Goal: Task Accomplishment & Management: Manage account settings

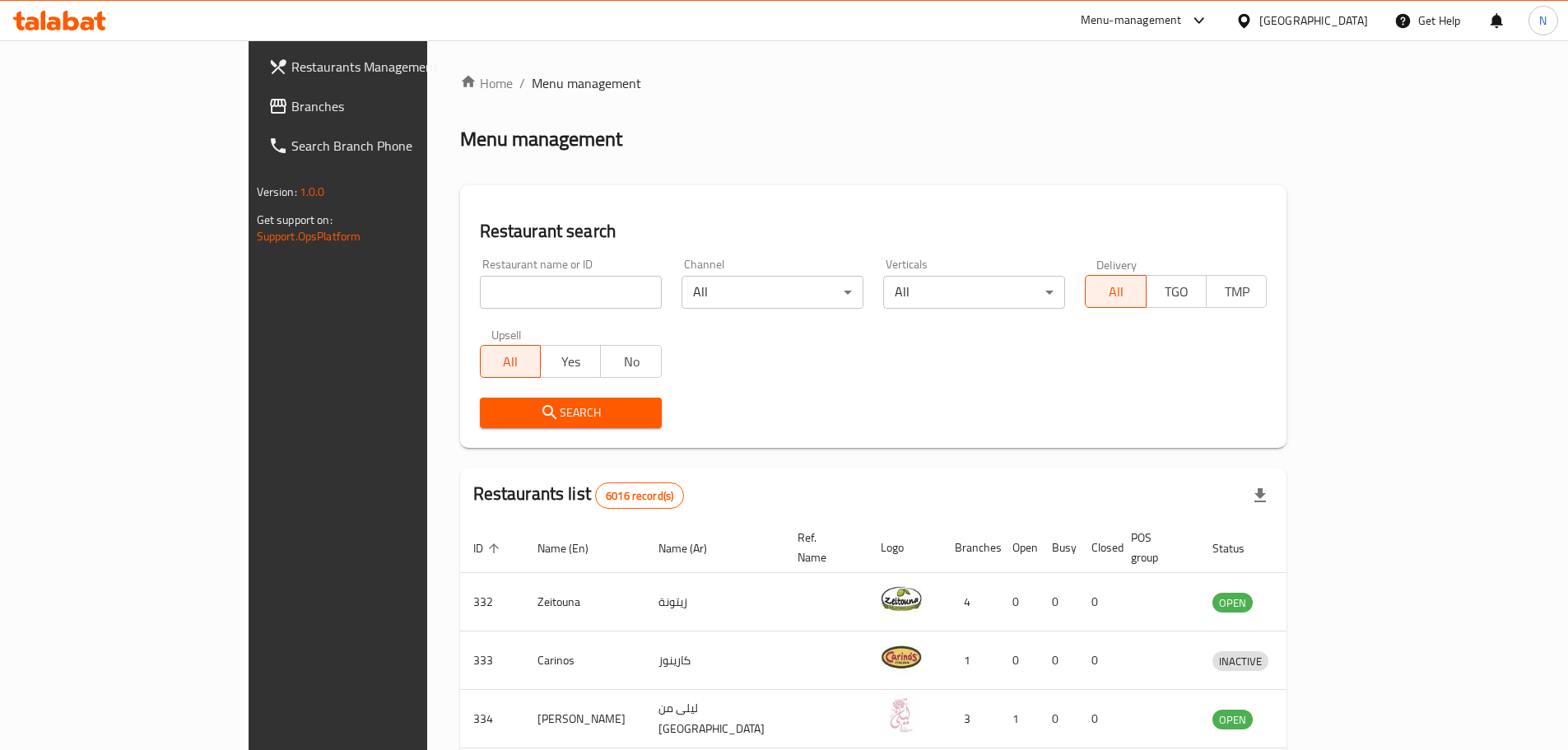
click at [532, 300] on input "search" at bounding box center [571, 292] width 182 height 33
paste input "Snacks Boutique By Mariam"
type input "Snacks Boutique By Mariam"
click button "Search" at bounding box center [571, 412] width 182 height 30
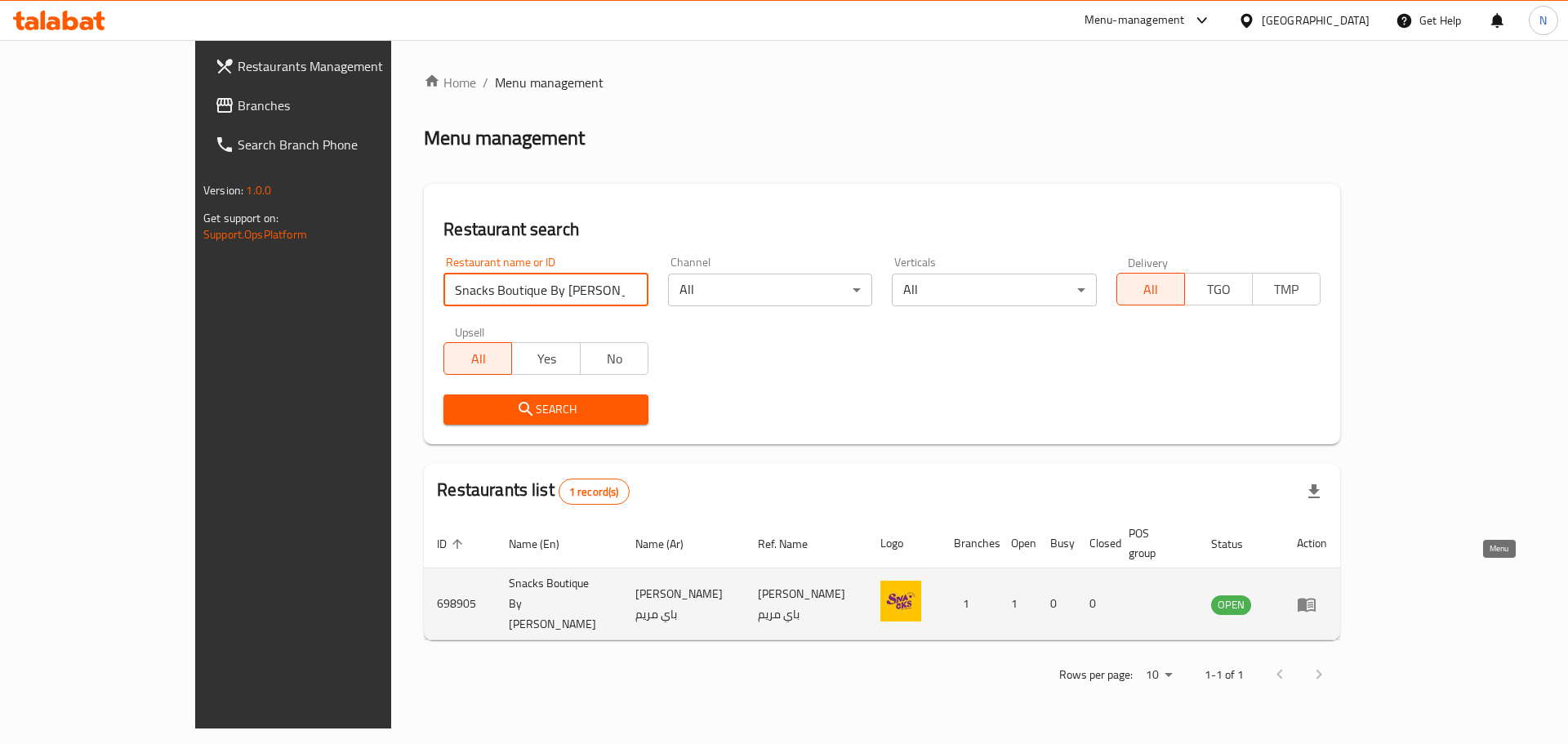
click at [1317, 594] on icon "enhanced table" at bounding box center [1307, 604] width 20 height 20
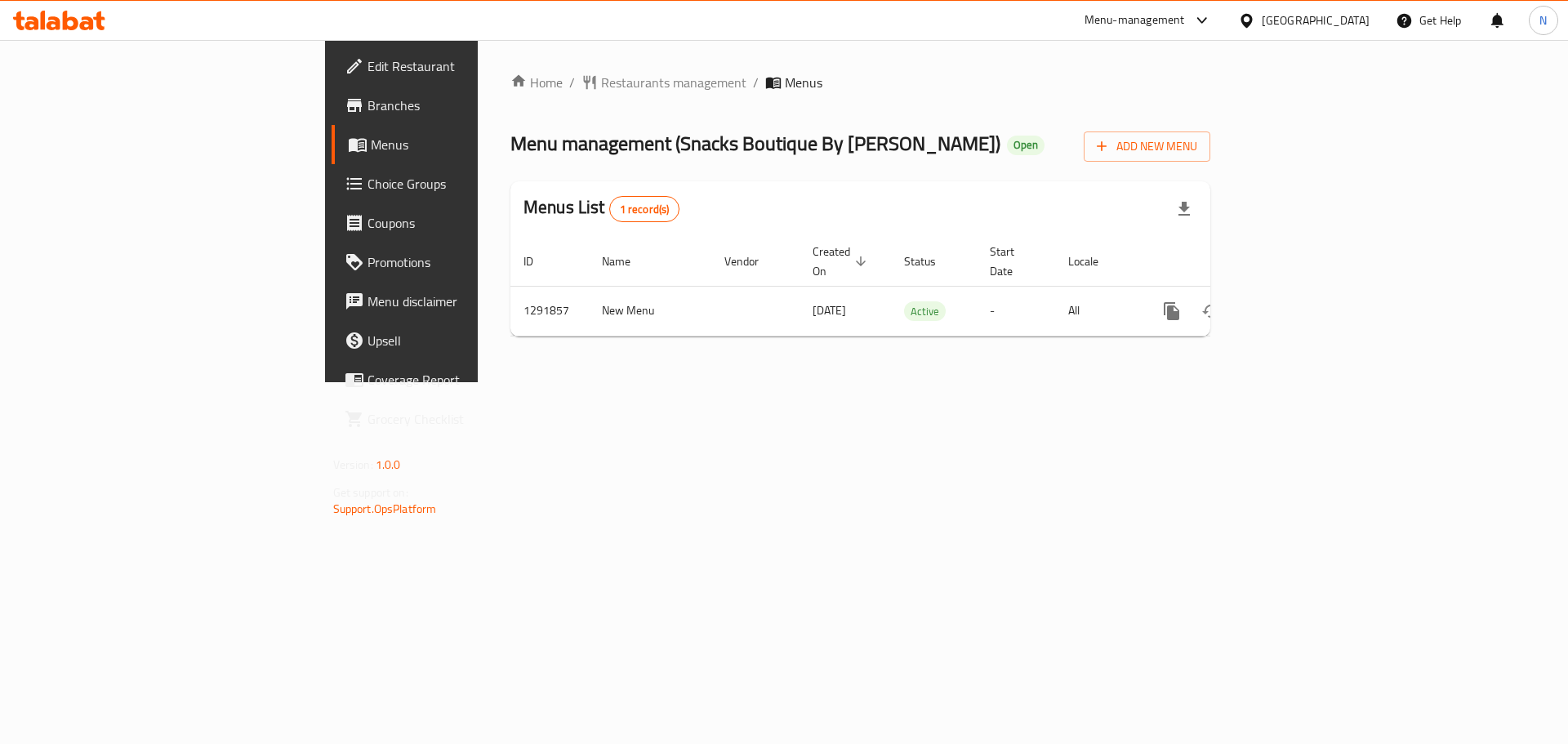
click at [331, 78] on link "Edit Restaurant" at bounding box center [459, 66] width 256 height 39
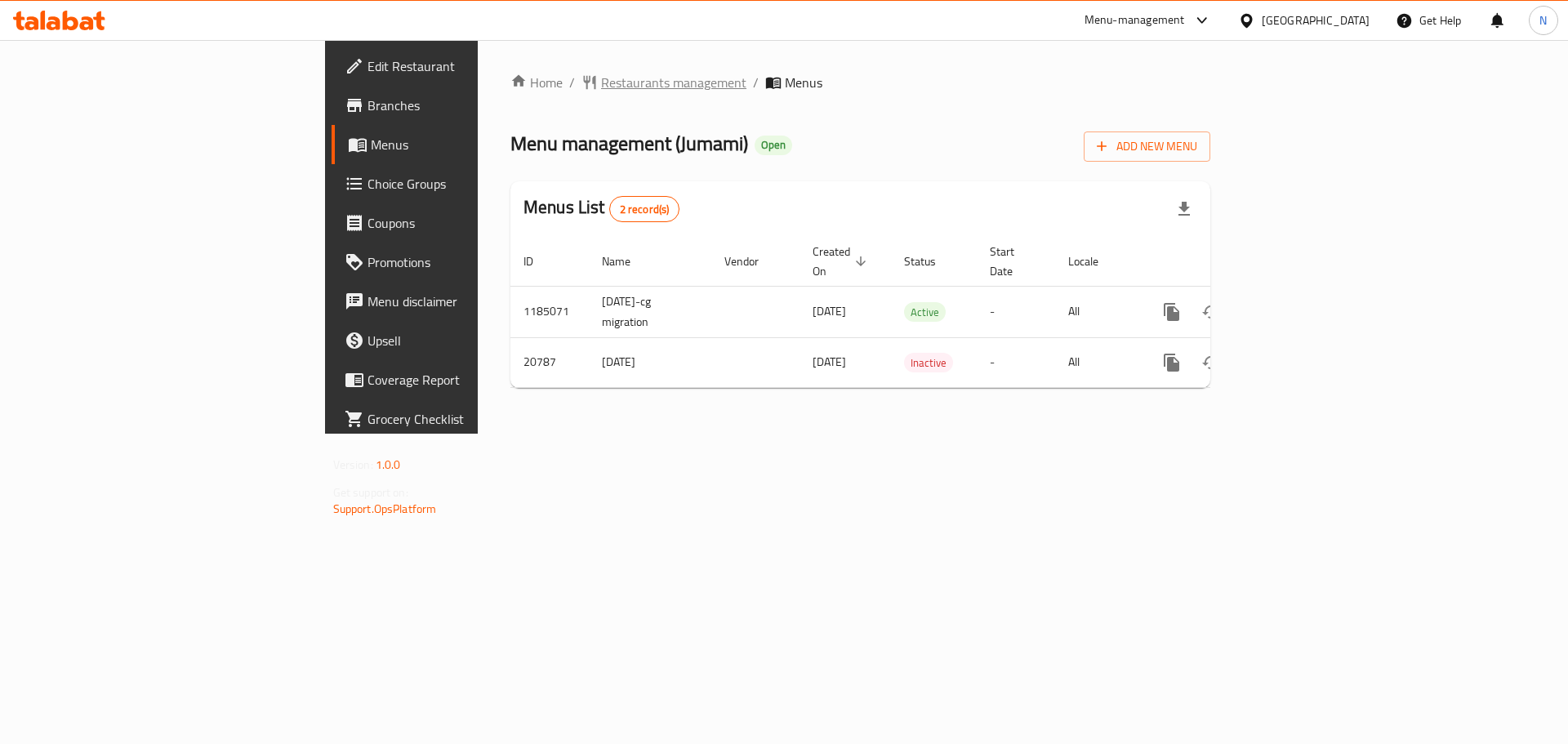
click at [601, 78] on span "Restaurants management" at bounding box center [673, 82] width 145 height 20
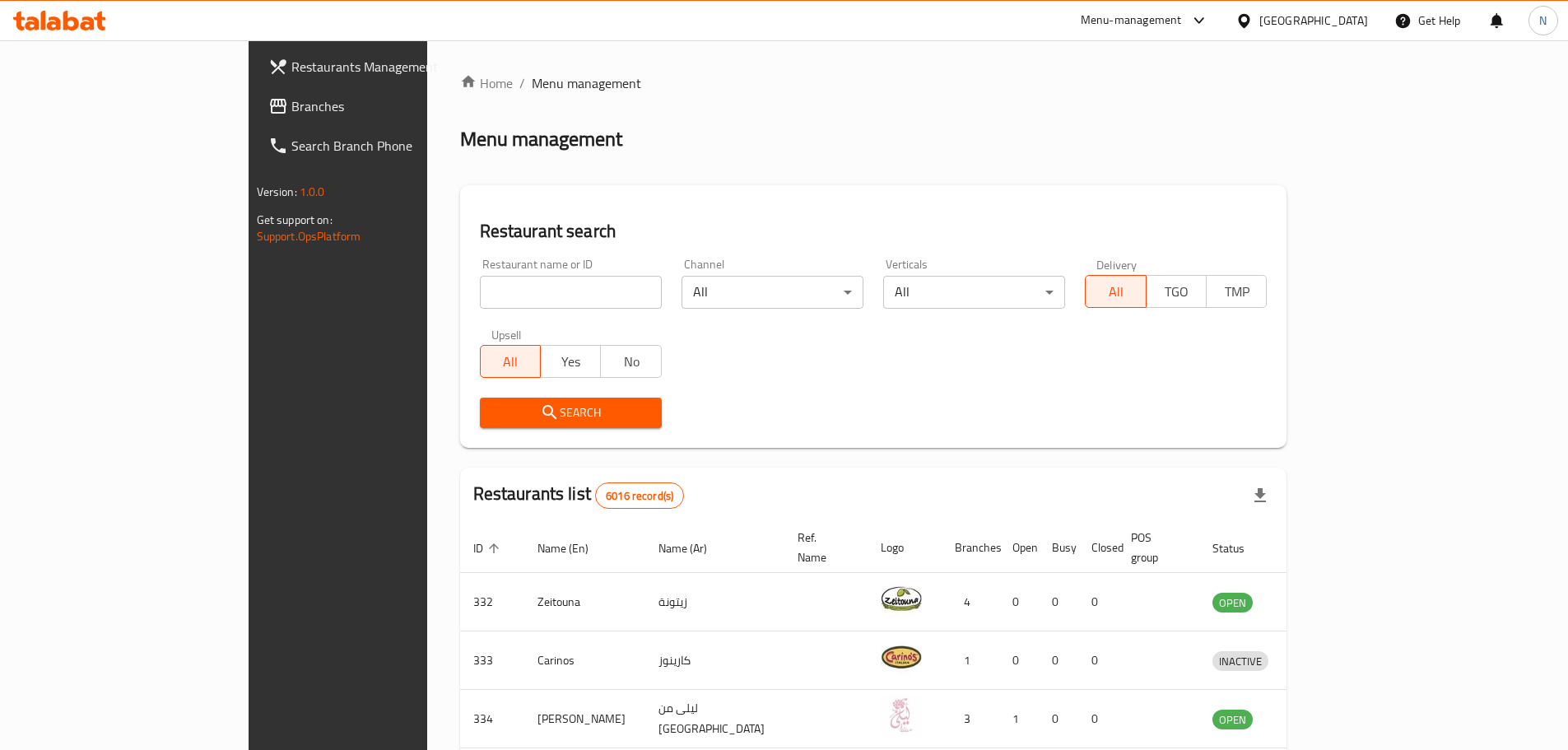
click at [503, 293] on input "search" at bounding box center [571, 292] width 182 height 33
paste input "Mamushka"
type input "Mamushka"
click button "Search" at bounding box center [571, 412] width 182 height 30
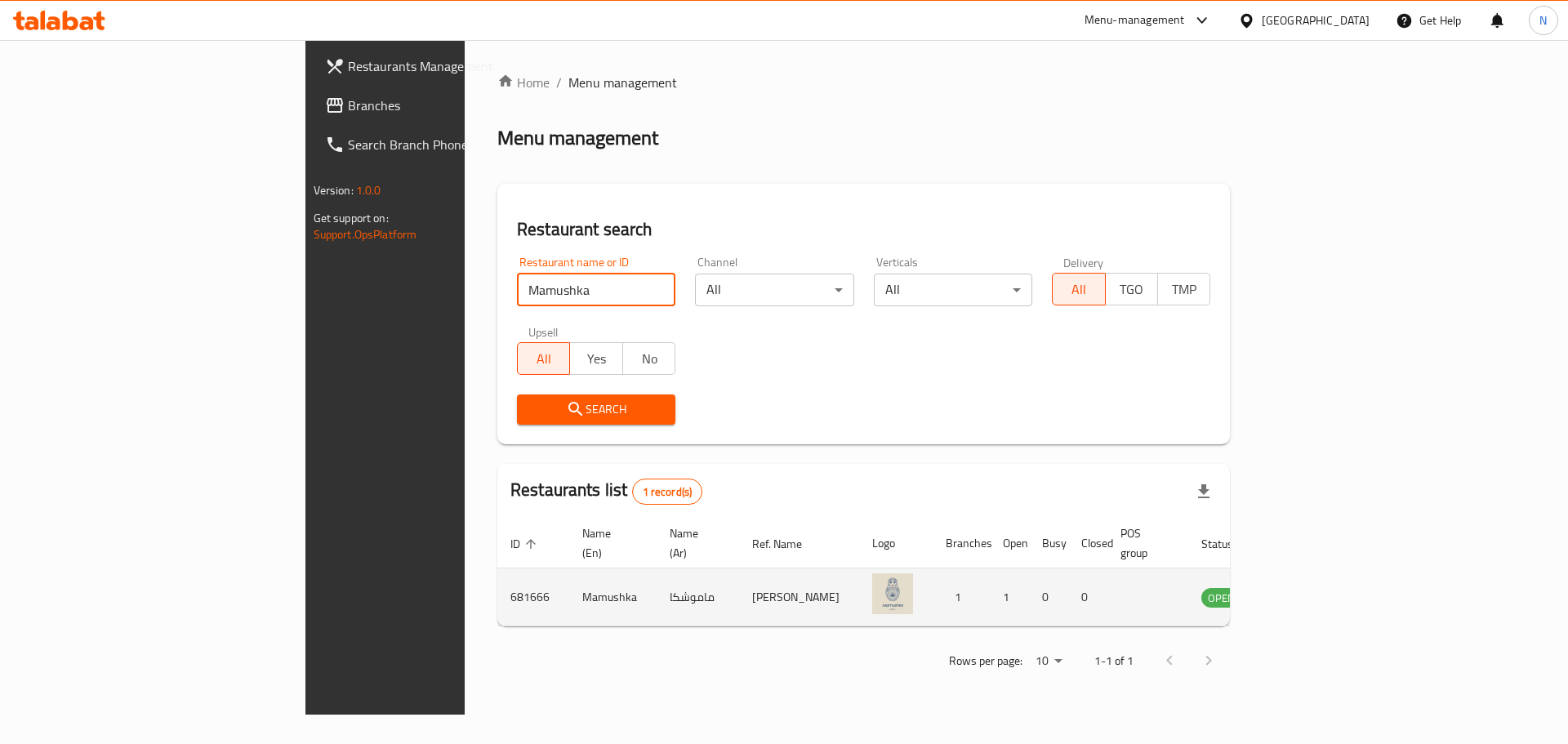
click at [1306, 591] on icon "enhanced table" at bounding box center [1297, 598] width 18 height 14
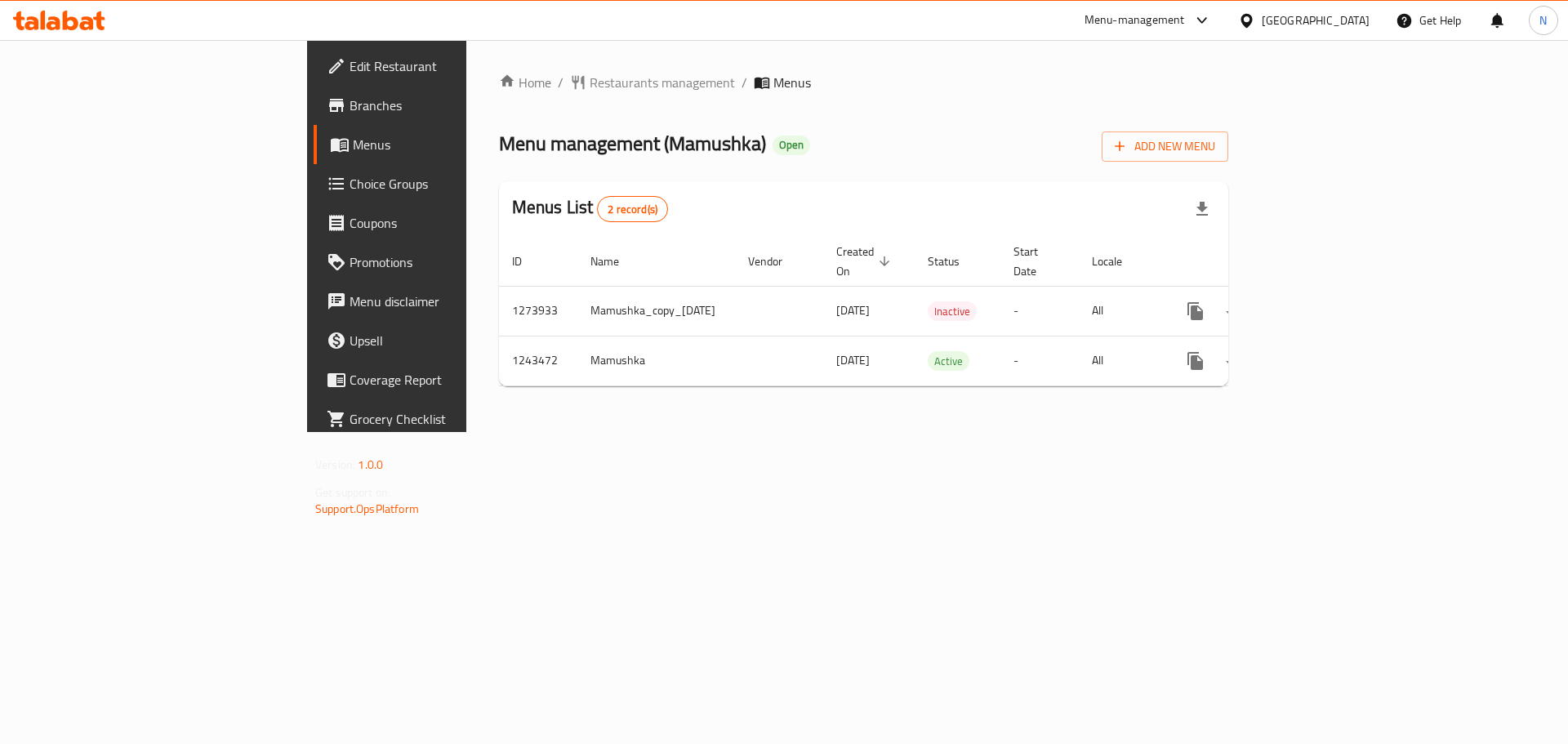
click at [349, 61] on span "Edit Restaurant" at bounding box center [452, 66] width 207 height 20
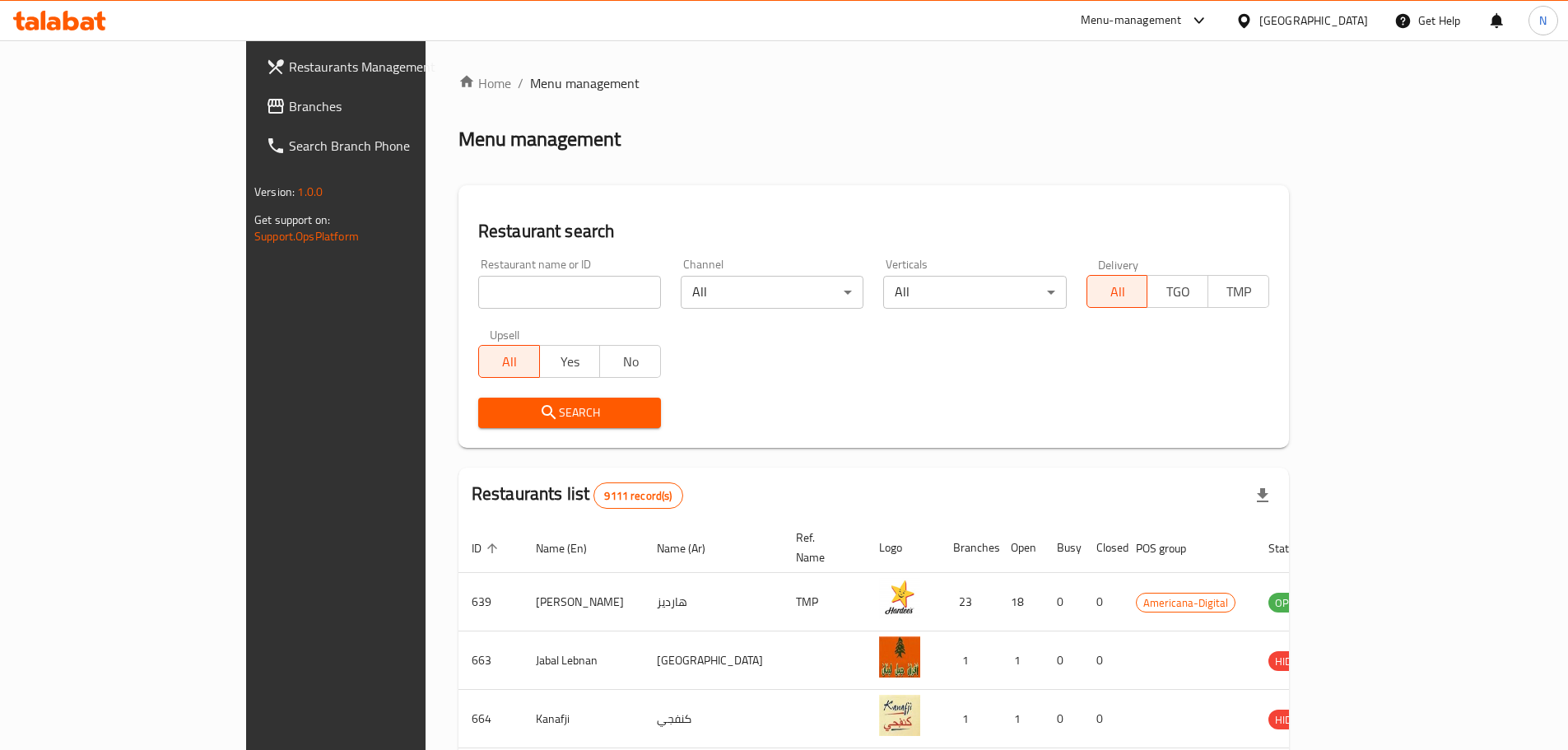
click at [1182, 21] on div "Menu-management" at bounding box center [1131, 20] width 101 height 20
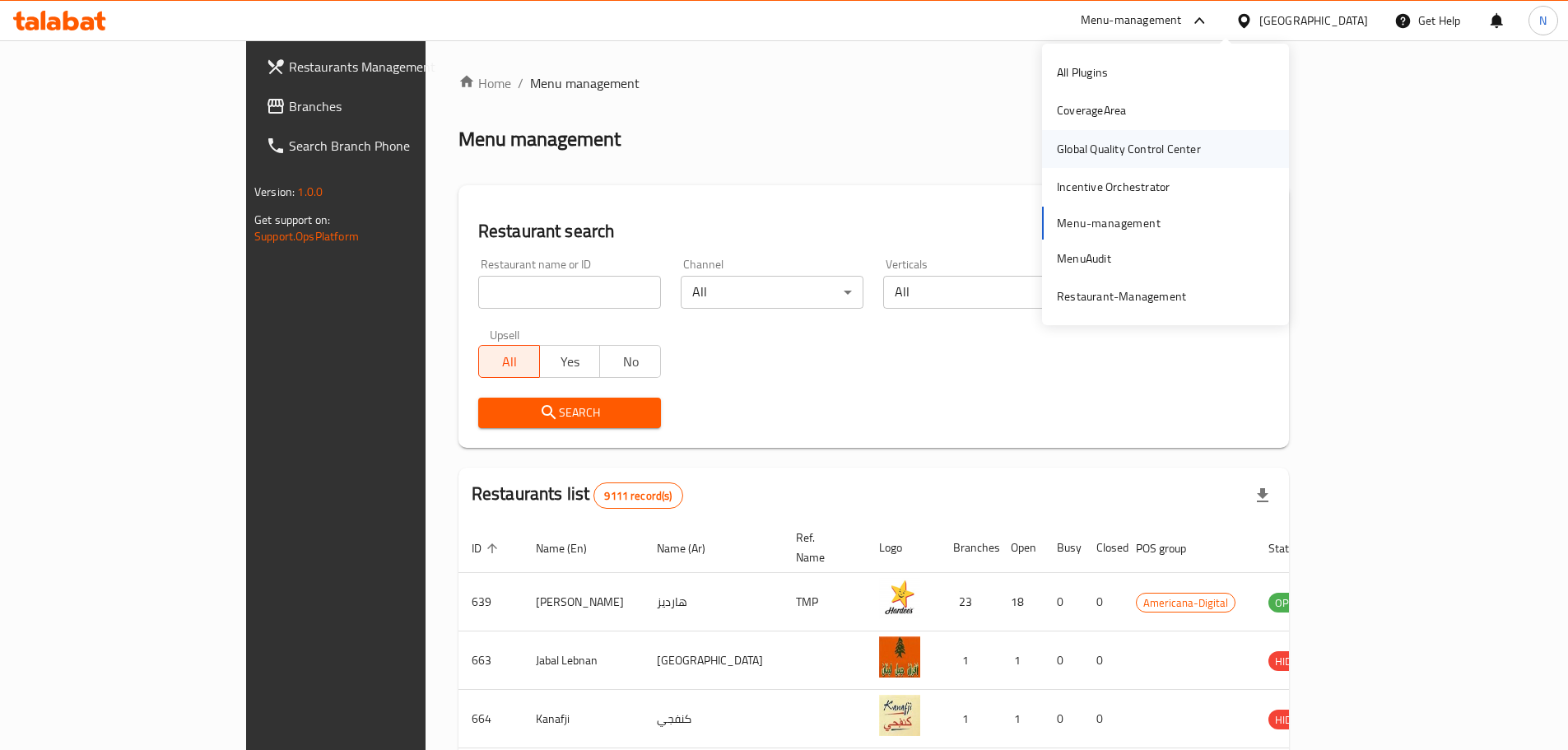
click at [1159, 150] on div "Global Quality Control Center" at bounding box center [1128, 148] width 144 height 18
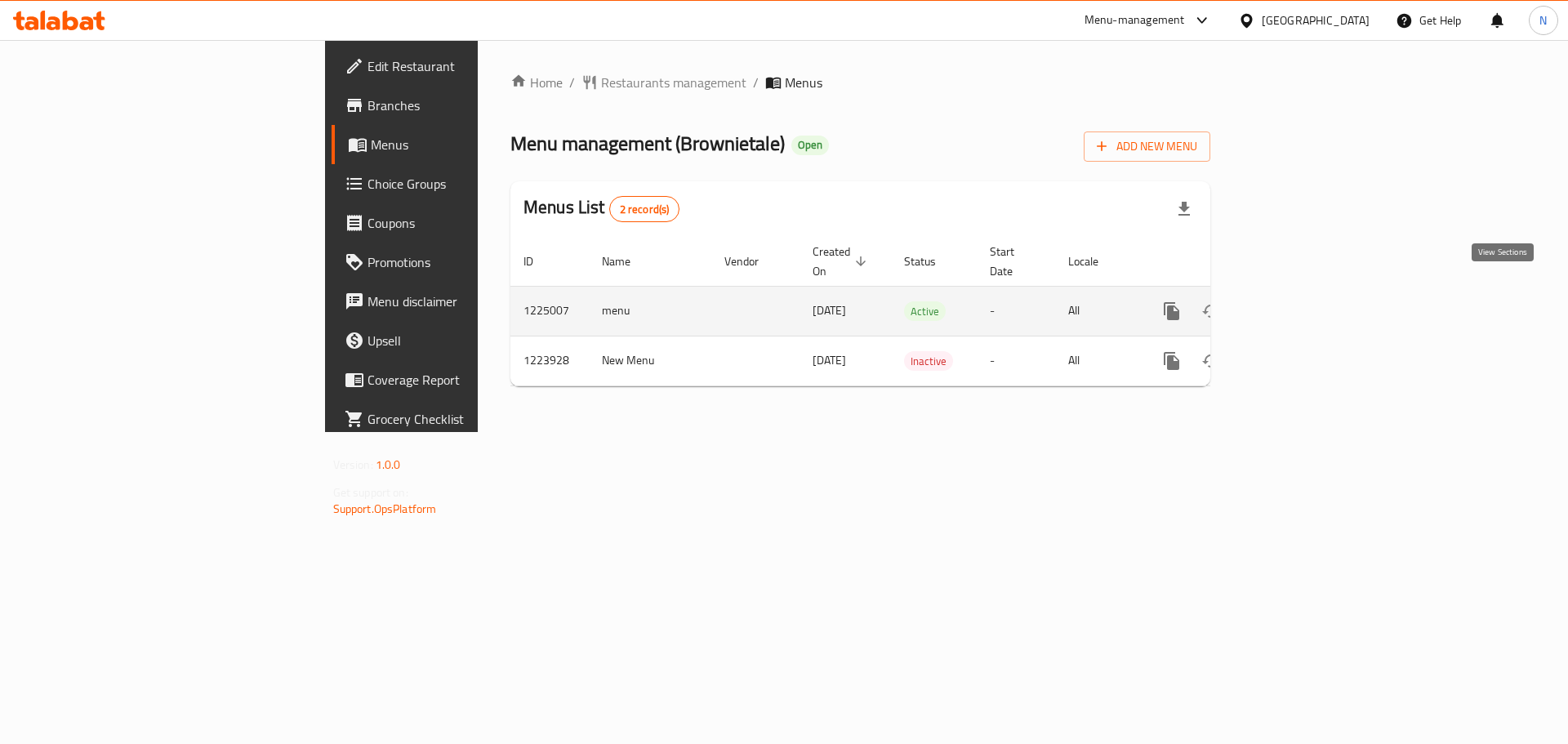
click at [1299, 301] on icon "enhanced table" at bounding box center [1289, 311] width 20 height 20
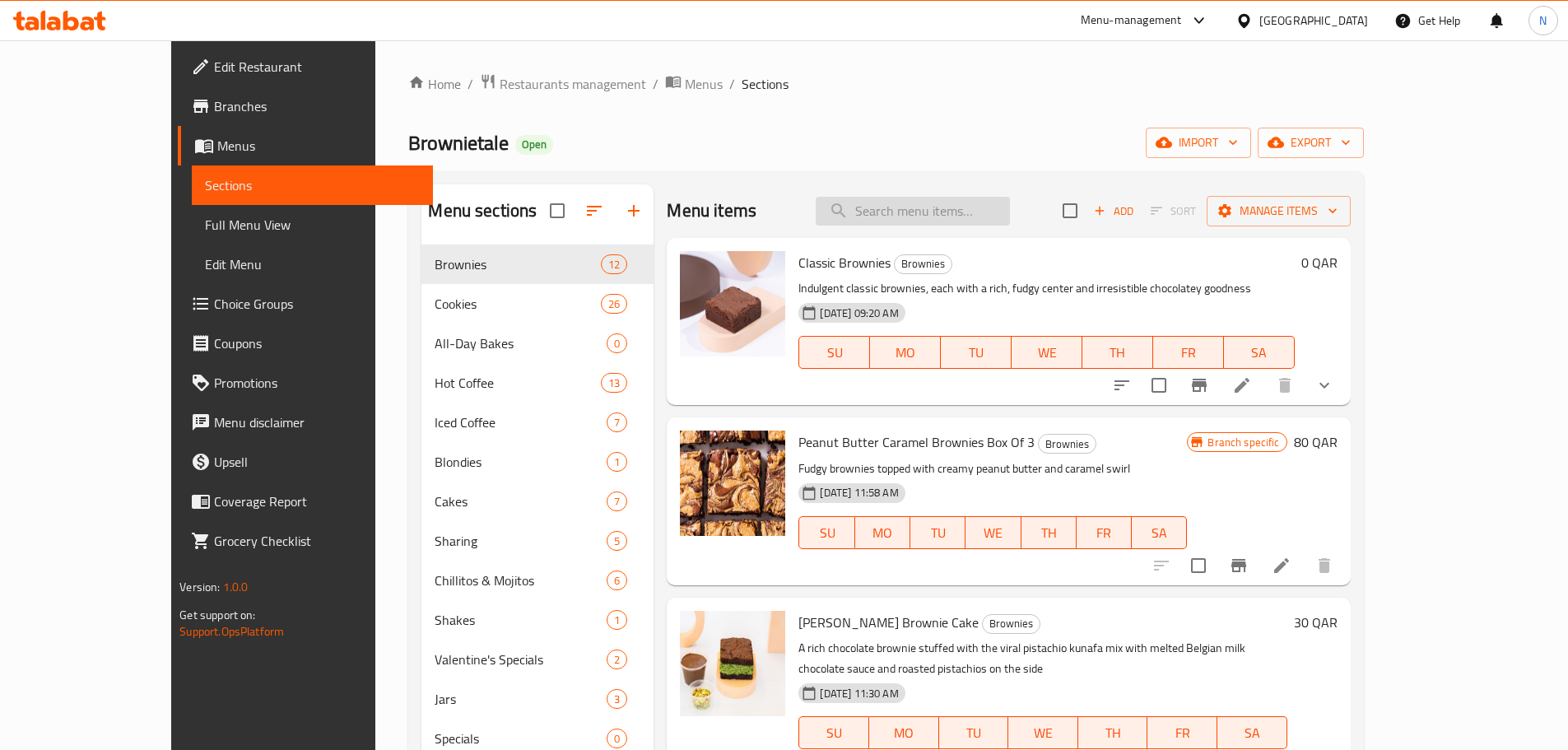
click at [954, 214] on input "search" at bounding box center [913, 211] width 194 height 29
paste input "Espresso"
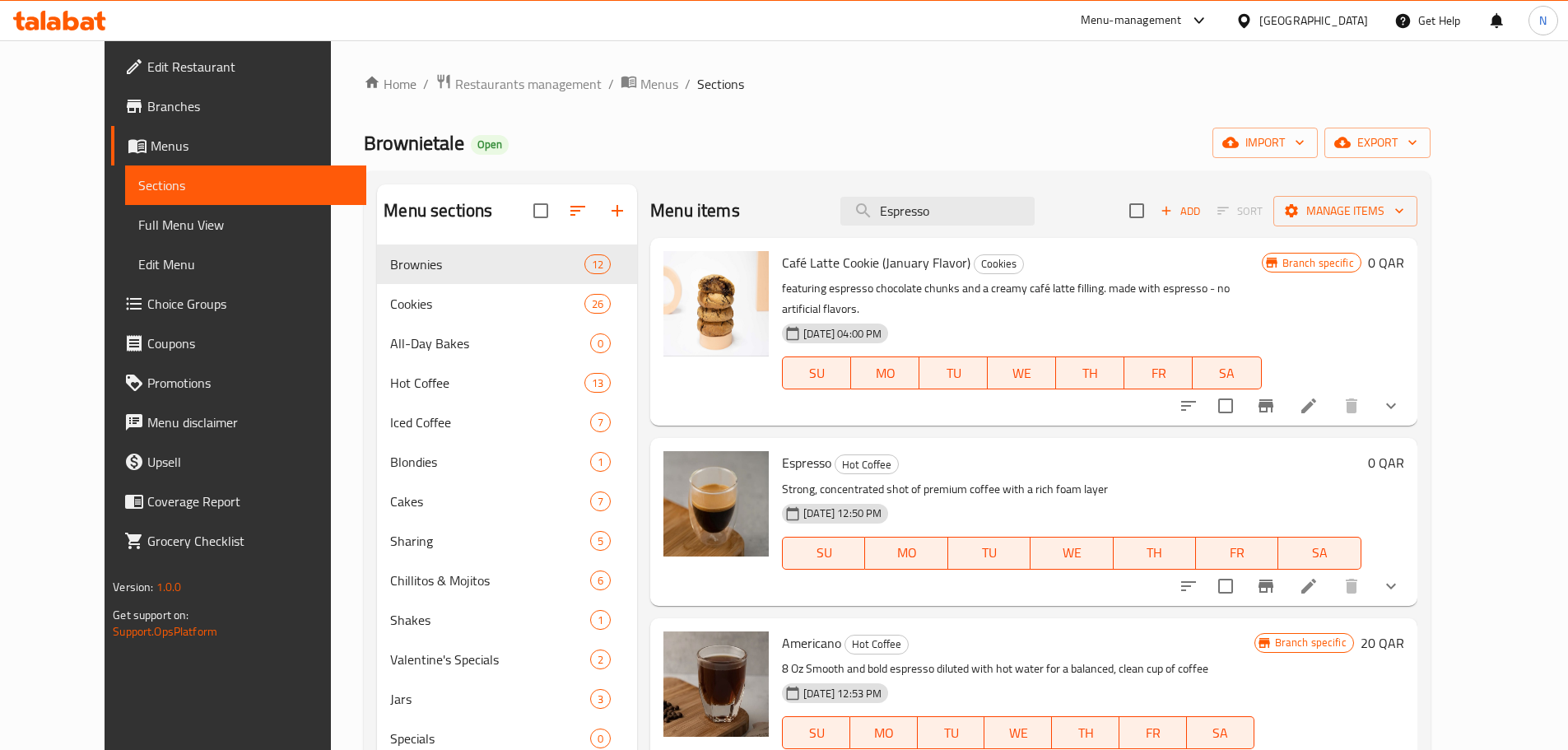
type input "Espresso"
click at [1319, 576] on icon at bounding box center [1309, 586] width 20 height 20
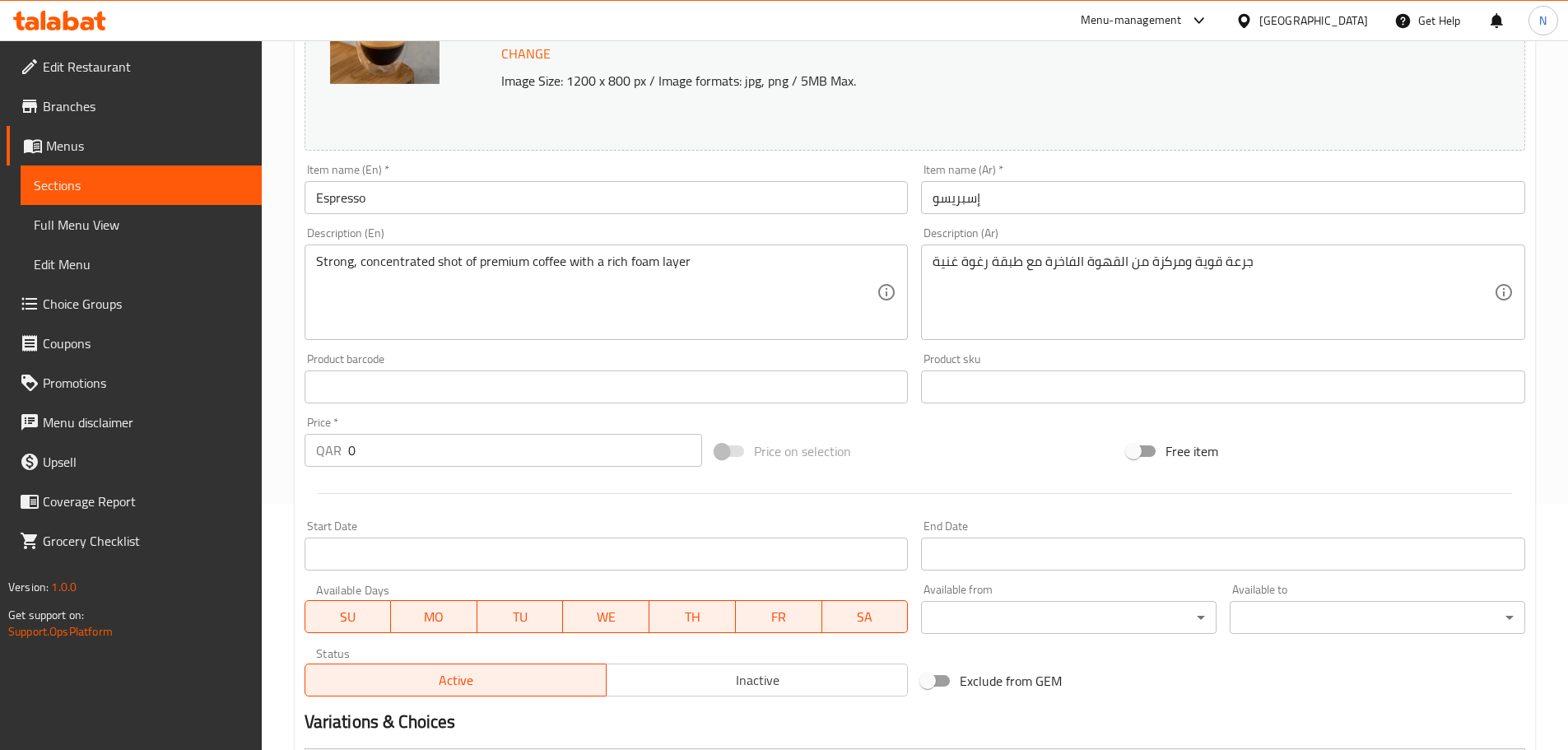
scroll to position [475, 0]
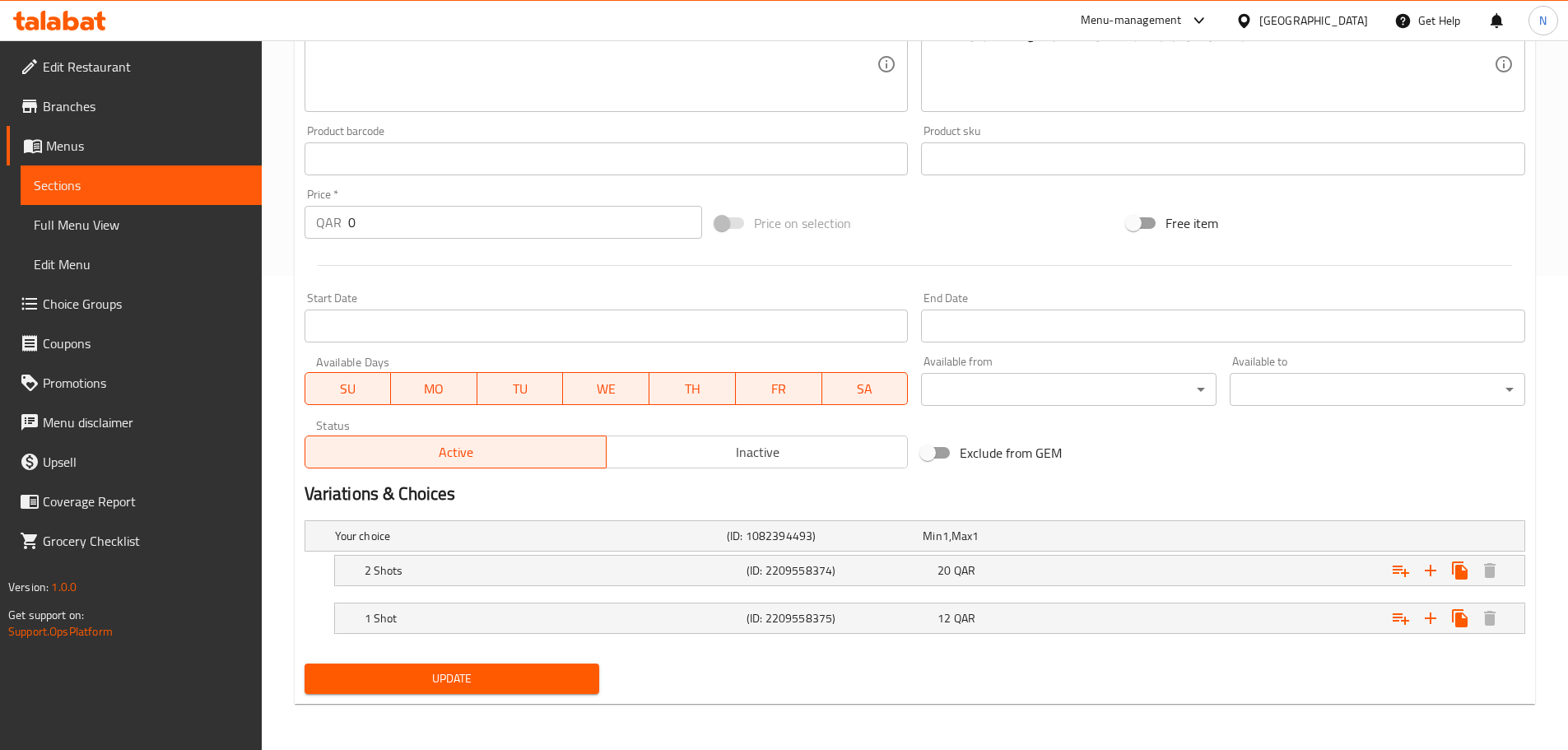
click at [846, 630] on div "1 Shot (ID: 2209558375) 12 QAR" at bounding box center [935, 618] width 1147 height 36
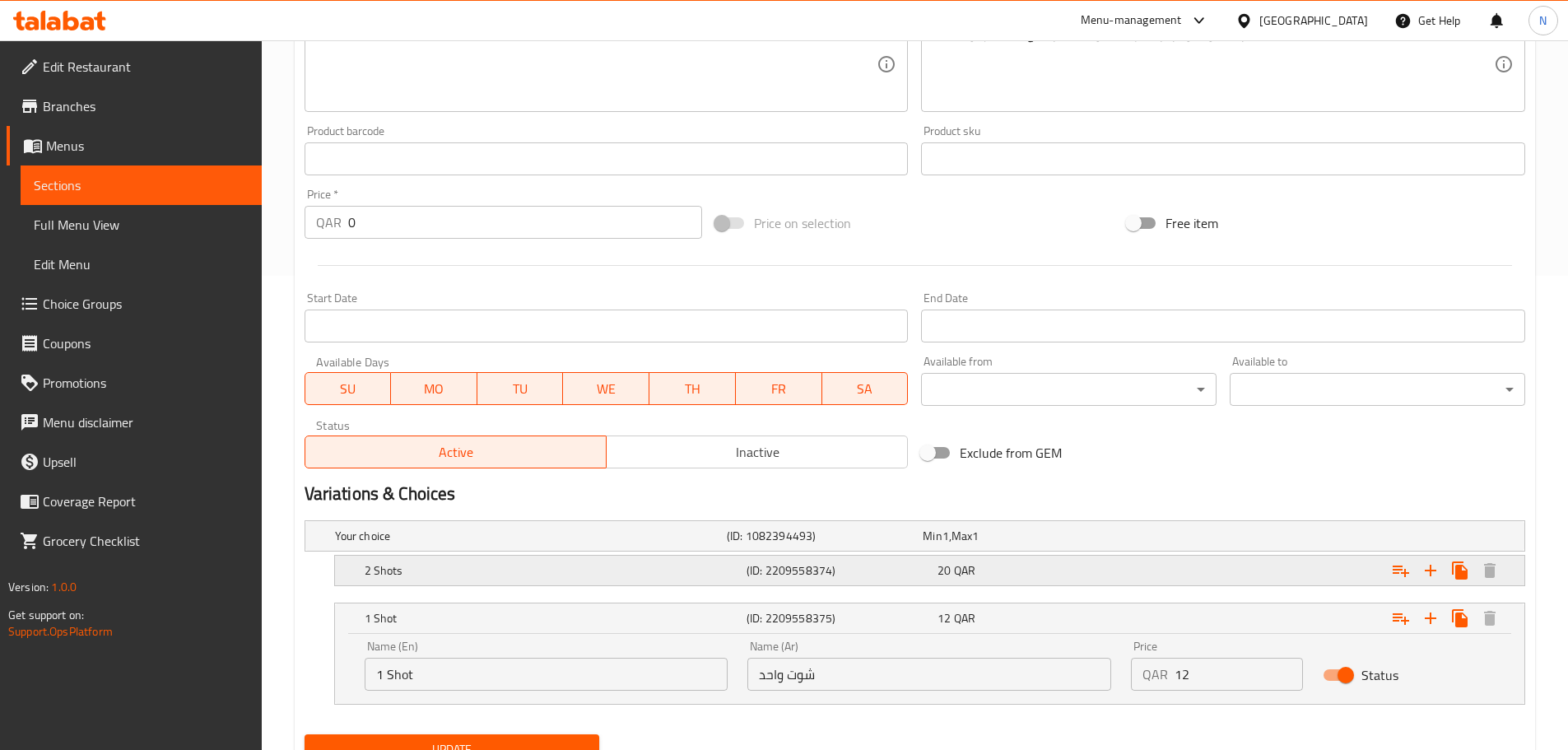
click at [869, 569] on h5 "(ID: 2209558374)" at bounding box center [838, 570] width 184 height 16
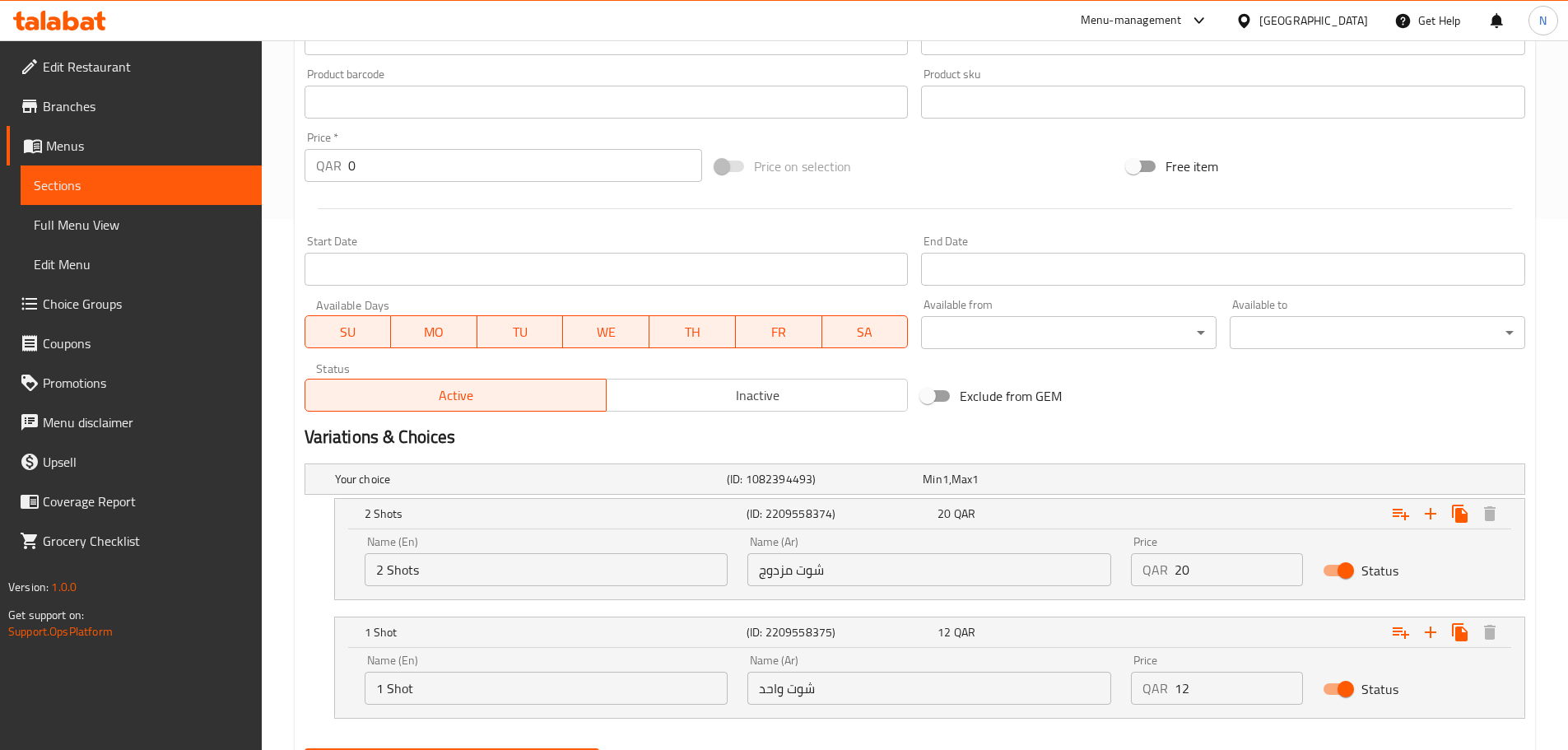
scroll to position [557, 0]
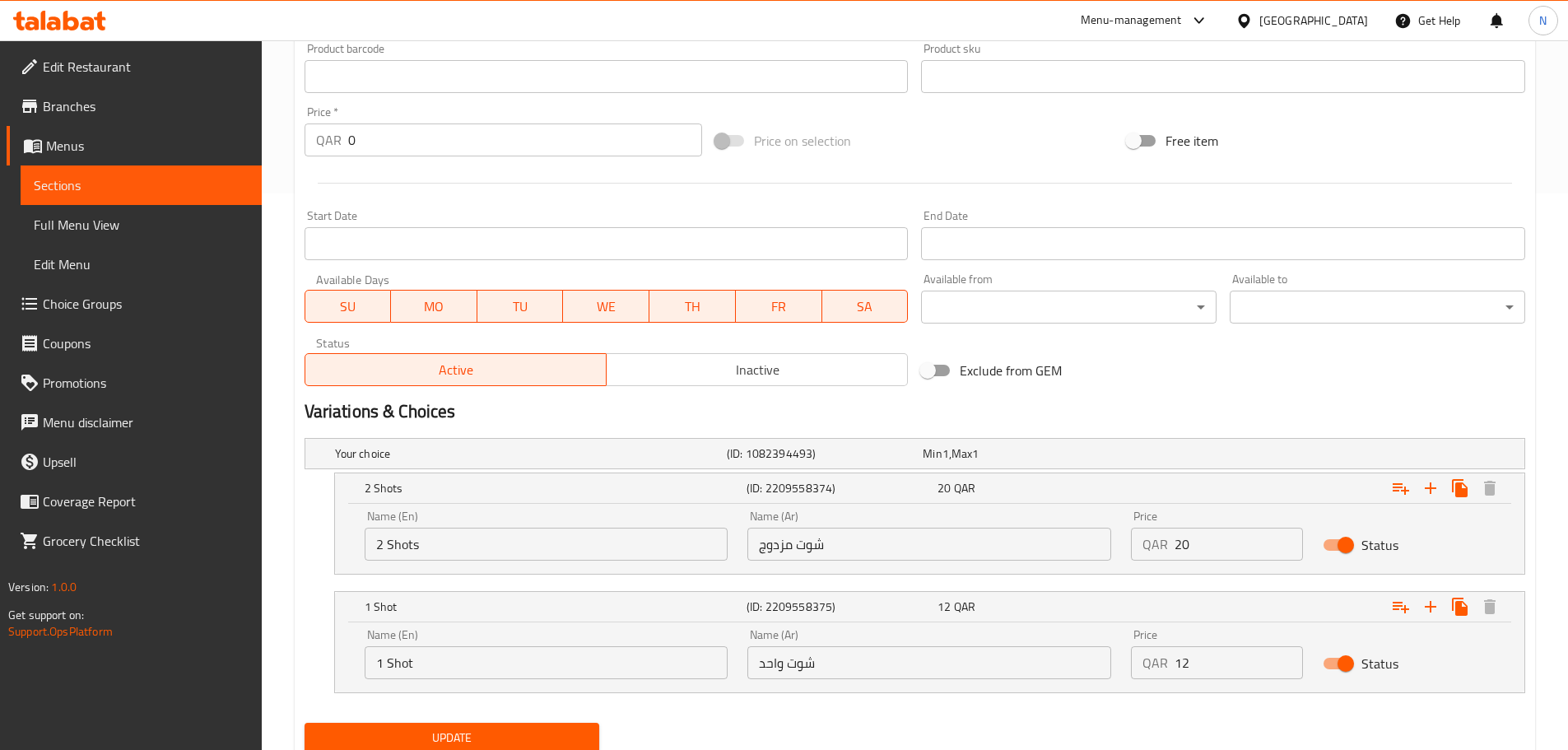
click at [867, 553] on input "شوت مزدوج" at bounding box center [929, 543] width 364 height 33
click at [553, 550] on input "2 Shots" at bounding box center [547, 543] width 364 height 33
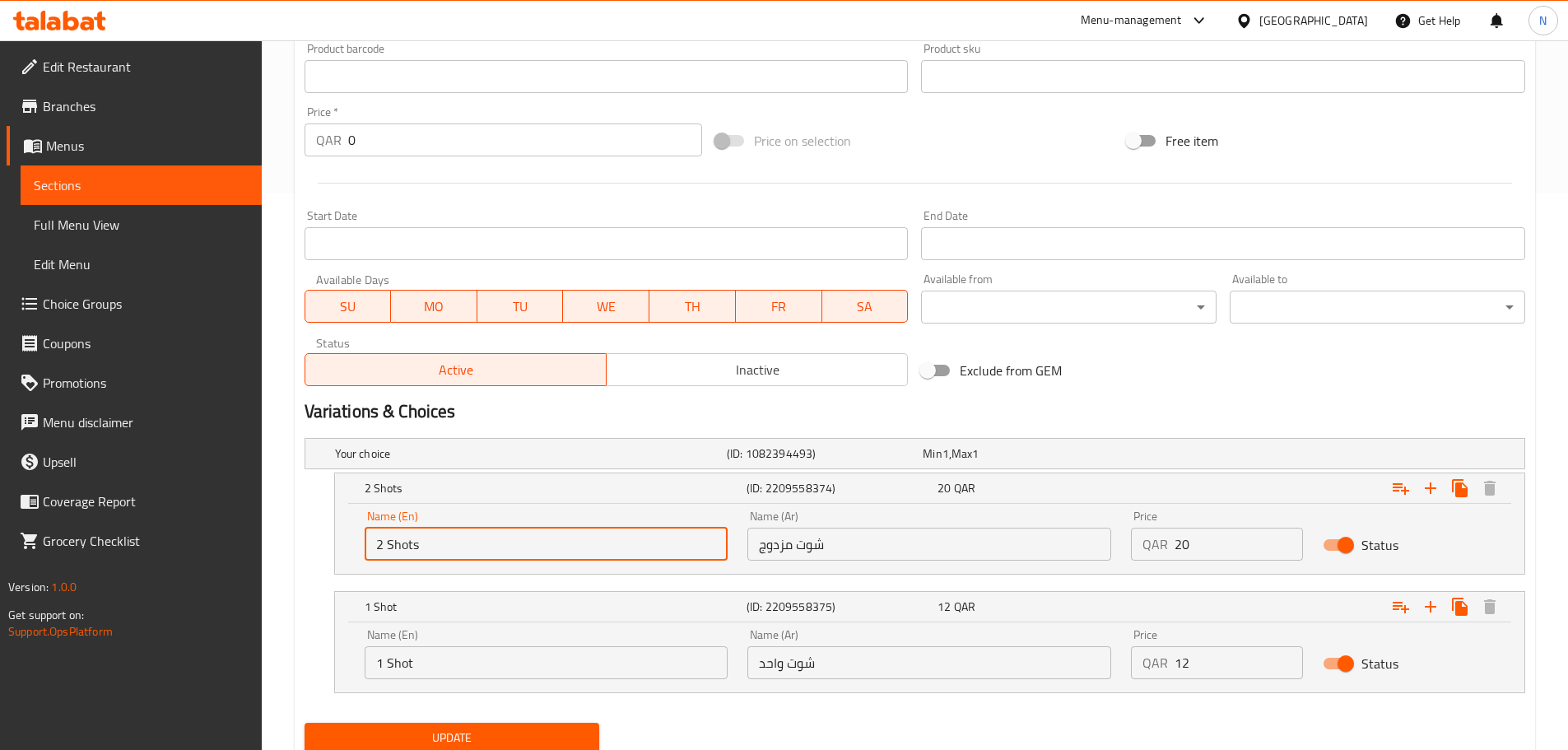
click at [553, 550] on input "2 Shots" at bounding box center [547, 543] width 364 height 33
paste input "double shot"
click at [553, 549] on input "double shot" at bounding box center [547, 543] width 364 height 33
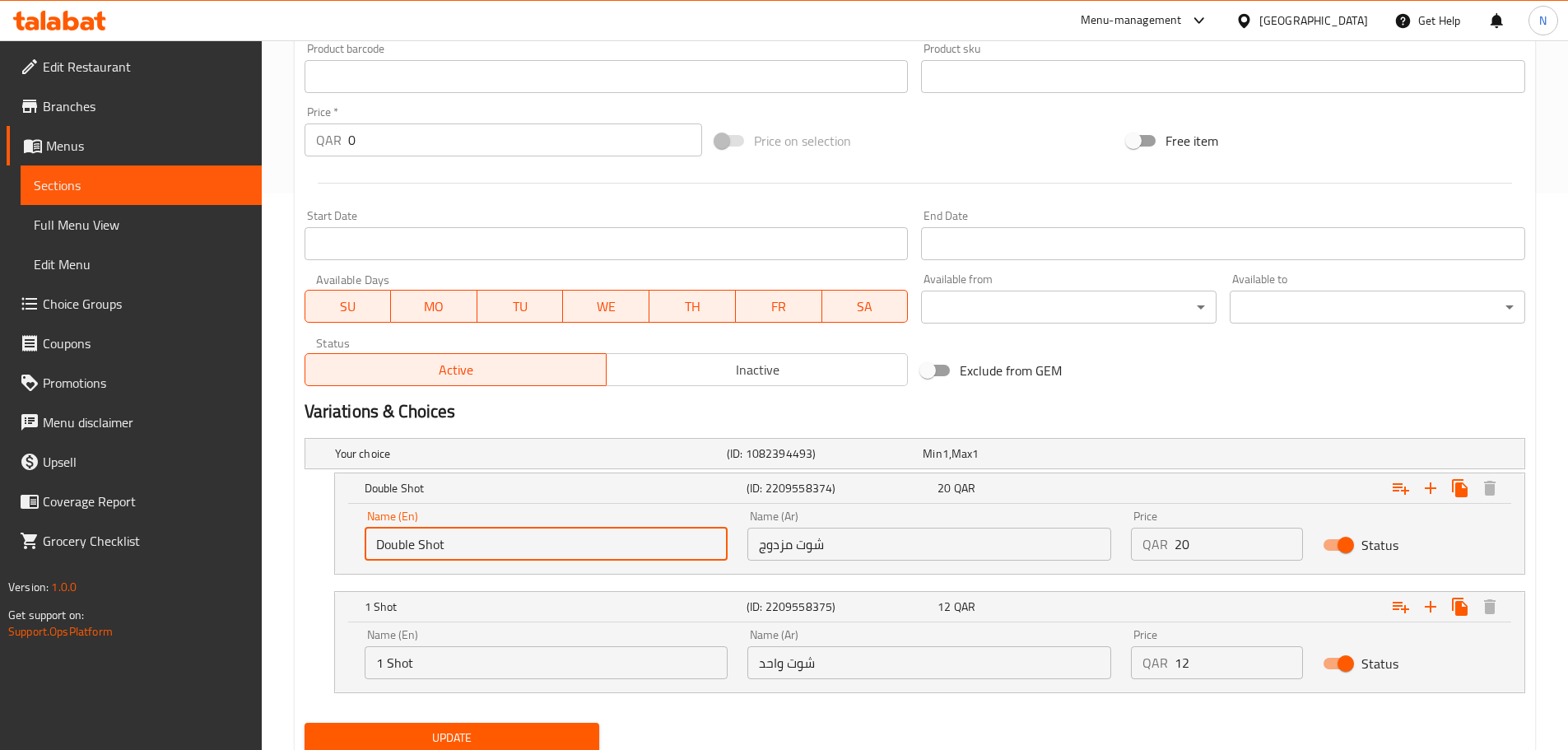
type input "Double Shot"
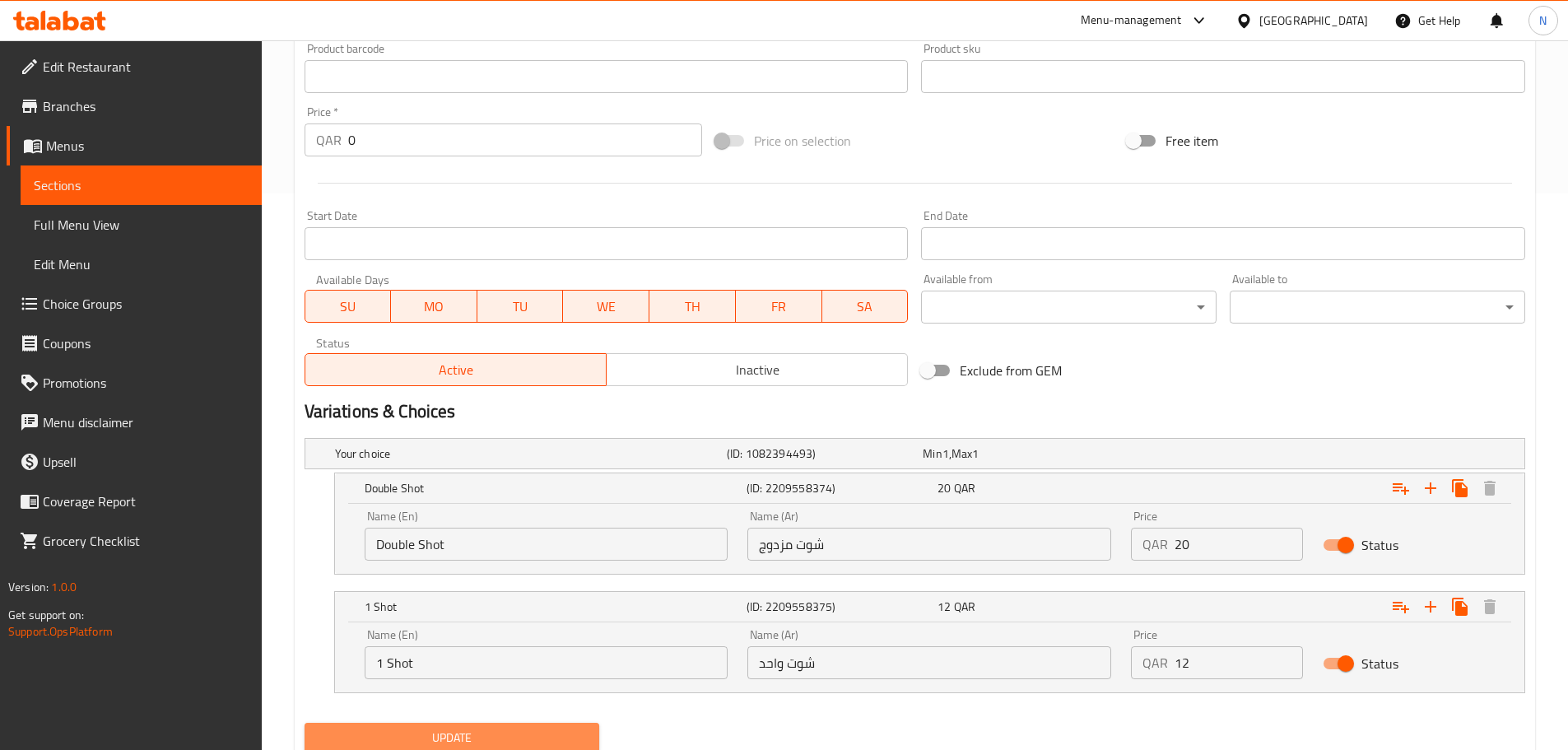
click at [547, 741] on span "Update" at bounding box center [452, 738] width 269 height 21
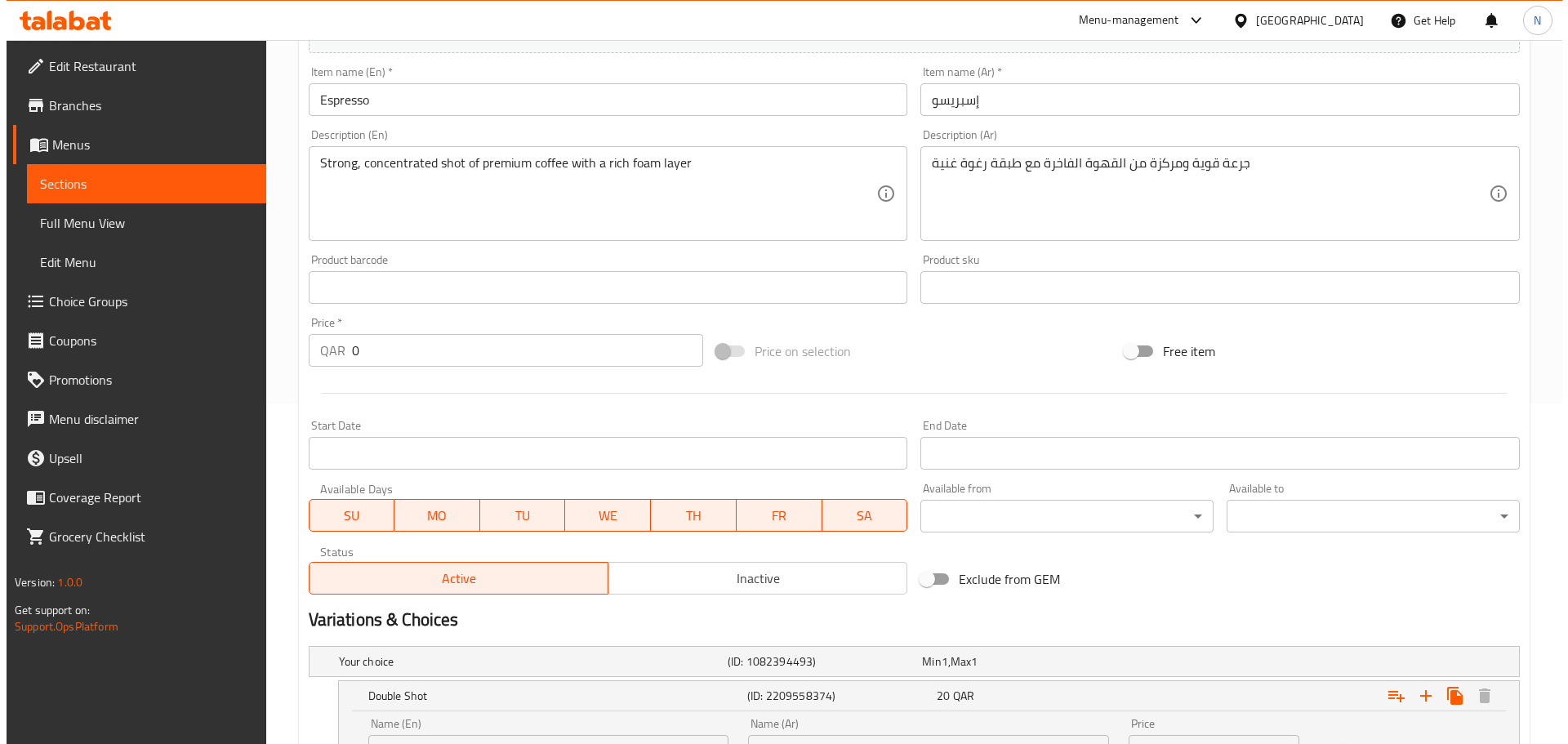
scroll to position [0, 0]
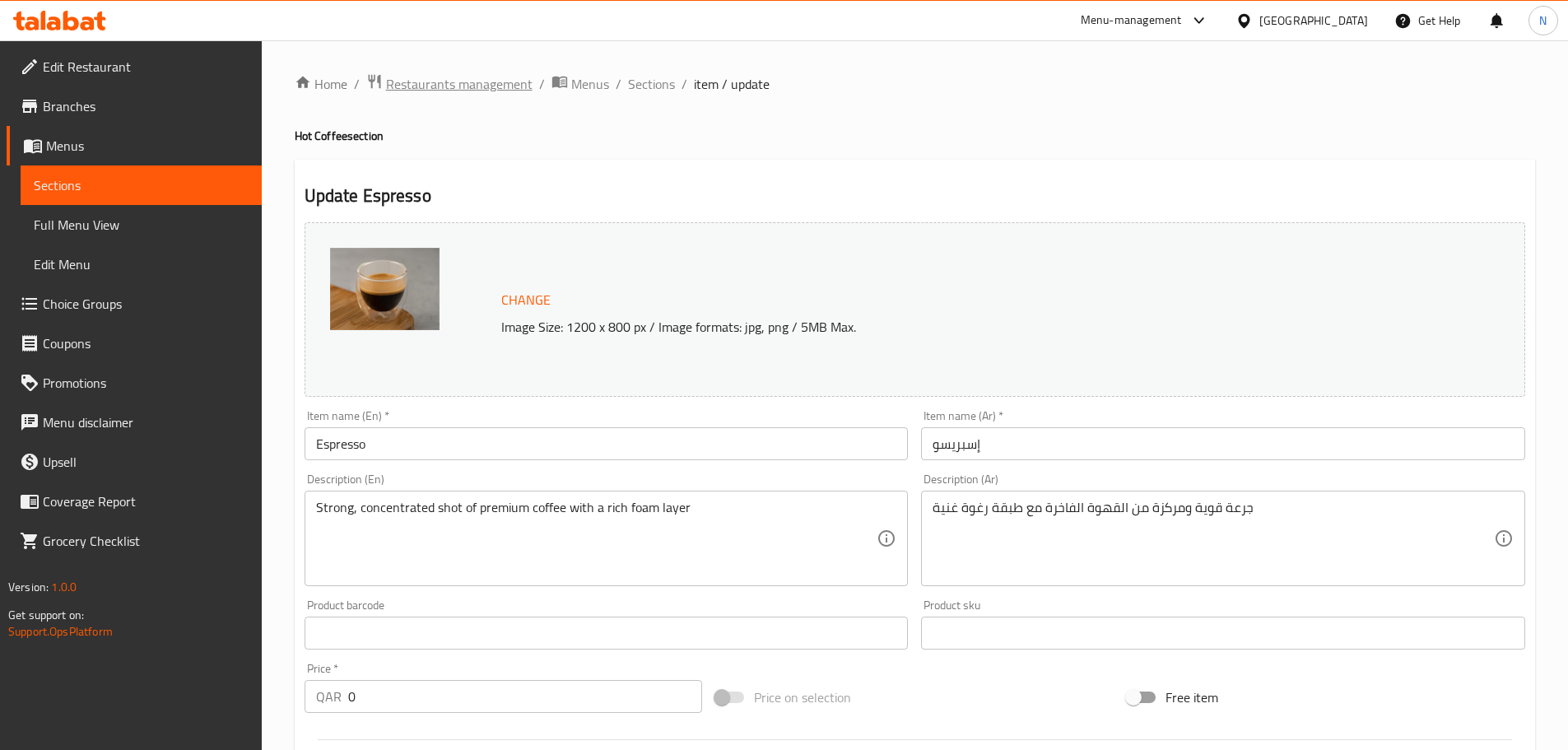
click at [456, 82] on span "Restaurants management" at bounding box center [459, 84] width 146 height 20
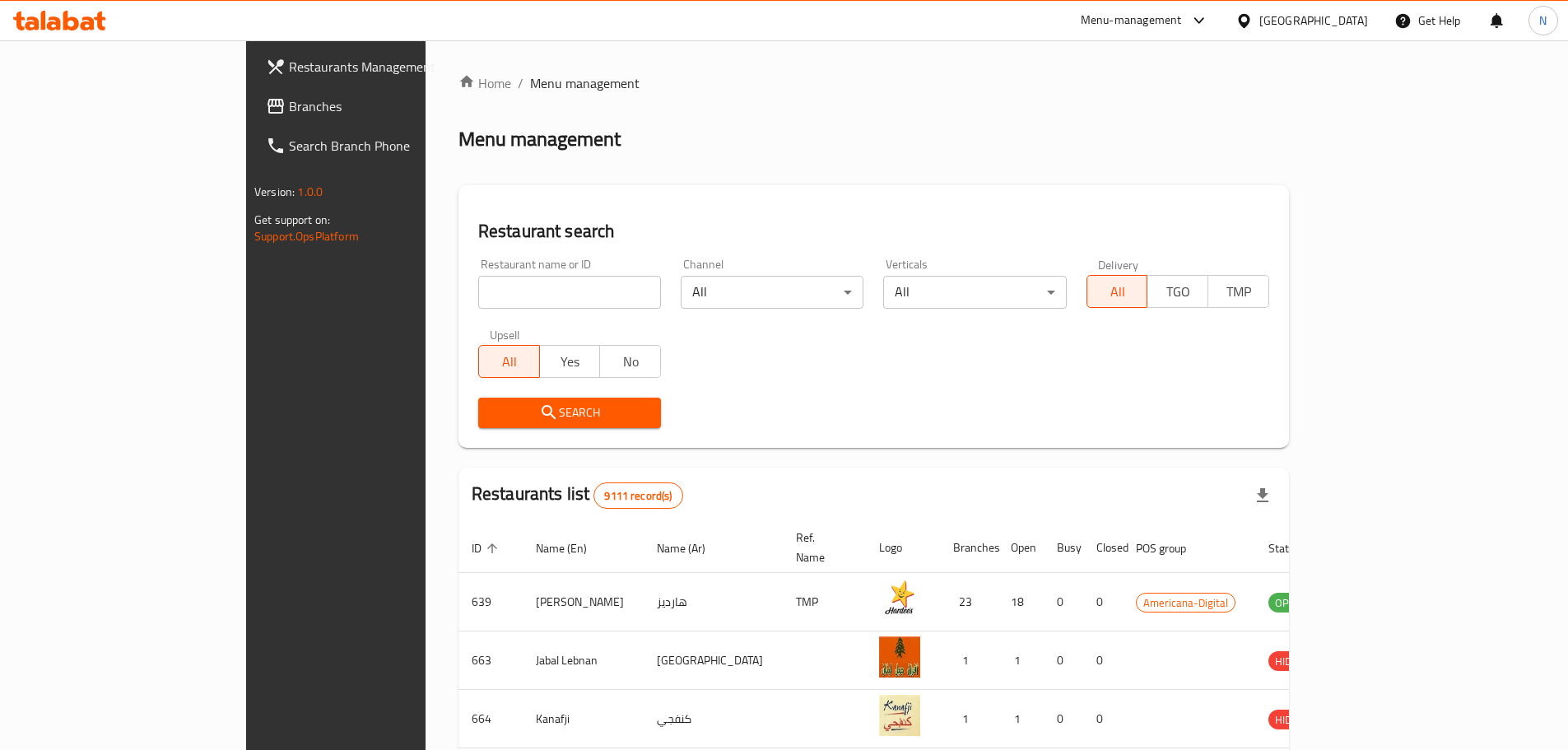
click at [478, 279] on input "search" at bounding box center [570, 292] width 183 height 33
paste input "Home Burger"
type input "Home Burger"
click button "Search" at bounding box center [570, 412] width 183 height 30
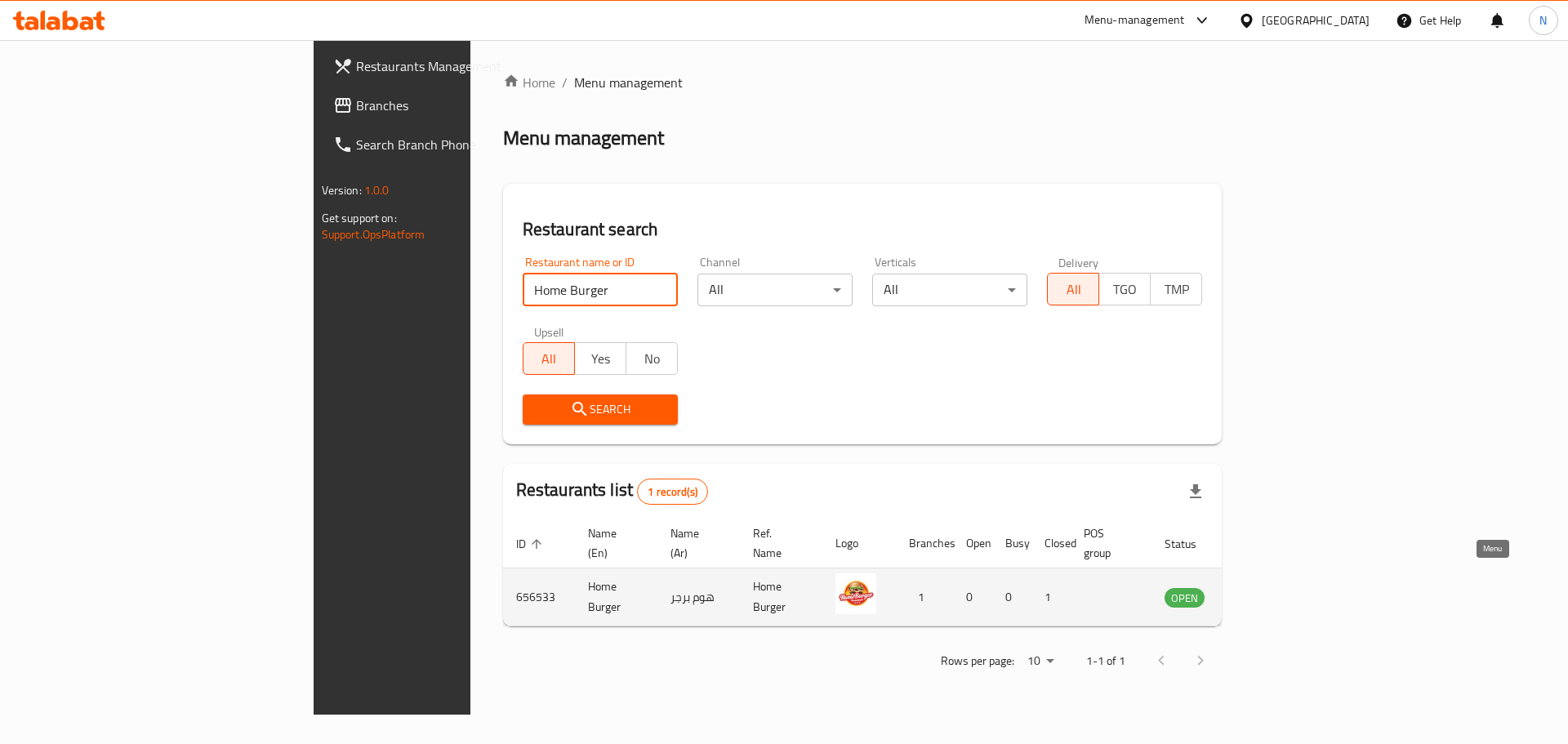
click at [1269, 591] on icon "enhanced table" at bounding box center [1260, 598] width 18 height 14
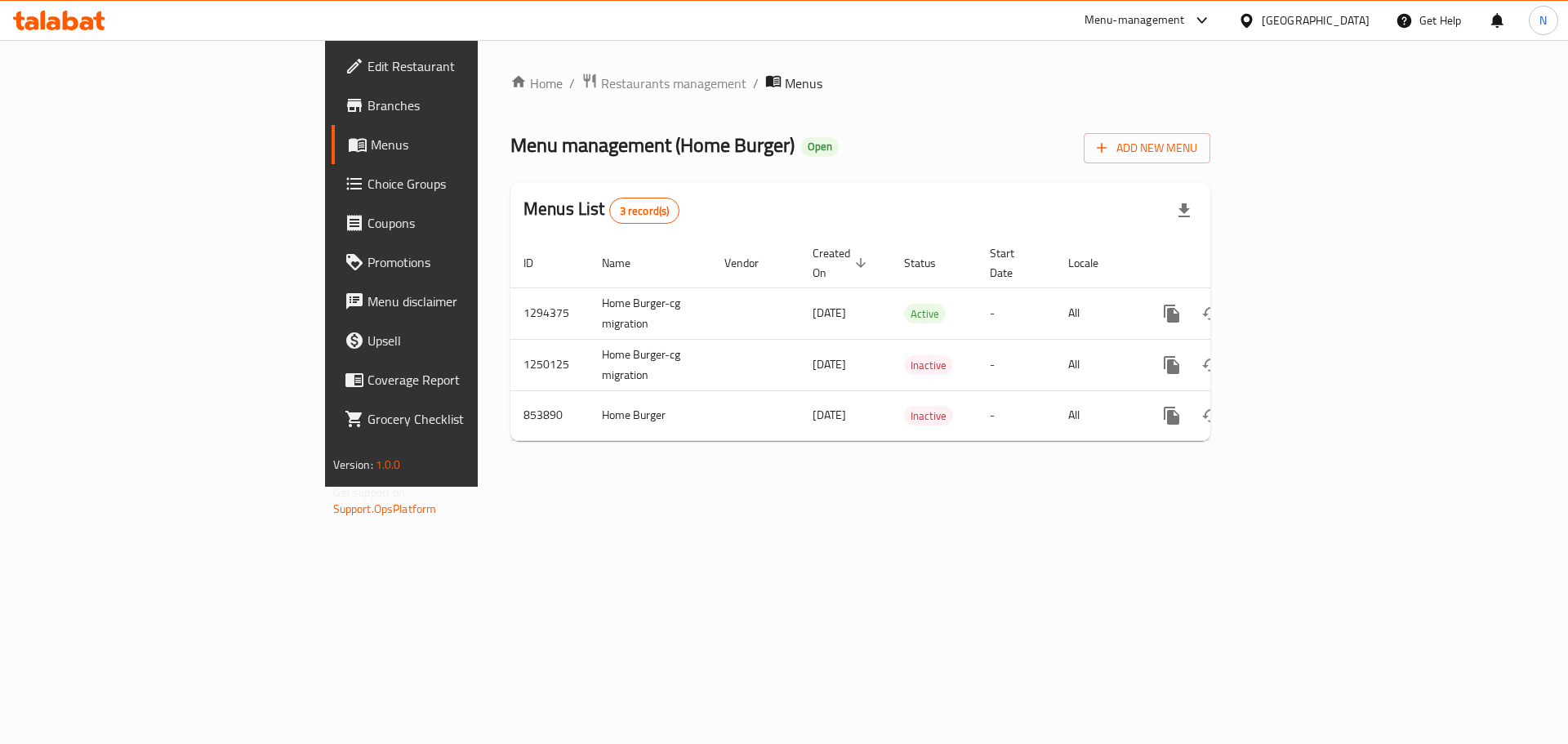
click at [368, 60] on span "Edit Restaurant" at bounding box center [471, 66] width 207 height 20
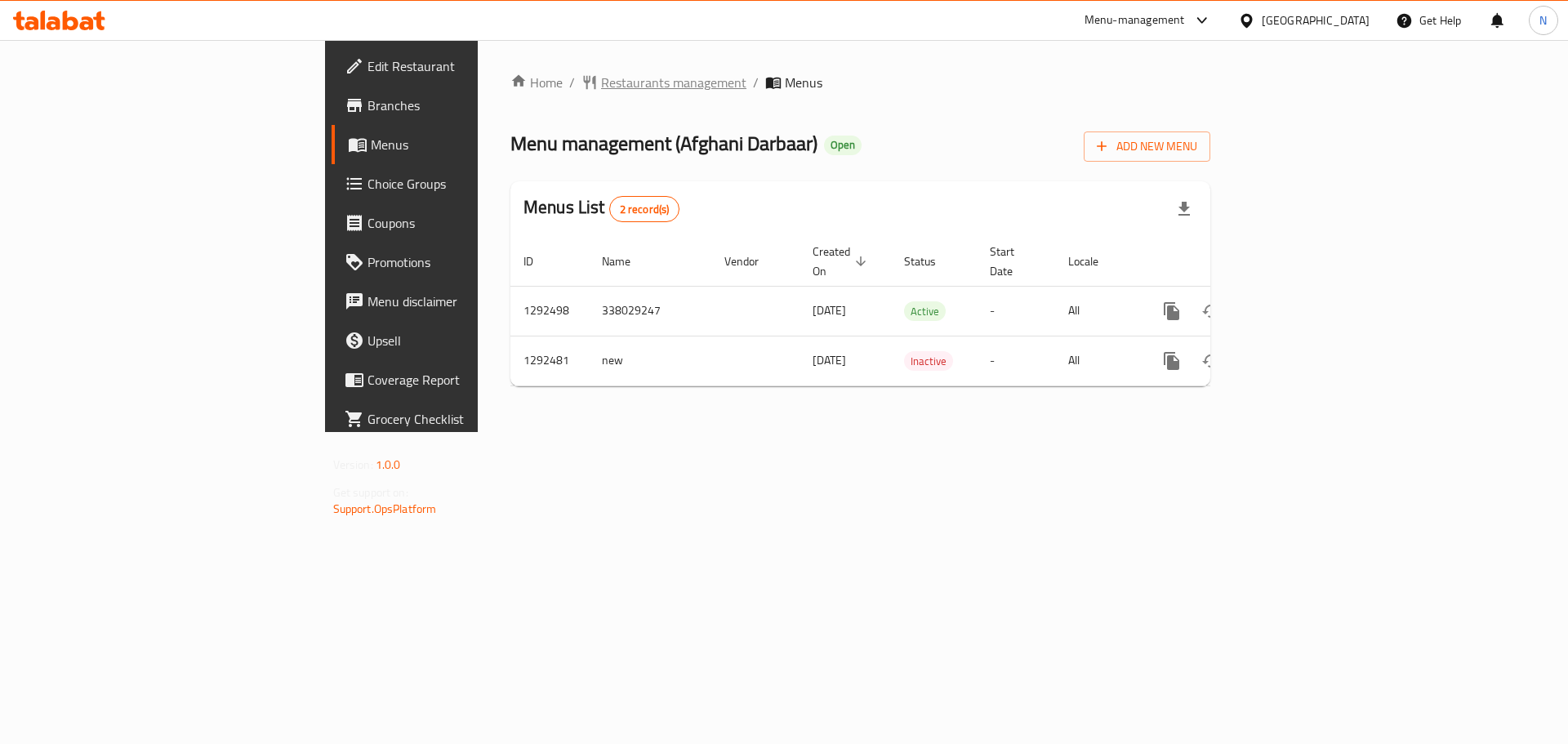
click at [601, 78] on span "Restaurants management" at bounding box center [673, 82] width 145 height 20
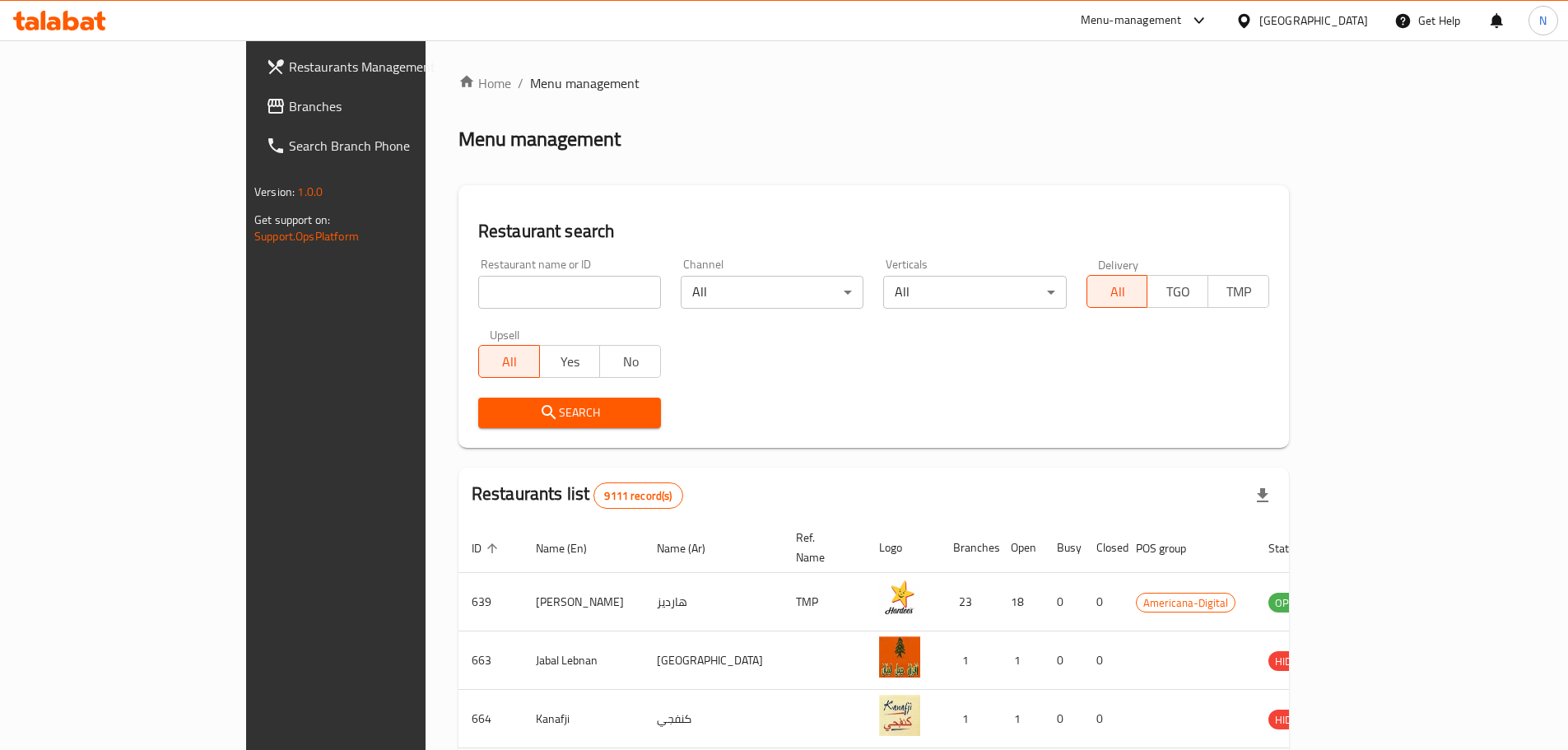
click at [500, 300] on input "search" at bounding box center [570, 292] width 183 height 33
paste input "Sedat Istanbul Resturant and Butchery"
click button "Search" at bounding box center [570, 412] width 183 height 30
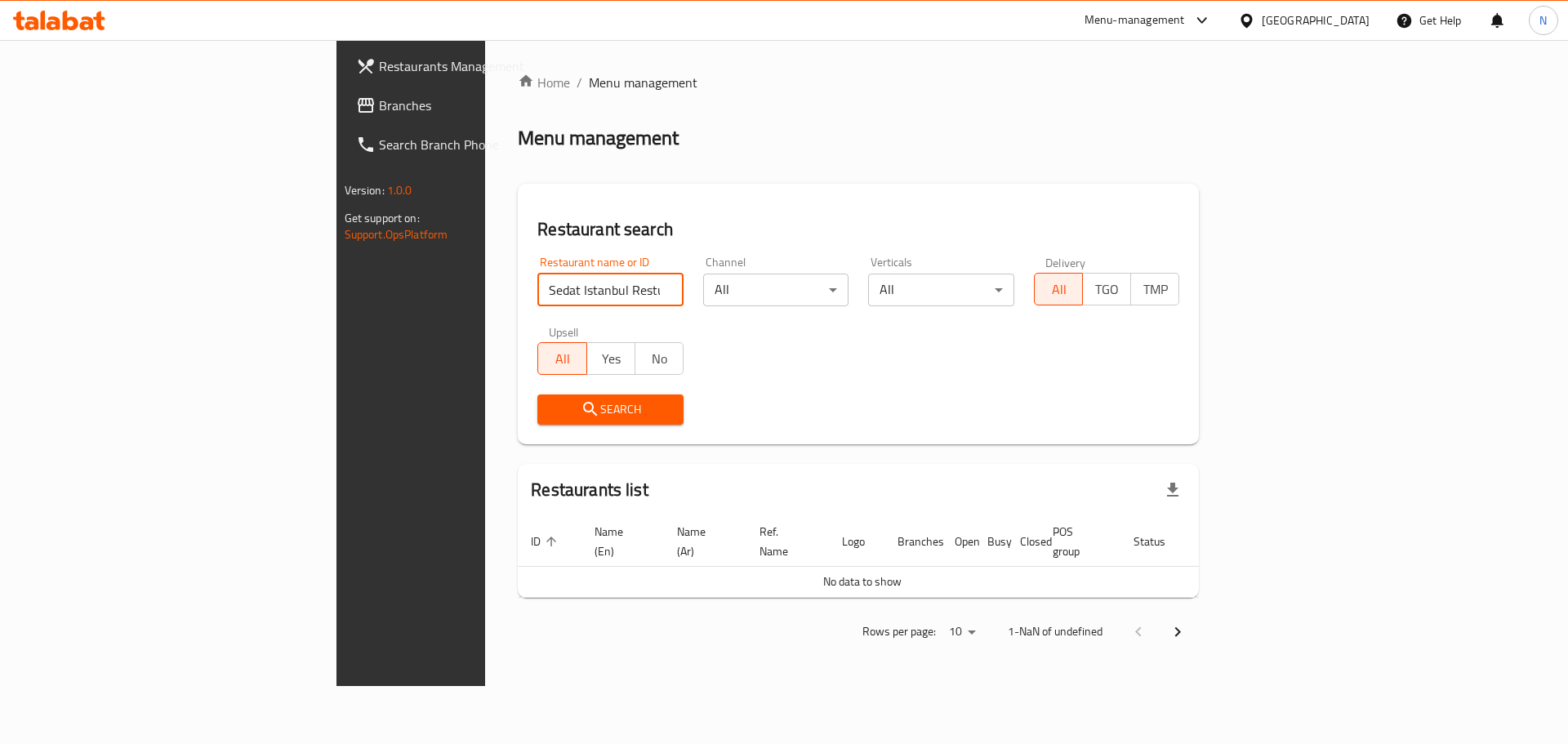
click at [537, 284] on input "Sedat Istanbul Resturant and Butchery" at bounding box center [610, 289] width 146 height 33
click at [537, 286] on input "Sedat Istanbul Resturant and" at bounding box center [610, 289] width 146 height 33
type input "Sedat Istanbul Resturant"
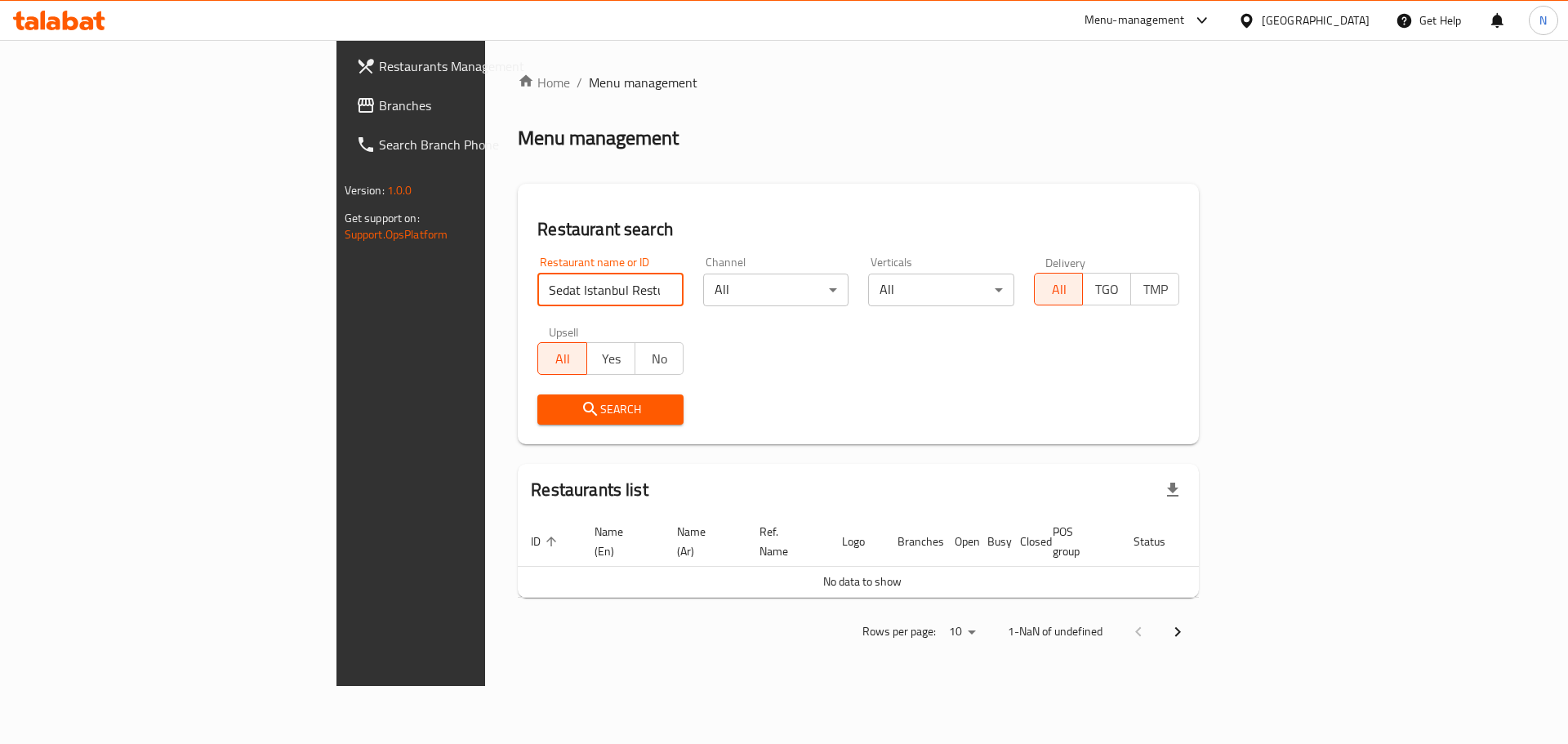
click button "Search" at bounding box center [610, 409] width 146 height 30
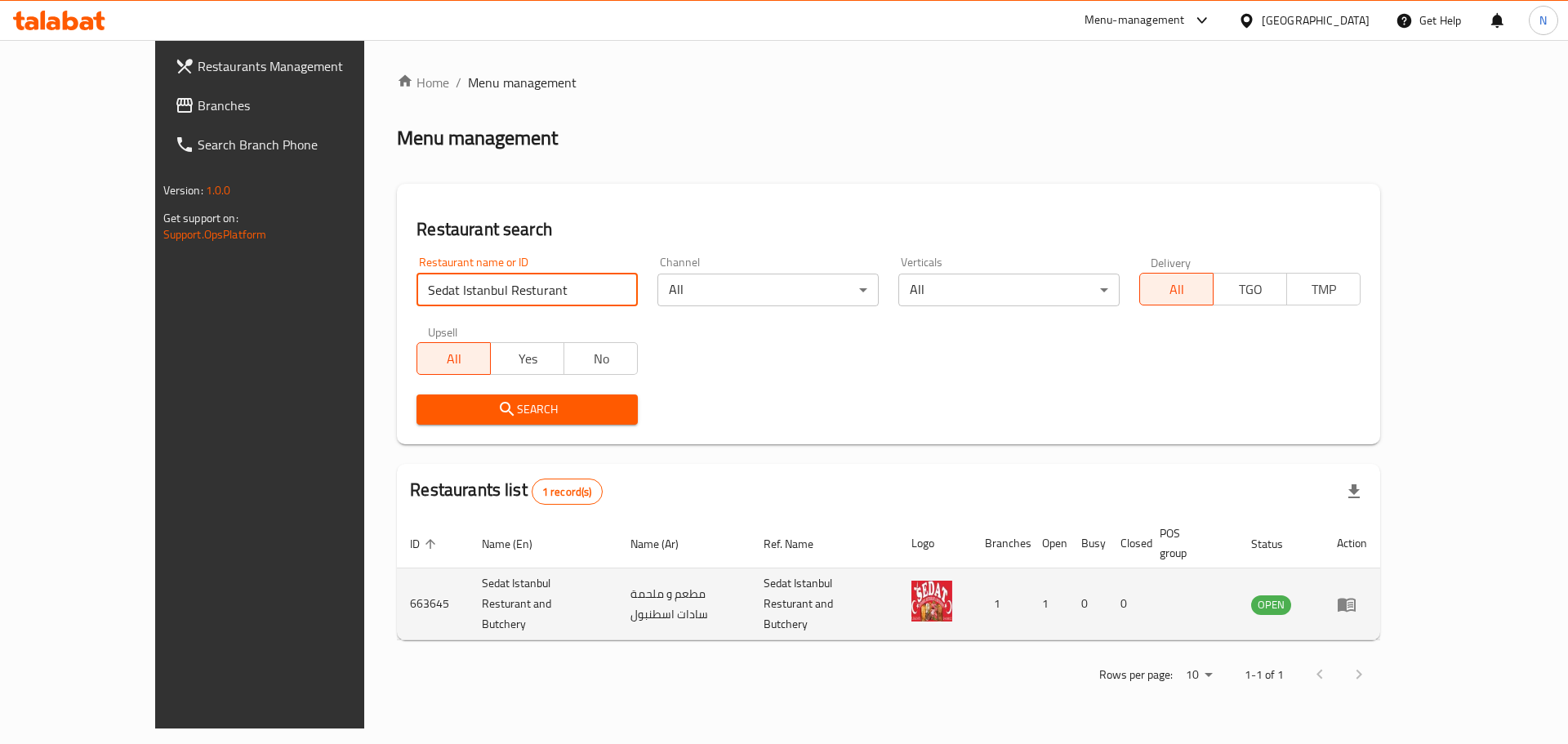
click at [1356, 598] on icon "enhanced table" at bounding box center [1346, 605] width 18 height 14
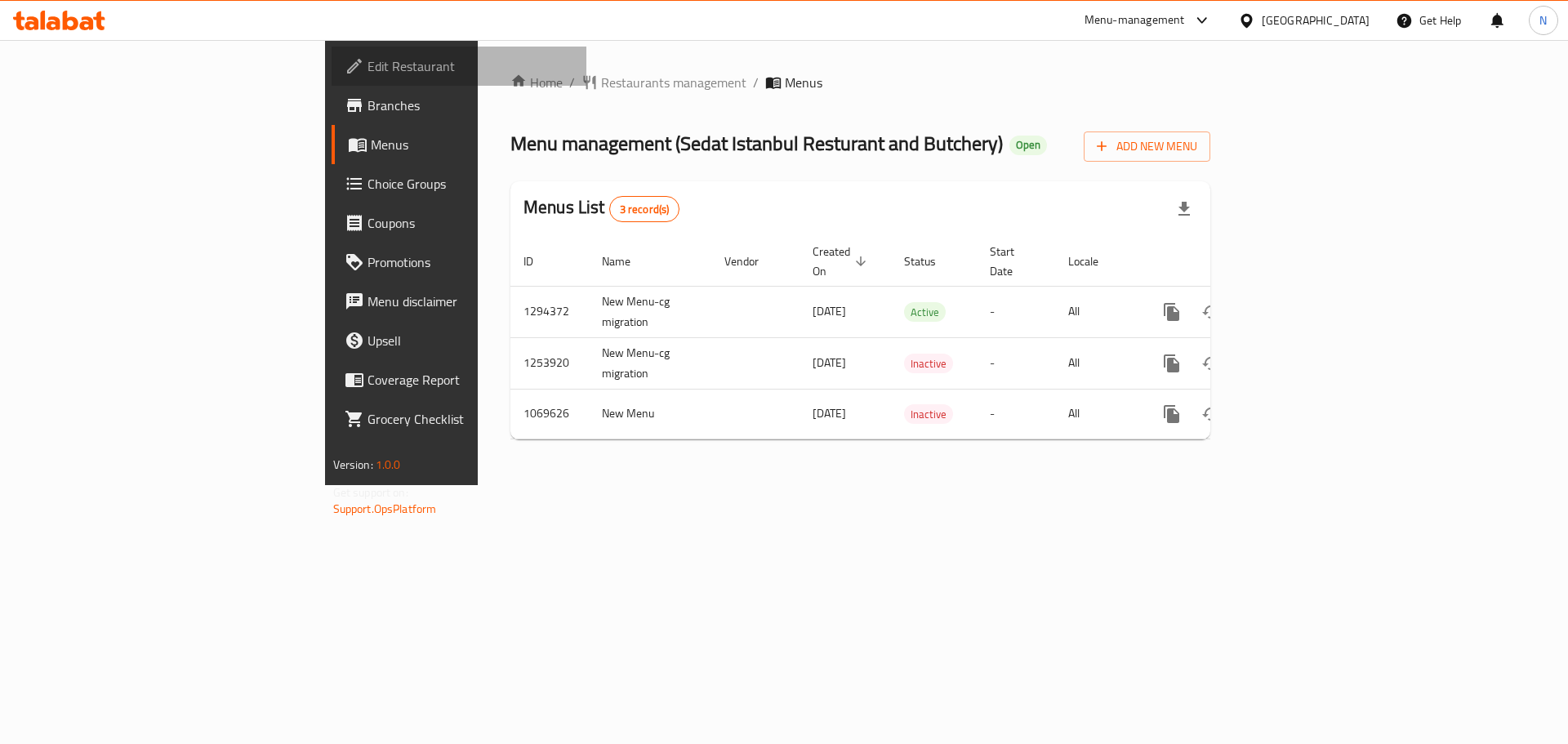
click at [368, 65] on span "Edit Restaurant" at bounding box center [471, 66] width 207 height 20
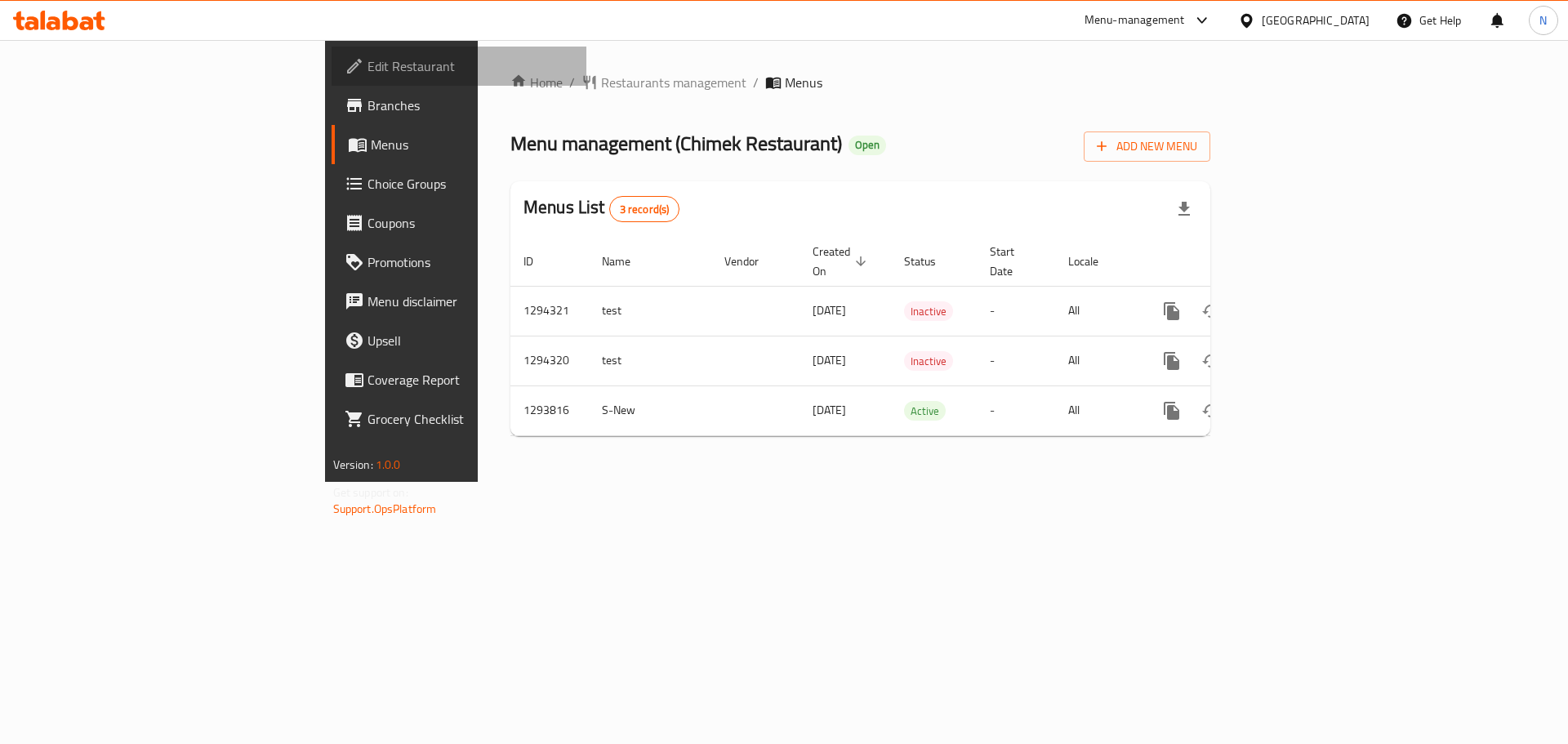
click at [368, 63] on span "Edit Restaurant" at bounding box center [471, 66] width 207 height 20
click at [368, 75] on span "Edit Restaurant" at bounding box center [471, 66] width 207 height 20
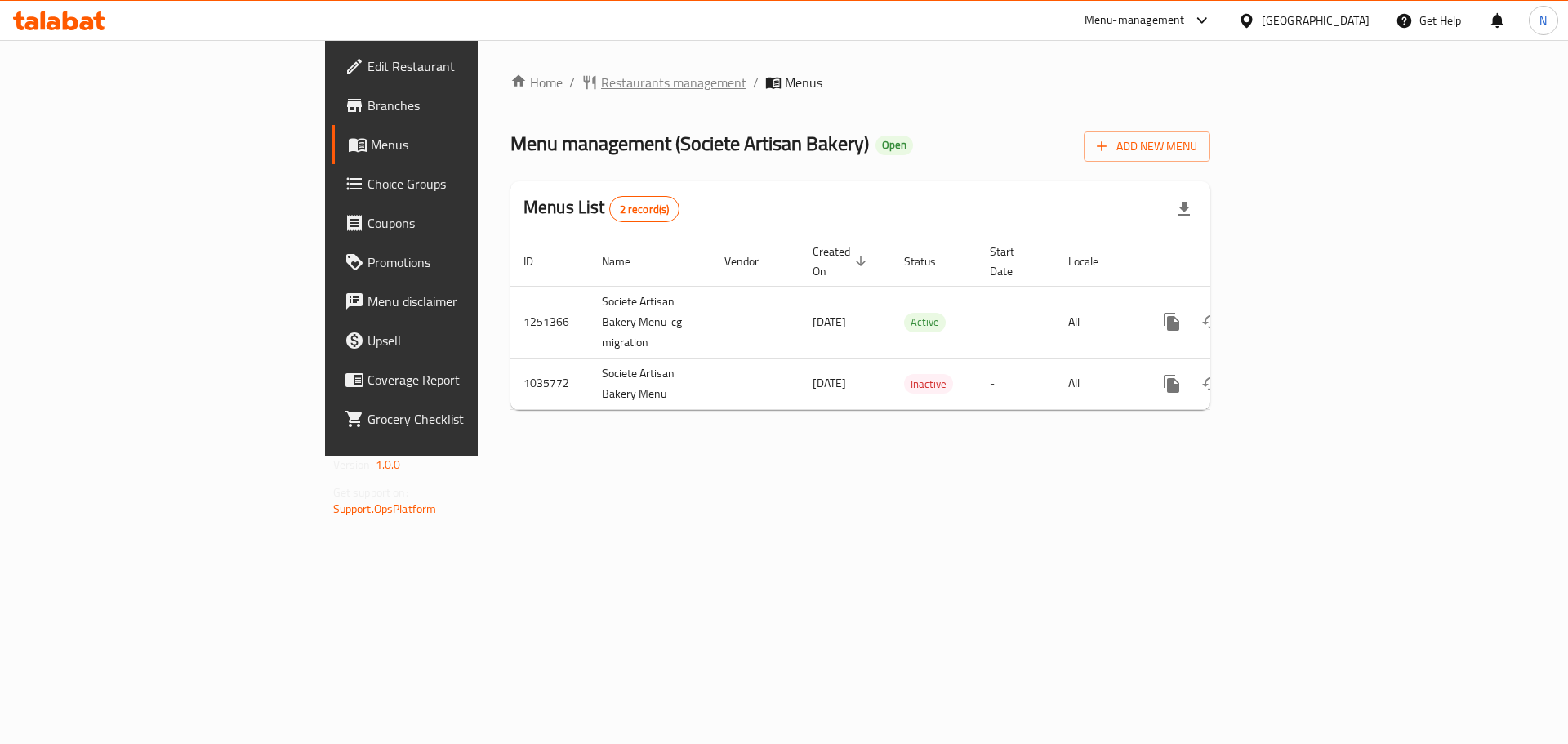
click at [601, 81] on span "Restaurants management" at bounding box center [673, 82] width 145 height 20
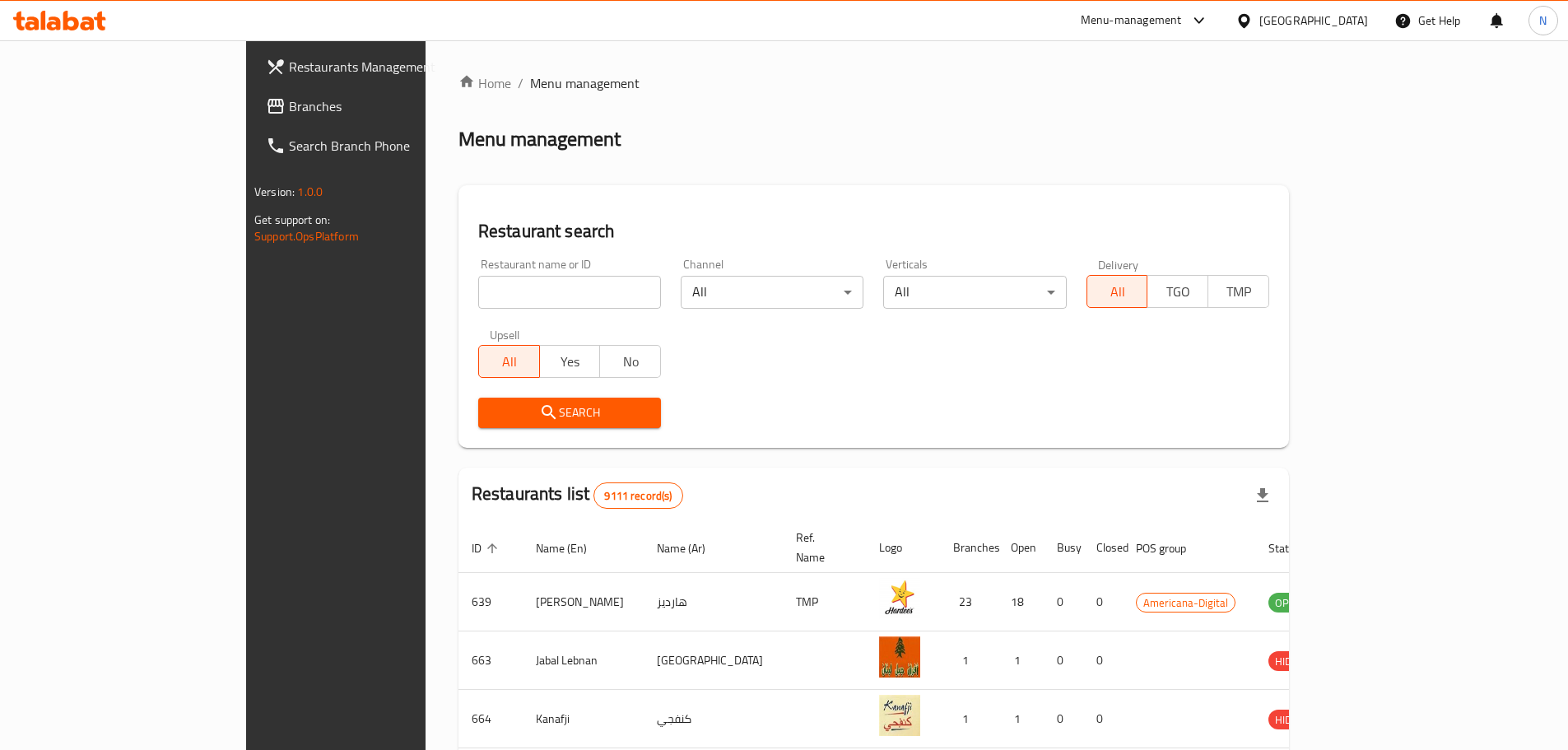
click at [478, 297] on input "search" at bounding box center [570, 292] width 183 height 33
paste input "Star Fish Seafood Restaurant"
click button "Search" at bounding box center [570, 412] width 183 height 30
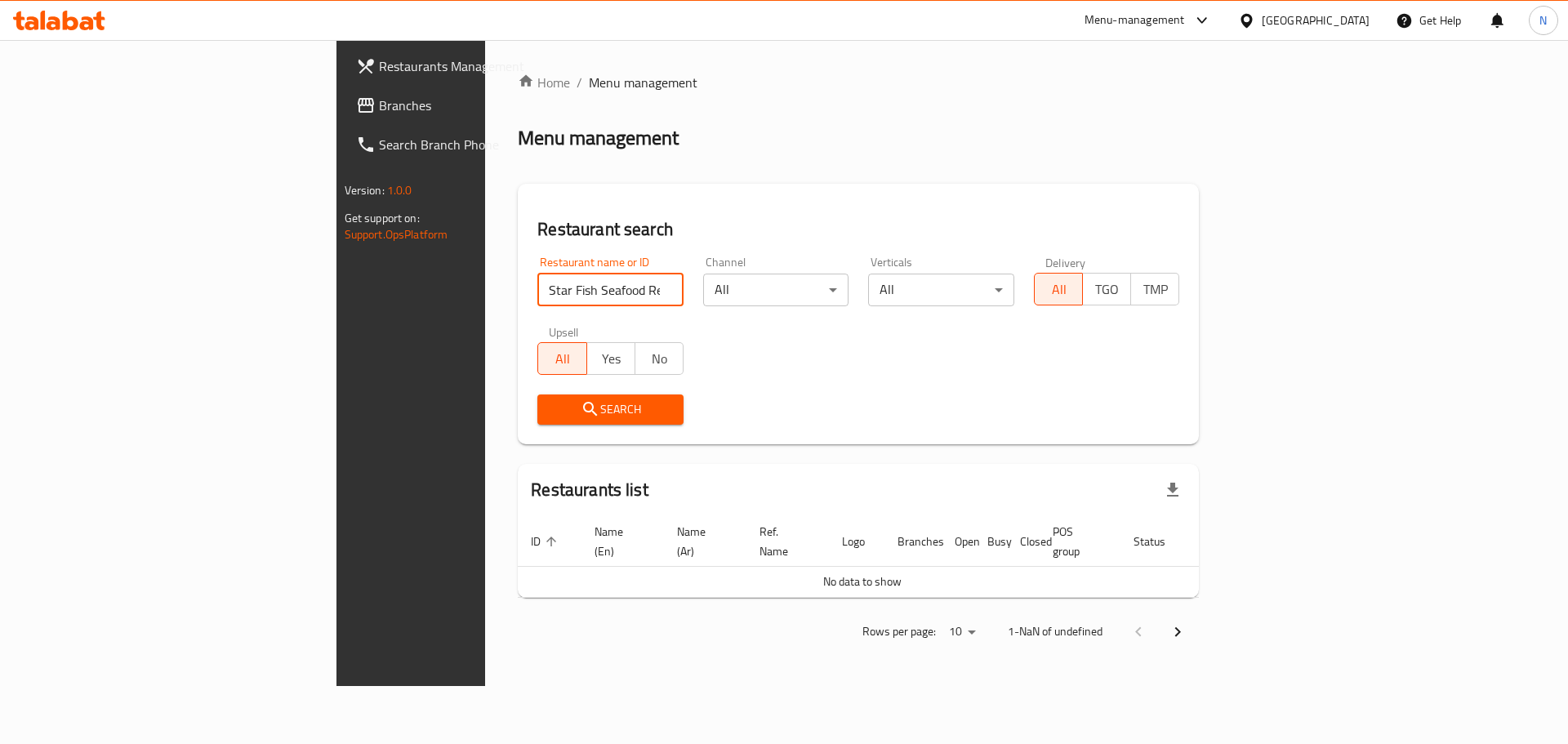
click at [635, 353] on button "No" at bounding box center [659, 358] width 49 height 33
click at [545, 347] on span "All" at bounding box center [563, 358] width 36 height 23
click at [537, 285] on input "Star Fish Seafood Restaurant" at bounding box center [610, 289] width 146 height 33
type input "Star Fish Seafood"
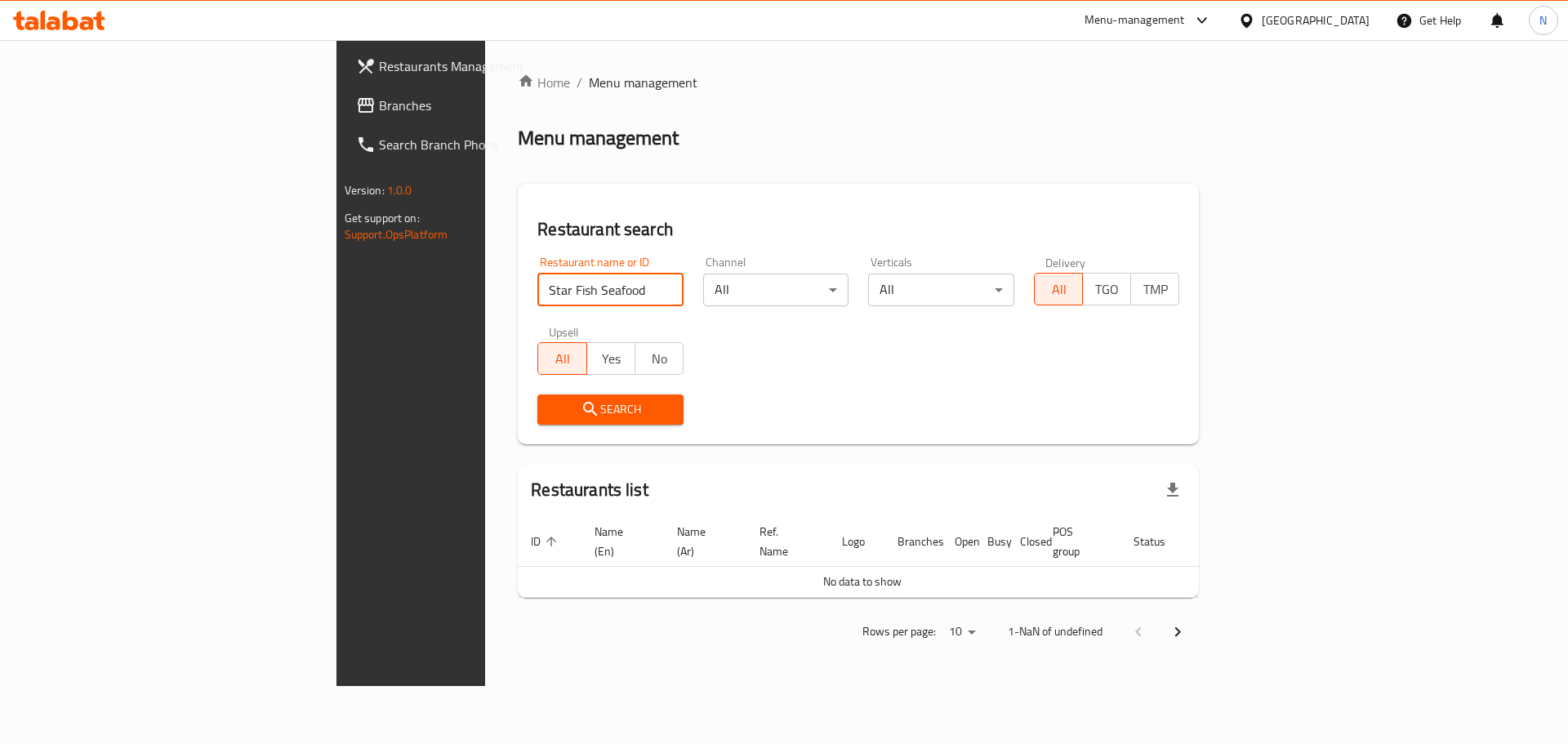
click button "Search" at bounding box center [610, 409] width 146 height 30
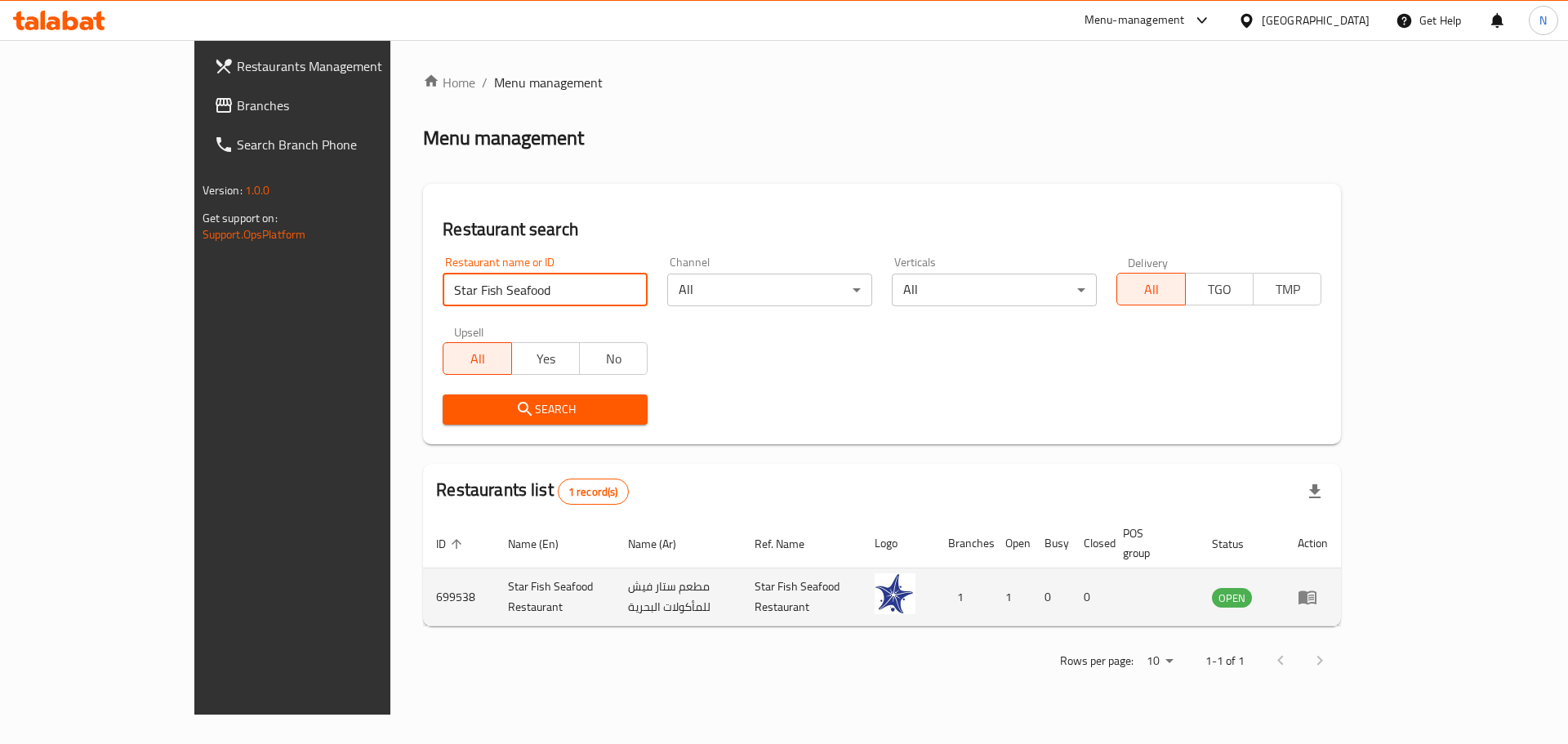
click at [1328, 587] on link "enhanced table" at bounding box center [1313, 596] width 30 height 20
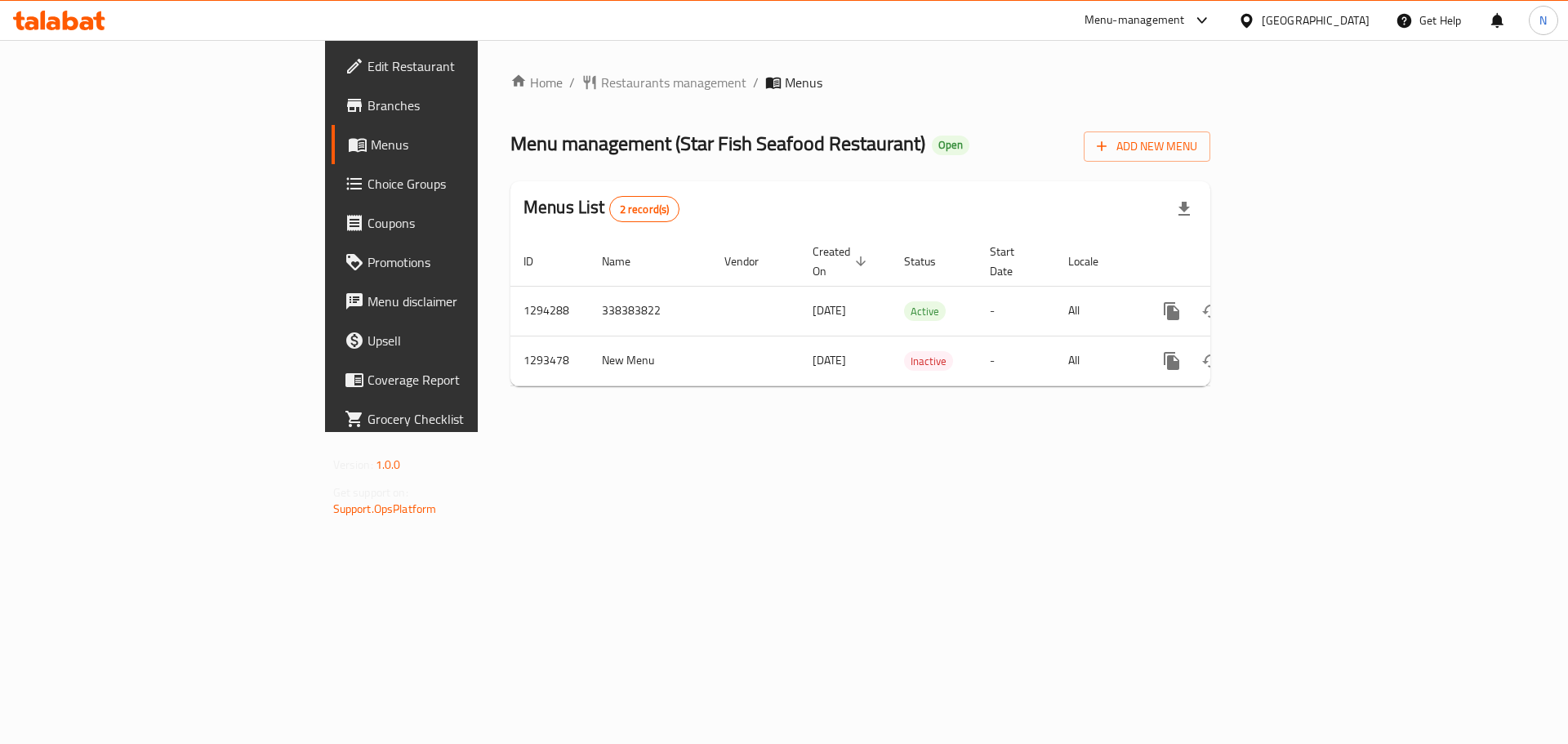
click at [368, 61] on span "Edit Restaurant" at bounding box center [471, 66] width 207 height 20
click at [601, 90] on span "Restaurants management" at bounding box center [673, 82] width 145 height 20
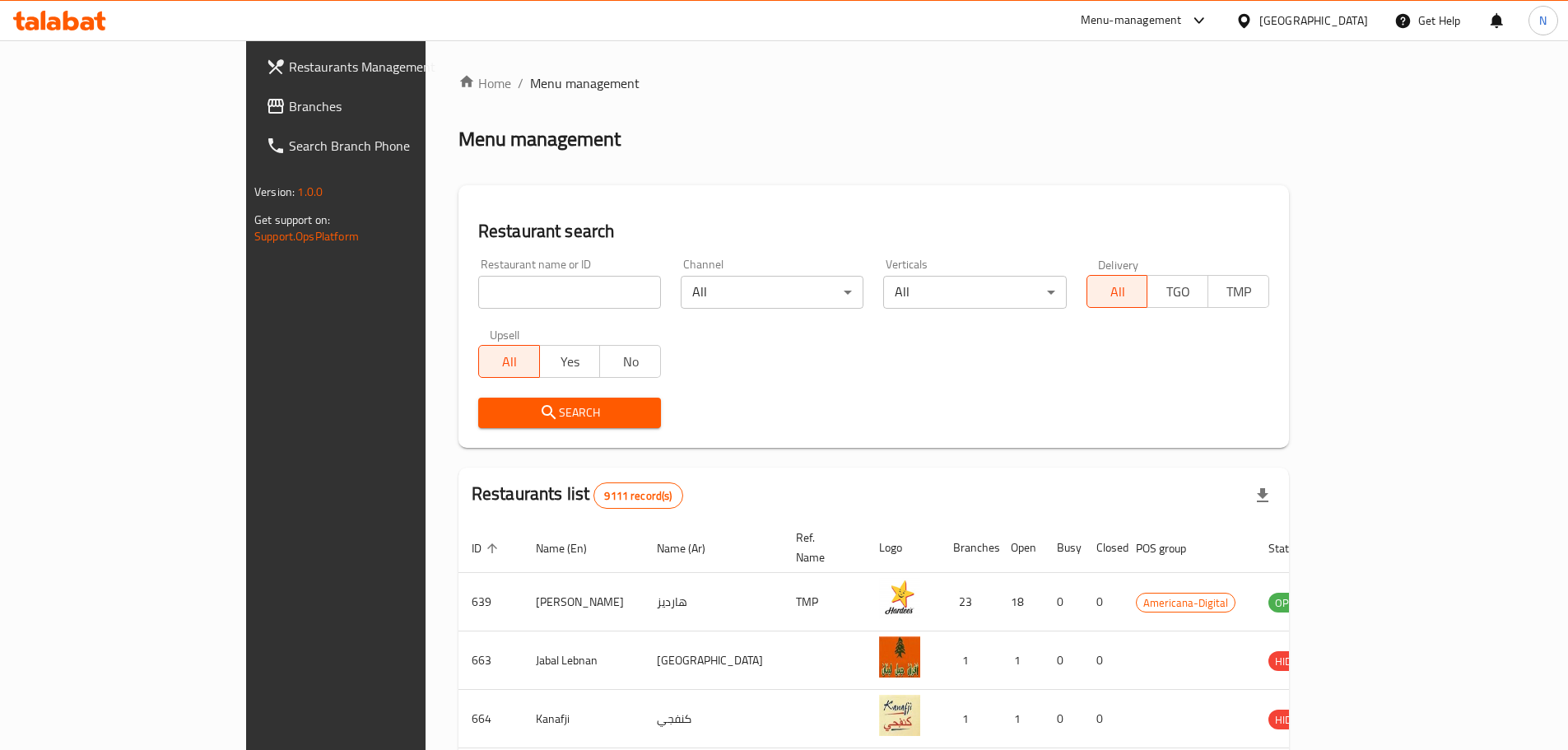
click at [478, 294] on input "search" at bounding box center [570, 292] width 183 height 33
paste input "Asena"
type input "Asena"
click button "Search" at bounding box center [570, 412] width 183 height 30
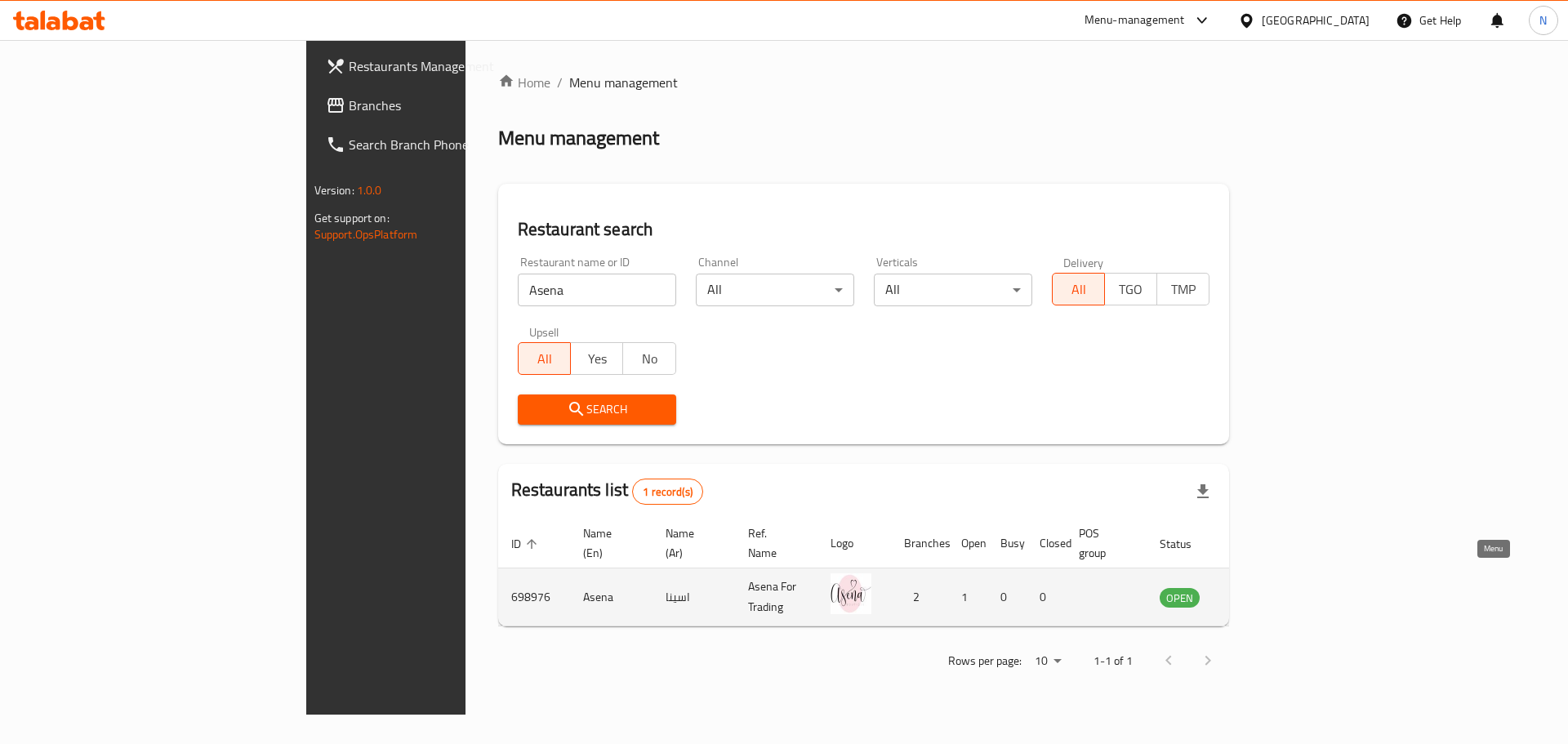
click at [1265, 591] on icon "enhanced table" at bounding box center [1255, 598] width 18 height 14
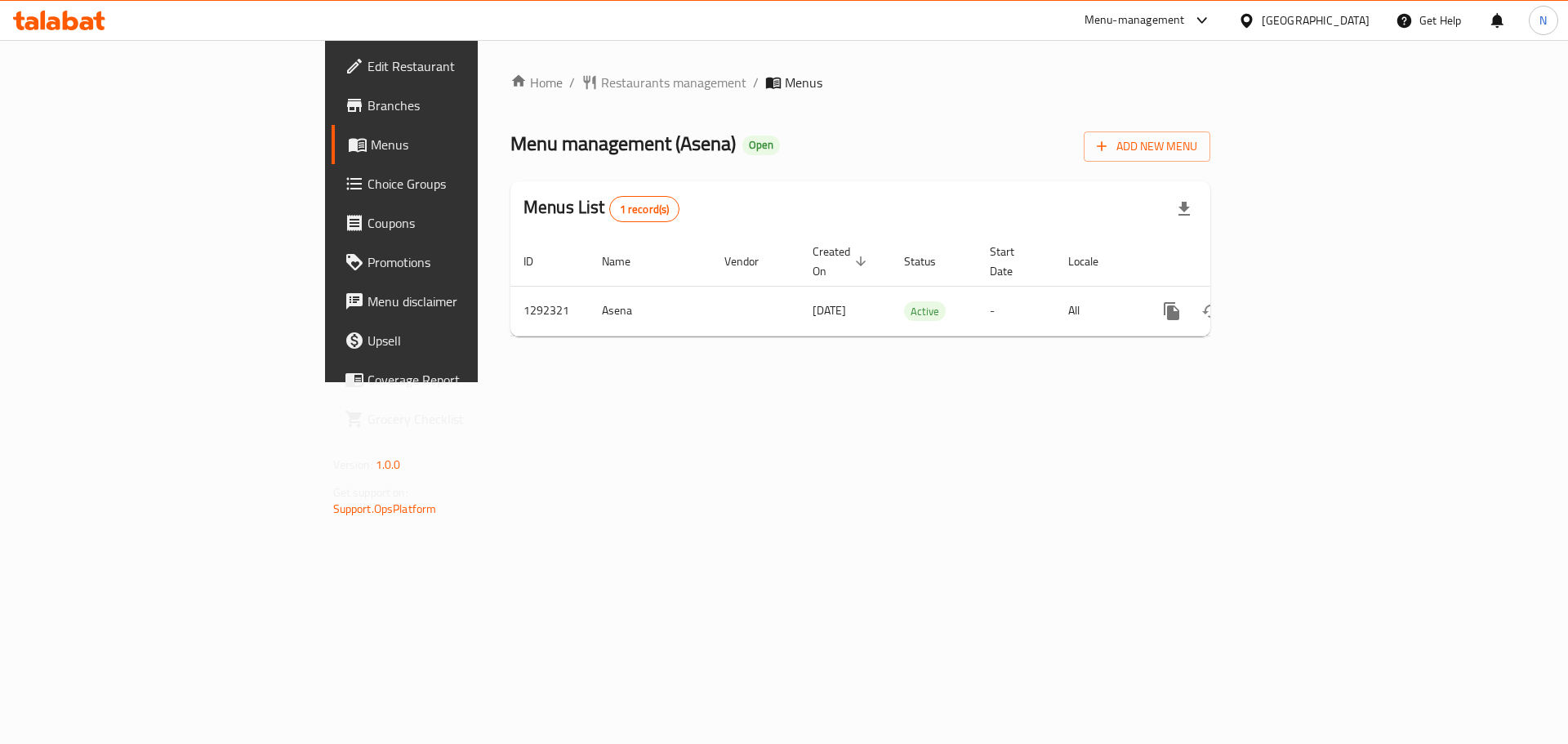
click at [313, 43] on ul "Edit Restaurant Branches Menus Choice Groups Coupons Promotions Menu disclaimer…" at bounding box center [449, 242] width 274 height 405
click at [368, 66] on span "Edit Restaurant" at bounding box center [471, 66] width 207 height 20
click at [1358, 23] on div "[GEOGRAPHIC_DATA]" at bounding box center [1315, 20] width 108 height 18
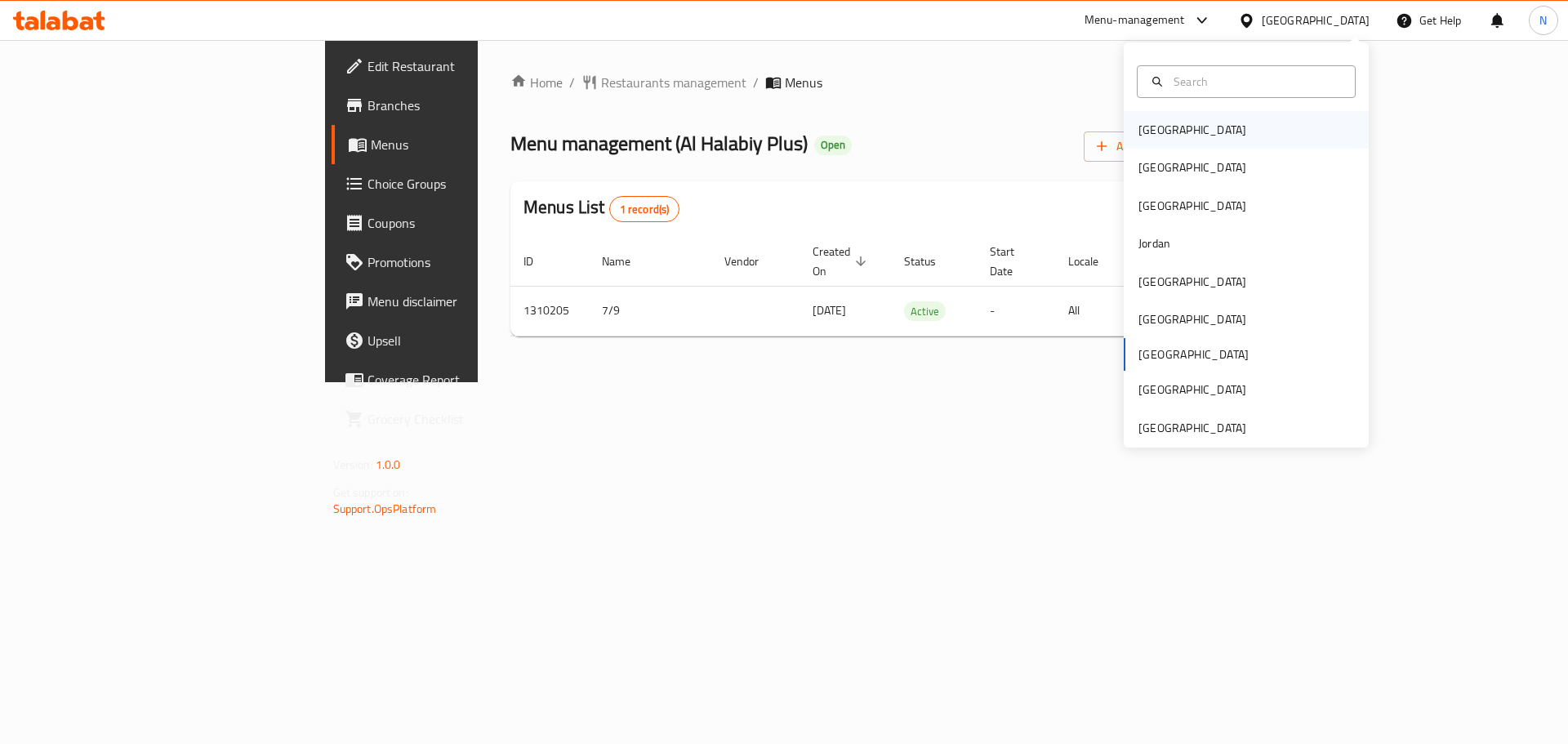
click at [1164, 124] on div "[GEOGRAPHIC_DATA]" at bounding box center [1192, 129] width 108 height 18
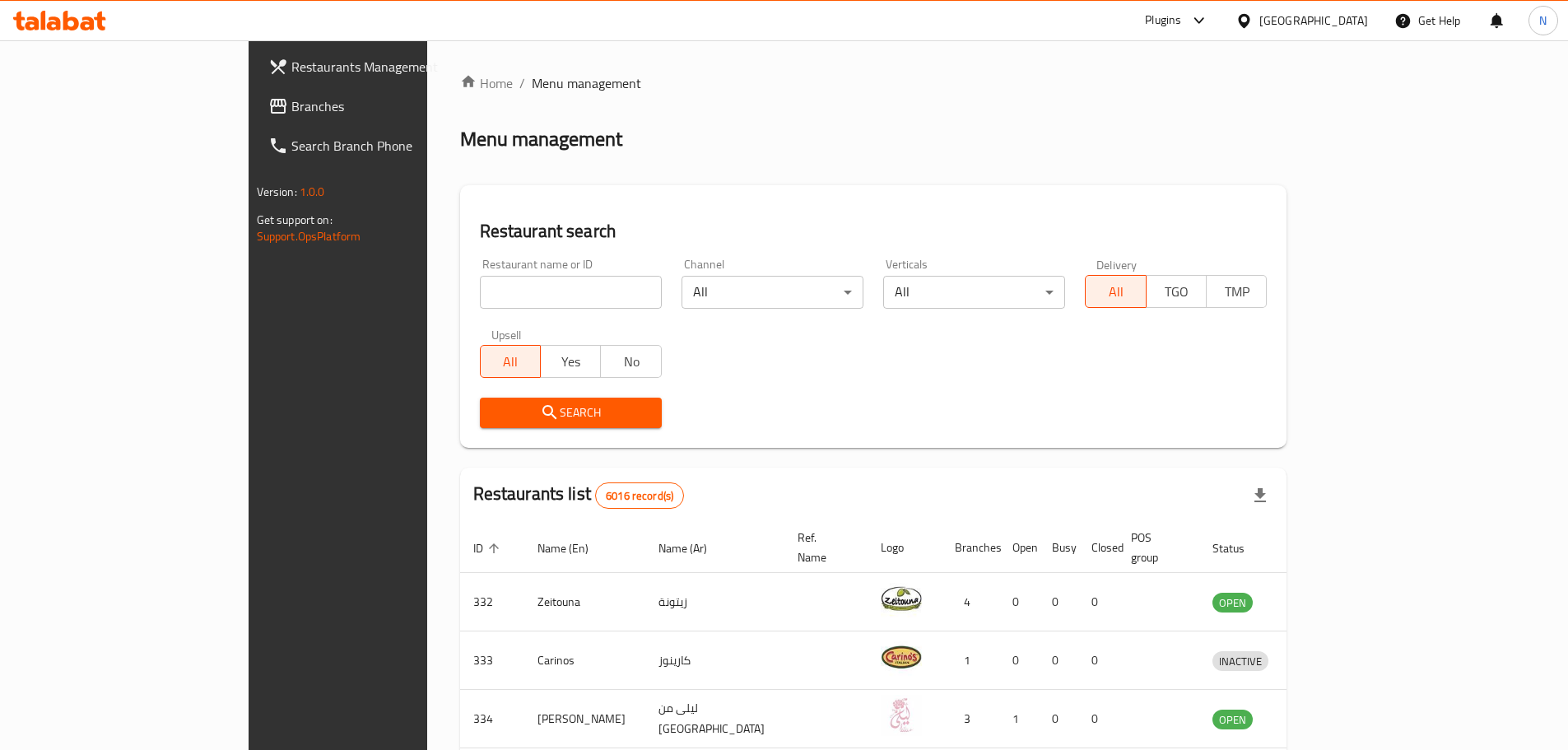
click at [483, 275] on input "search" at bounding box center [571, 292] width 182 height 33
paste input "Chowchuk Restaurant W.L.L"
type input "Chowchuk Restaurant W.L.L"
click button "Search" at bounding box center [571, 412] width 182 height 30
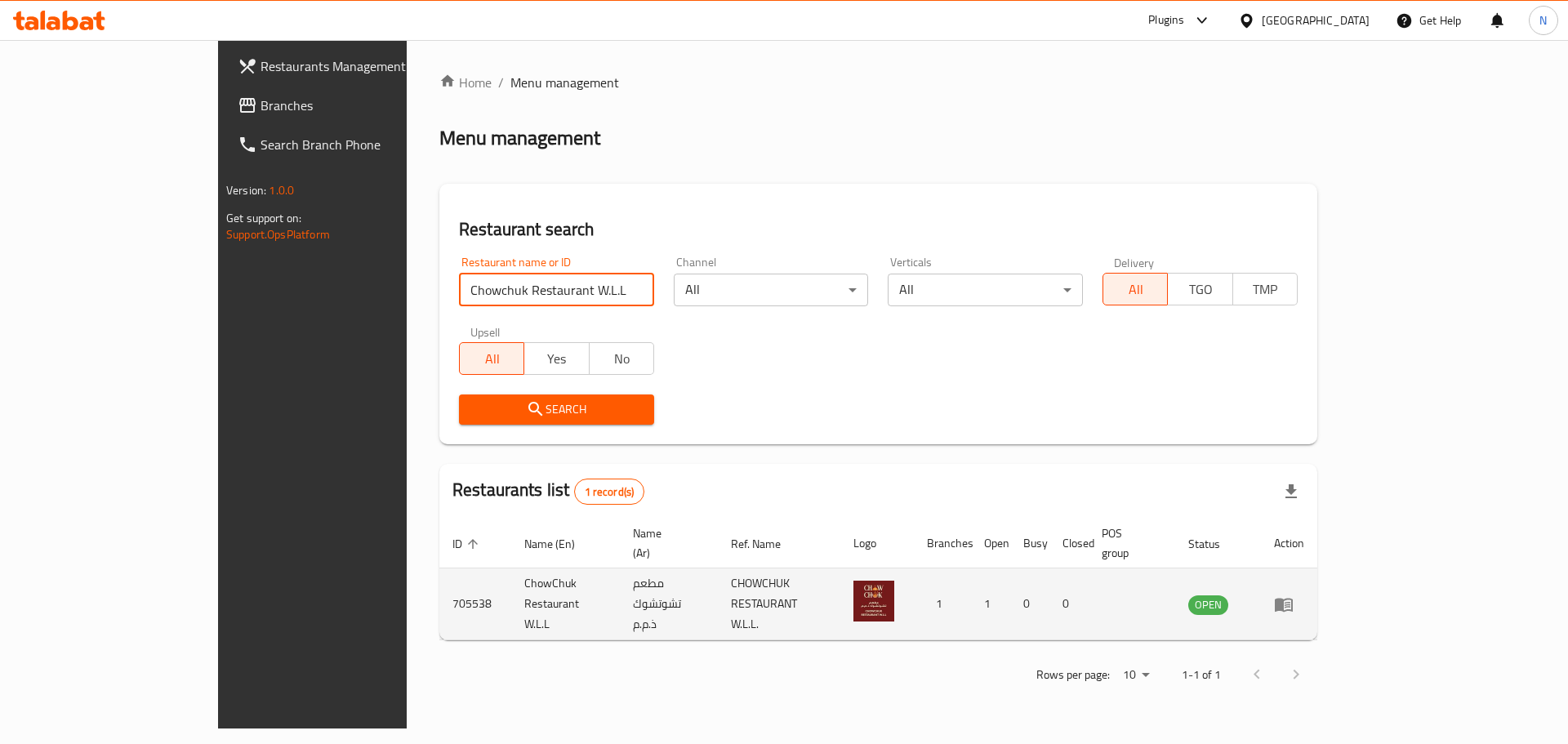
click at [1293, 598] on icon "enhanced table" at bounding box center [1283, 605] width 18 height 14
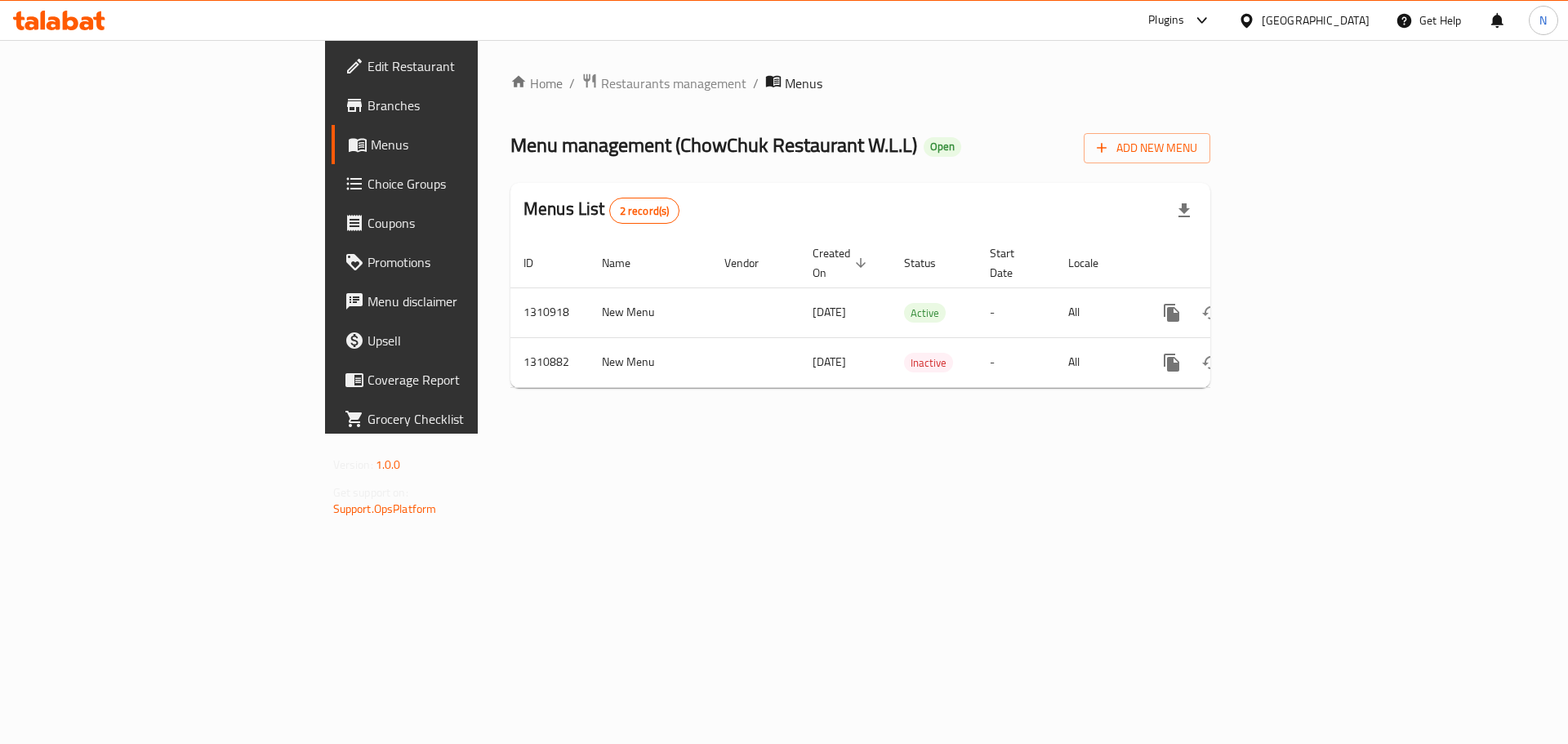
click at [368, 76] on span "Edit Restaurant" at bounding box center [471, 66] width 207 height 20
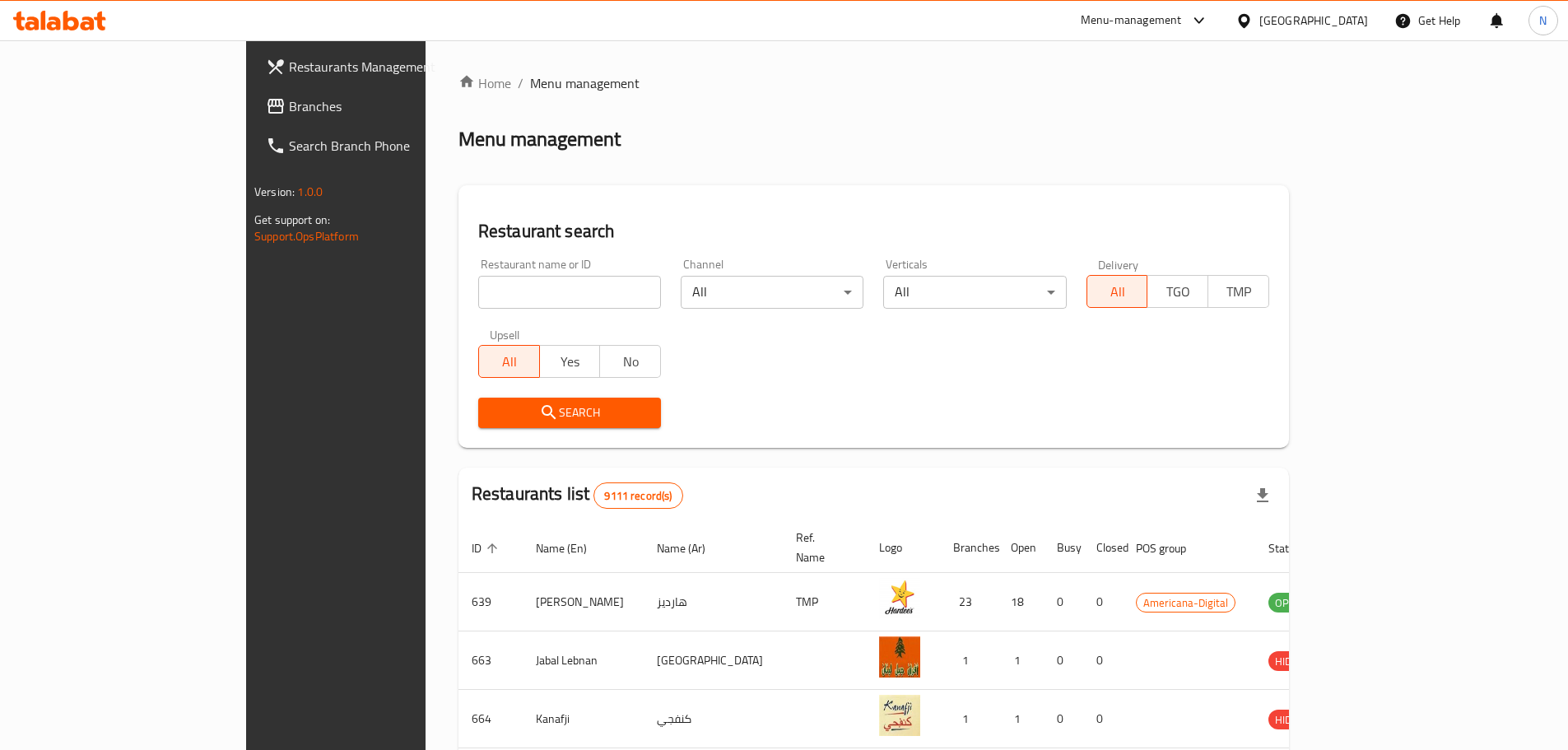
click at [1259, 24] on div at bounding box center [1247, 20] width 24 height 18
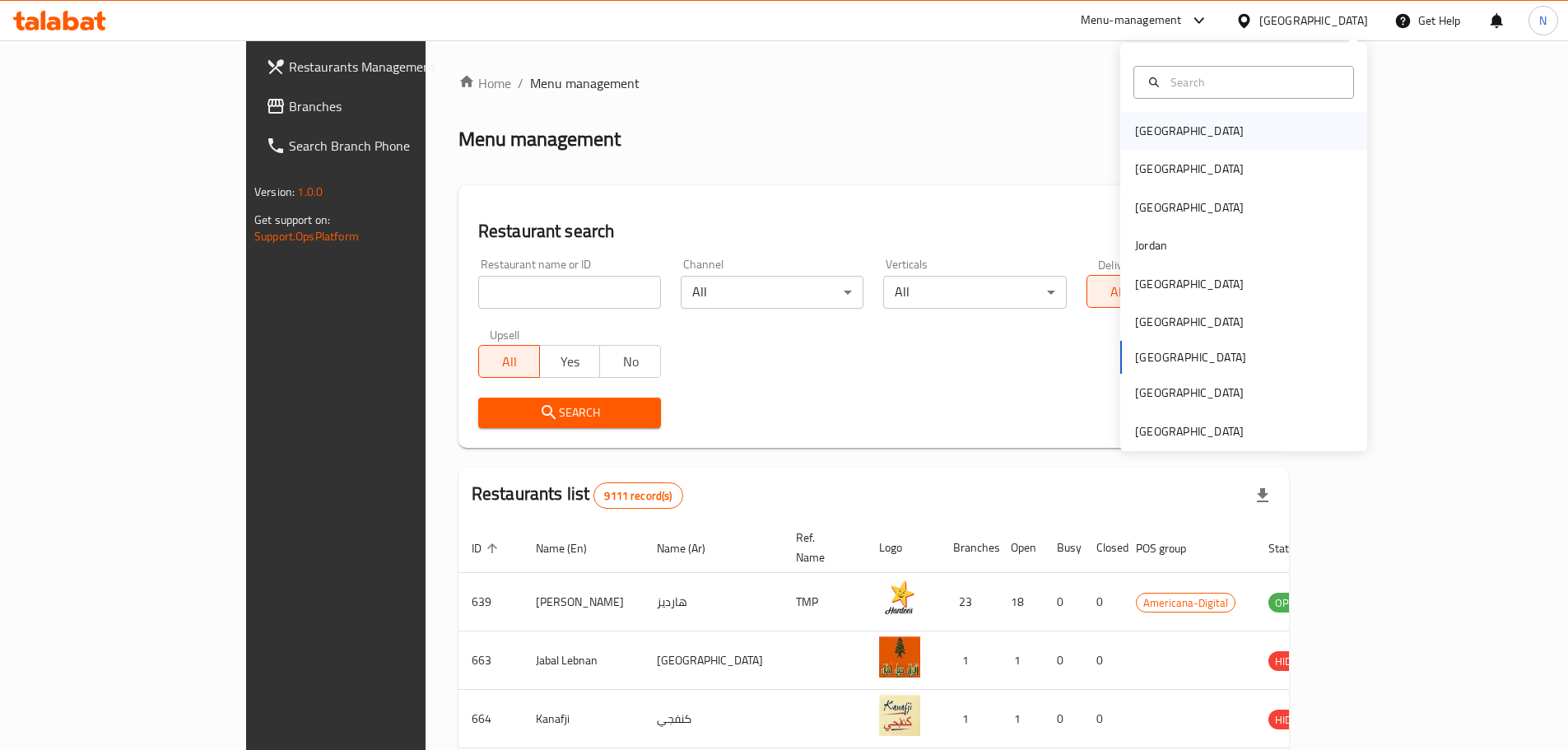
click at [1184, 132] on div "Bahrain" at bounding box center [1244, 131] width 247 height 38
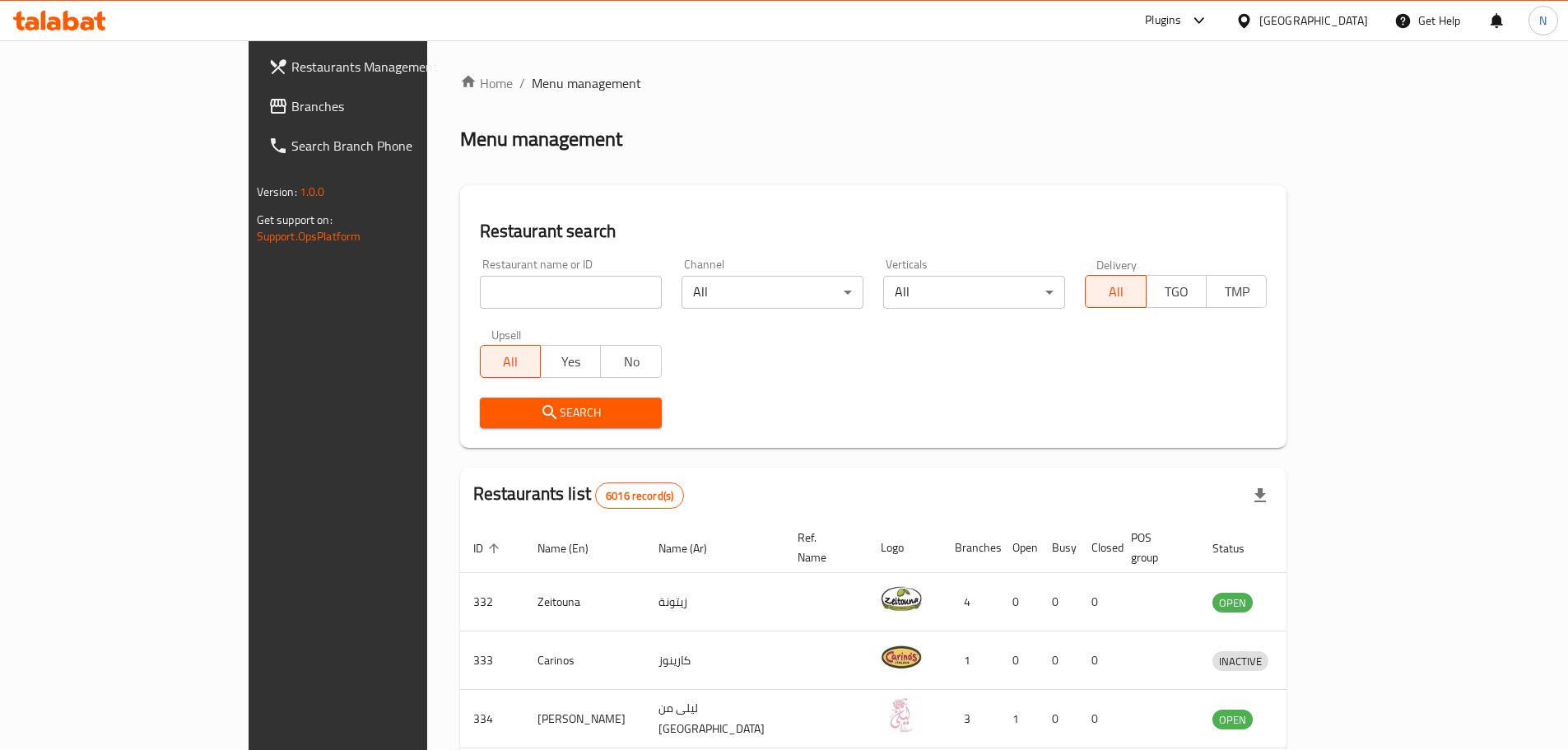
drag, startPoint x: 1263, startPoint y: 26, endPoint x: 1261, endPoint y: 40, distance: 14.1
click at [1209, 26] on icon at bounding box center [1199, 20] width 20 height 20
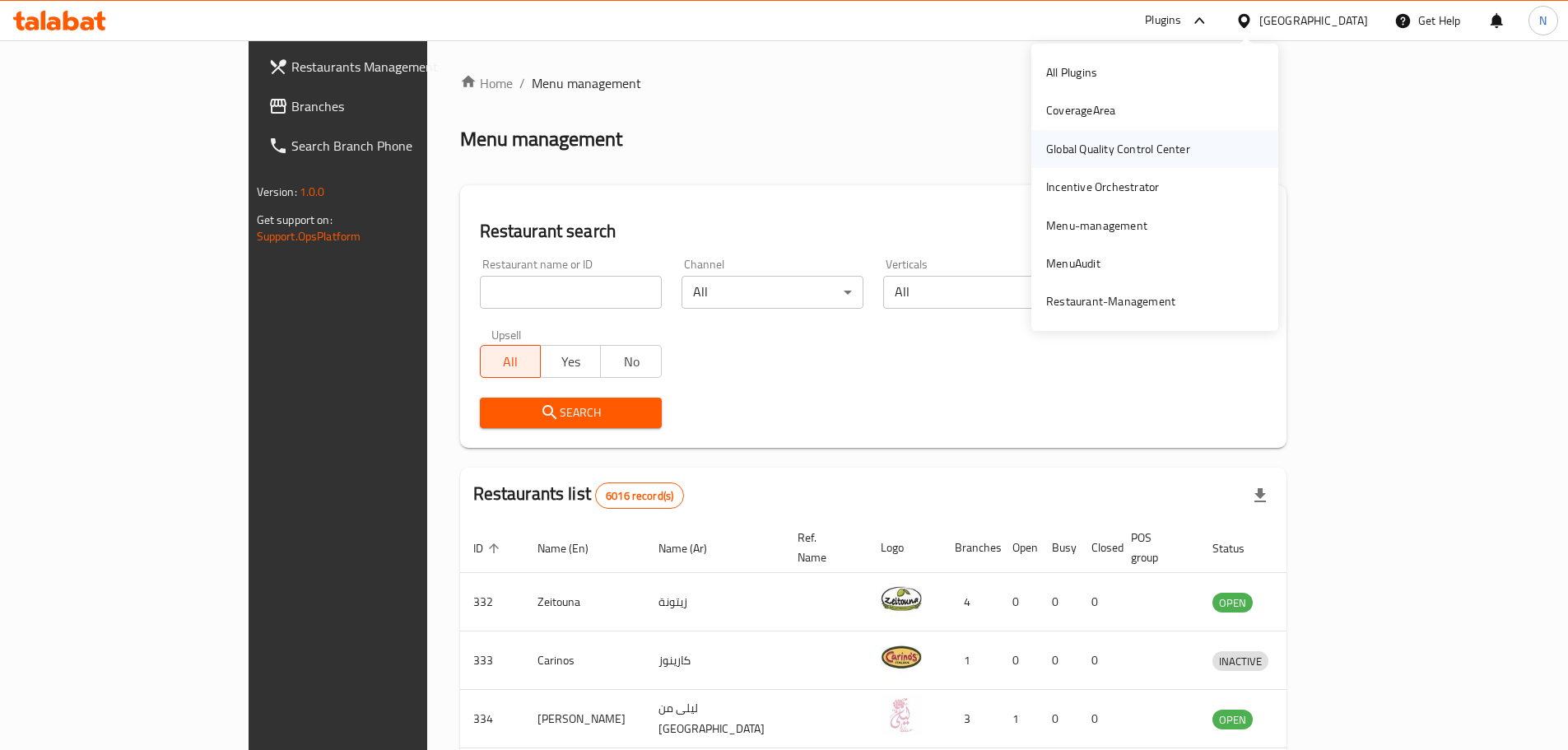
click at [1172, 145] on div "Global Quality Control Center" at bounding box center [1118, 148] width 144 height 18
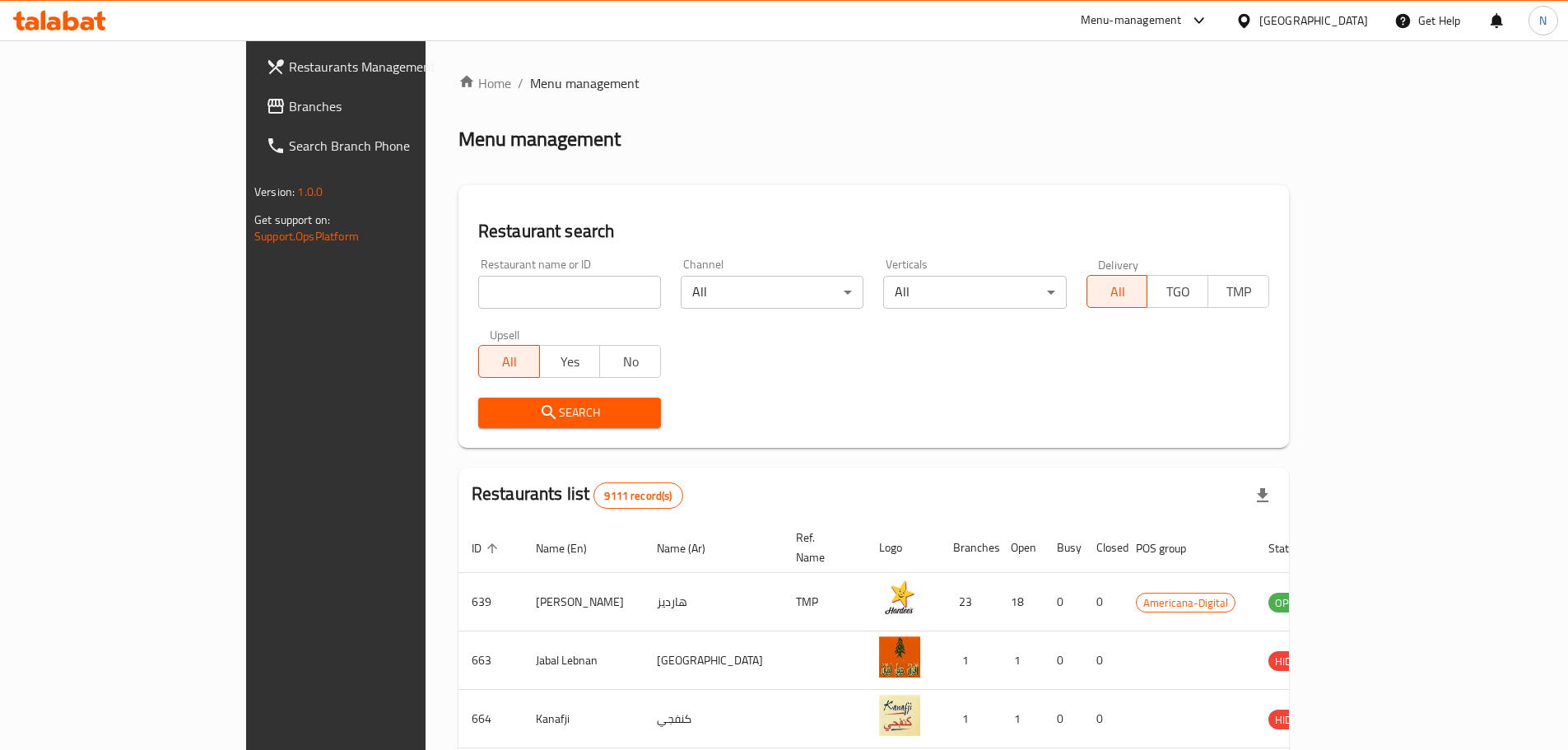
click at [1182, 13] on div "Menu-management" at bounding box center [1131, 20] width 101 height 20
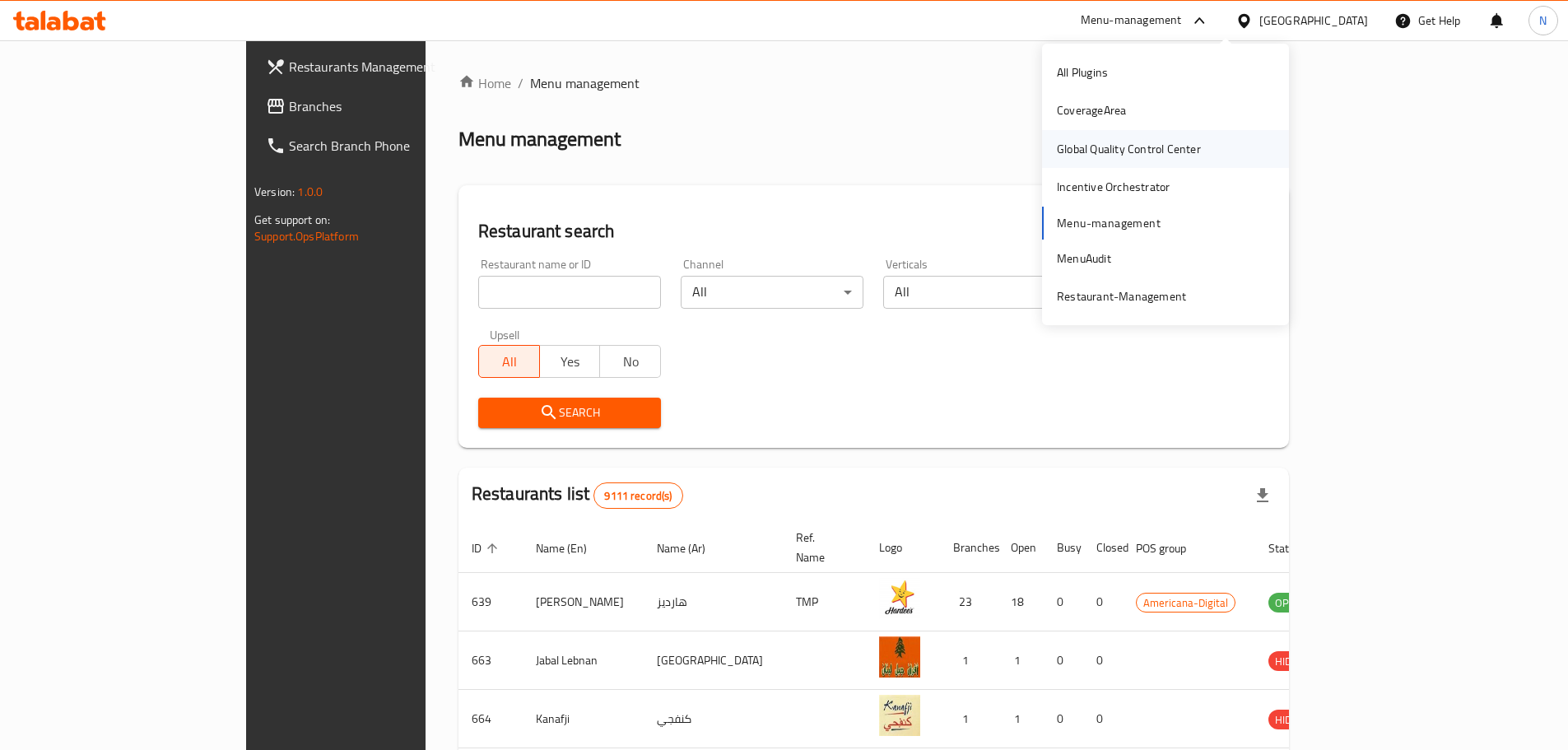
click at [1107, 147] on div "Global Quality Control Center" at bounding box center [1128, 148] width 144 height 18
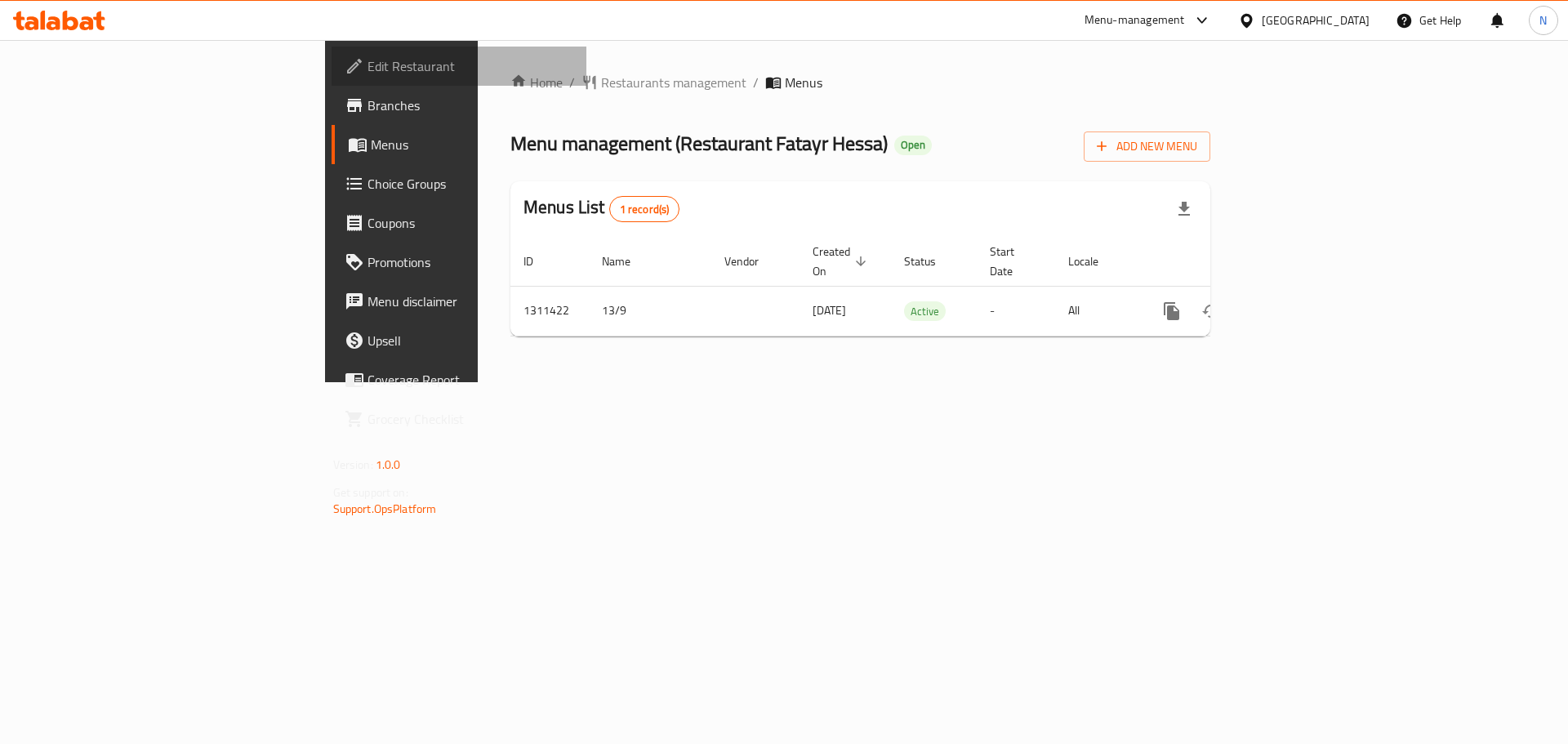
click at [368, 74] on span "Edit Restaurant" at bounding box center [471, 66] width 207 height 20
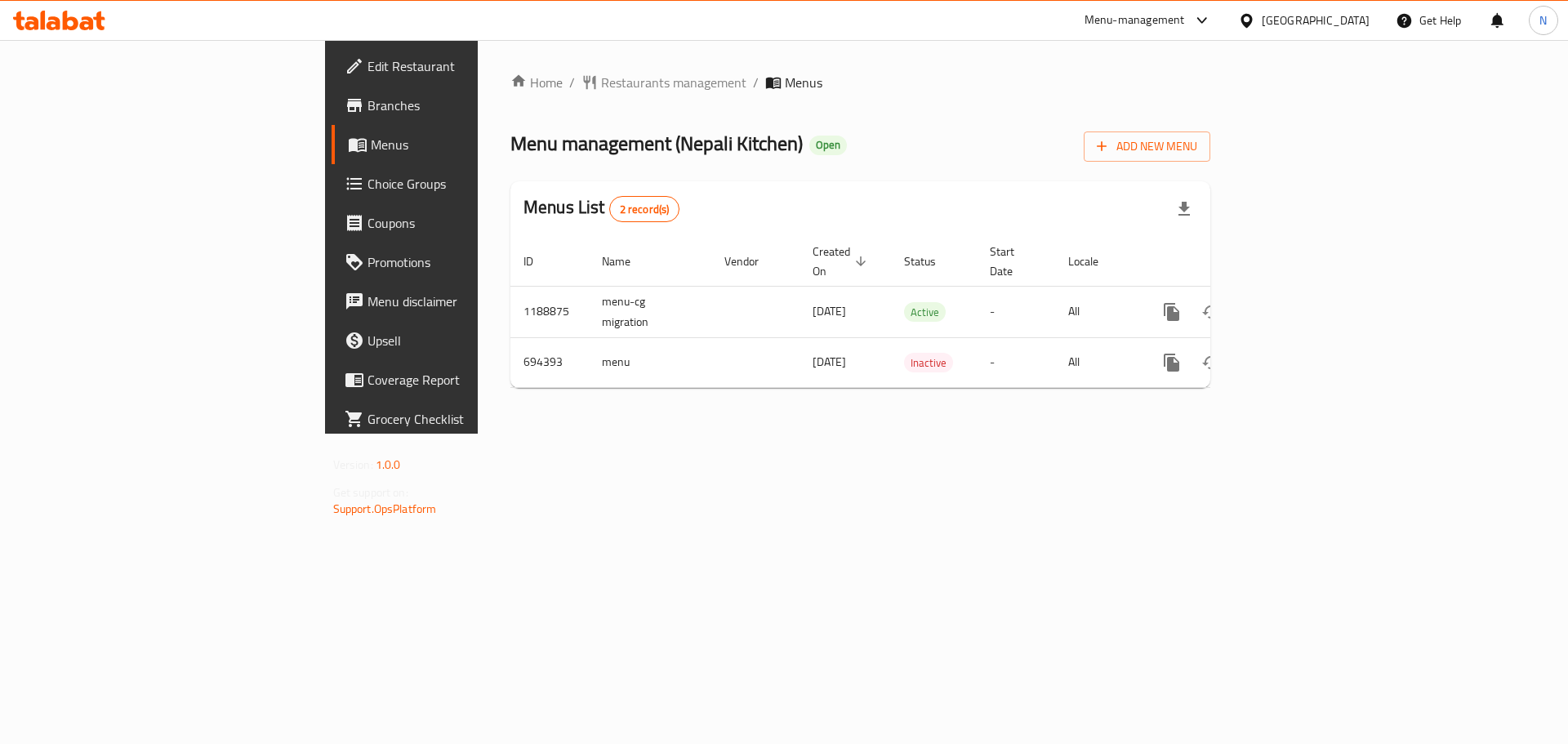
click at [510, 100] on div "Home / Restaurants management / Menus Menu management ( Nepali Kitchen ) Open A…" at bounding box center [860, 237] width 700 height 328
click at [601, 92] on span "Restaurants management" at bounding box center [673, 82] width 145 height 20
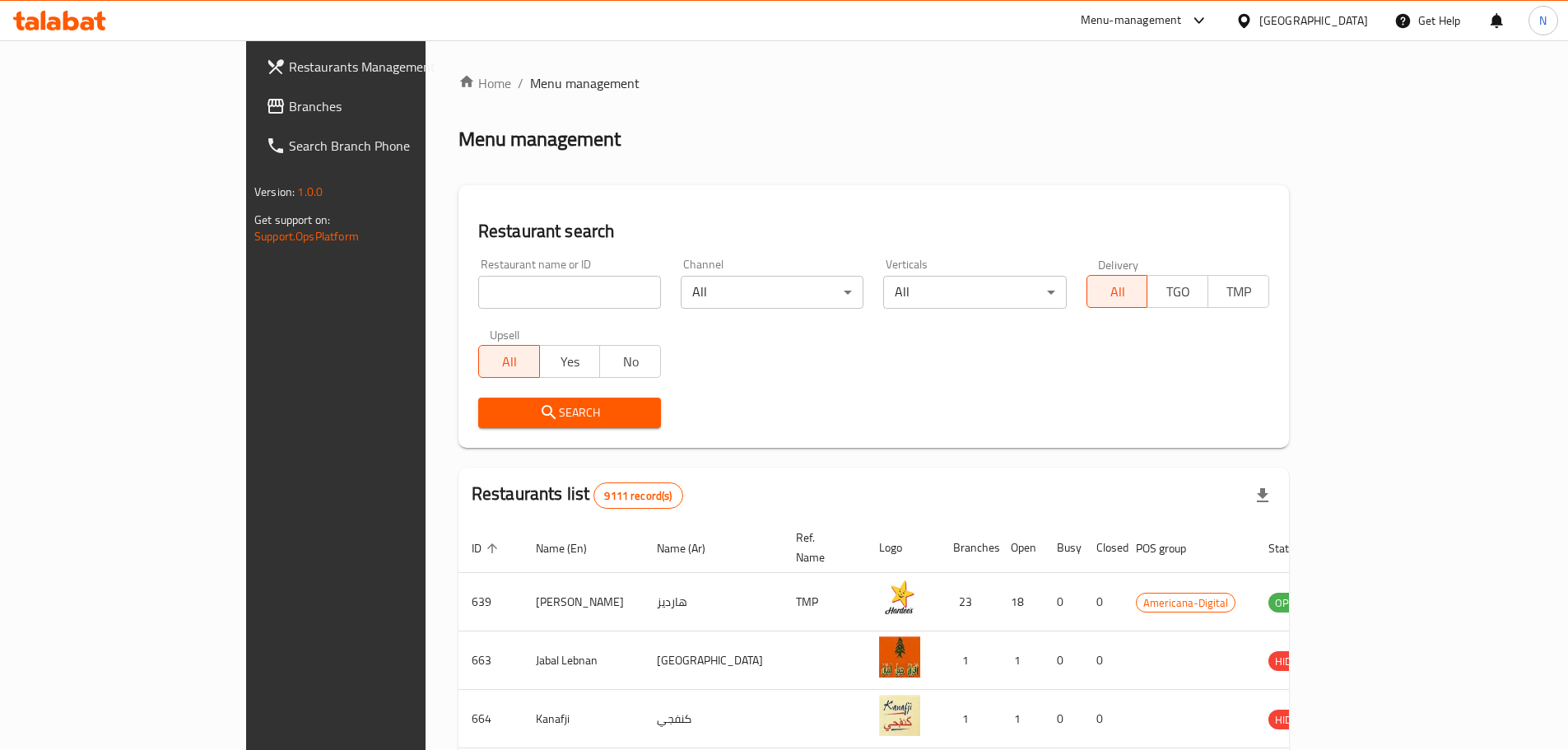
click at [478, 280] on input "search" at bounding box center [570, 292] width 183 height 33
paste input "Karachi [GEOGRAPHIC_DATA]"
type input "Karachi [GEOGRAPHIC_DATA]"
click button "Search" at bounding box center [570, 412] width 183 height 30
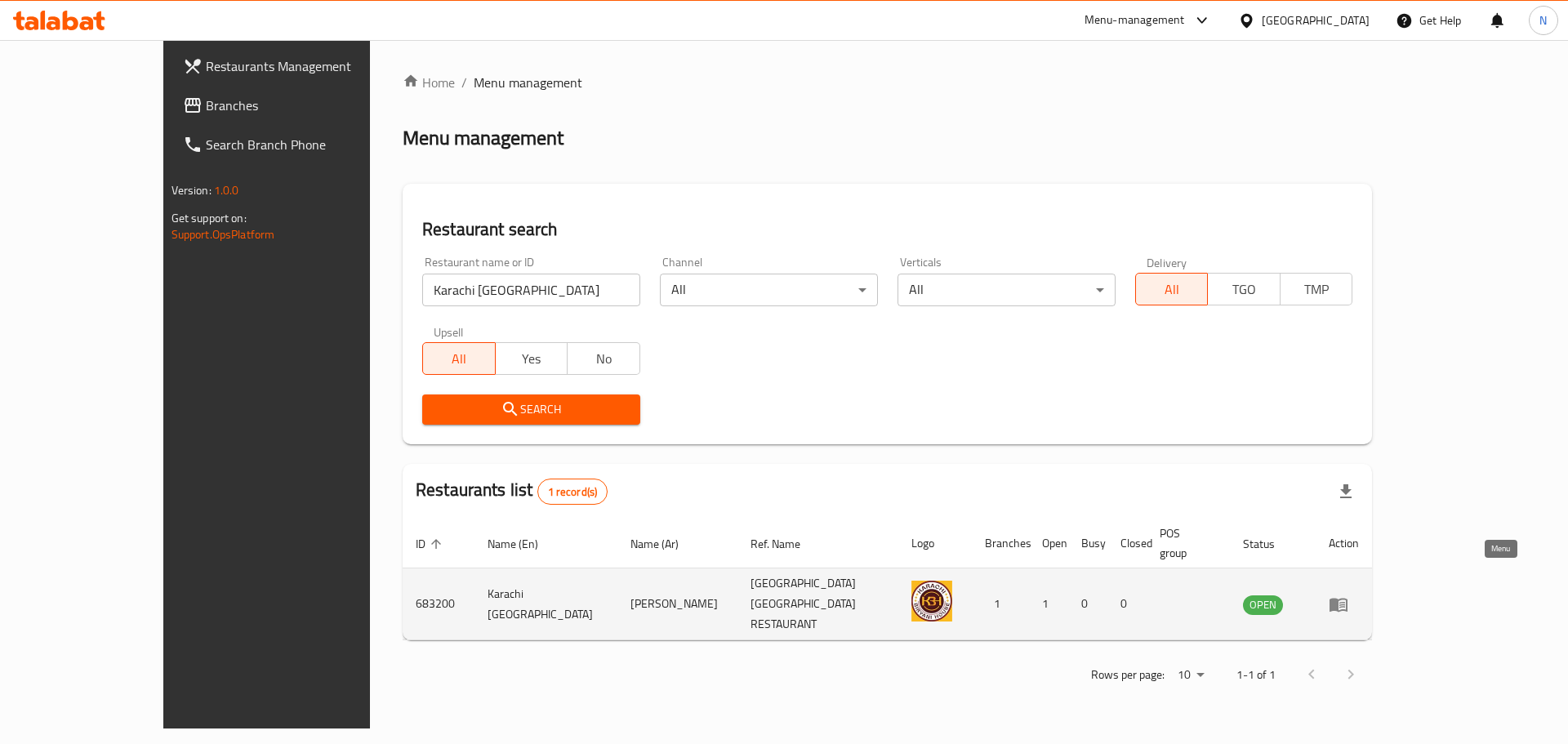
click at [1359, 594] on link "enhanced table" at bounding box center [1344, 604] width 30 height 20
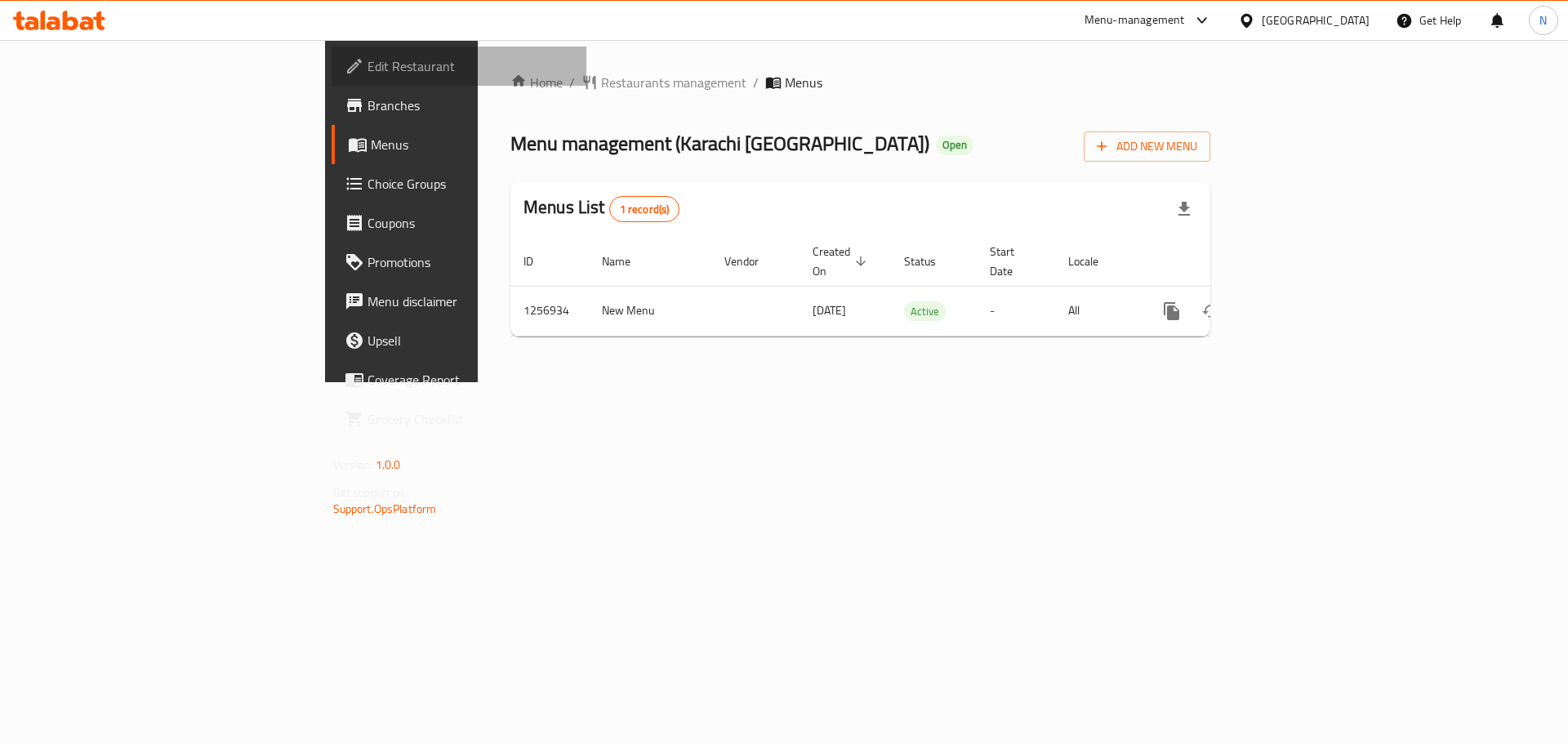
click at [368, 71] on span "Edit Restaurant" at bounding box center [471, 66] width 207 height 20
click at [584, 76] on icon "breadcrumb" at bounding box center [590, 82] width 12 height 14
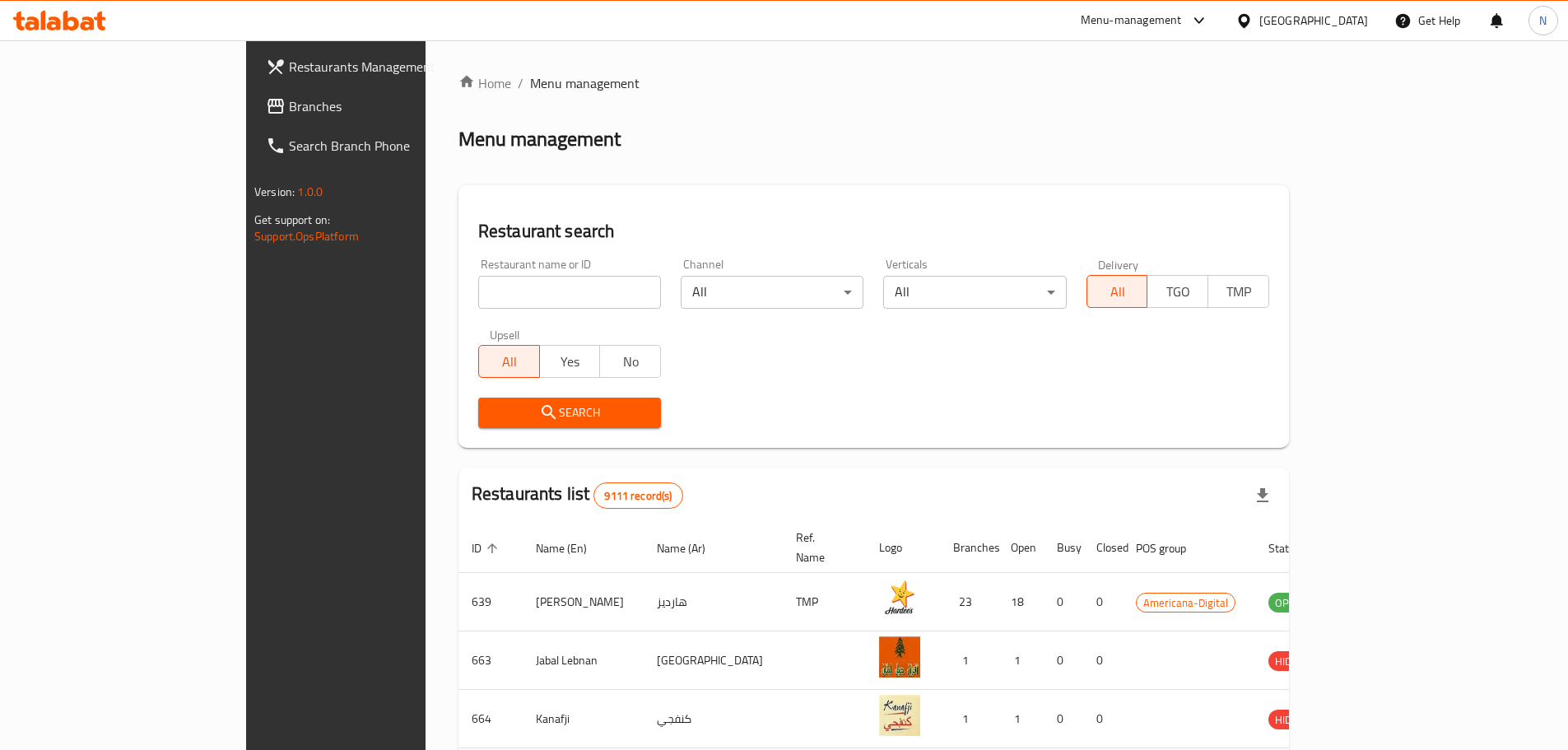
click at [478, 300] on input "search" at bounding box center [570, 292] width 183 height 33
paste input "Home Burger"
type input "Home Burger"
click button "Search" at bounding box center [570, 412] width 183 height 30
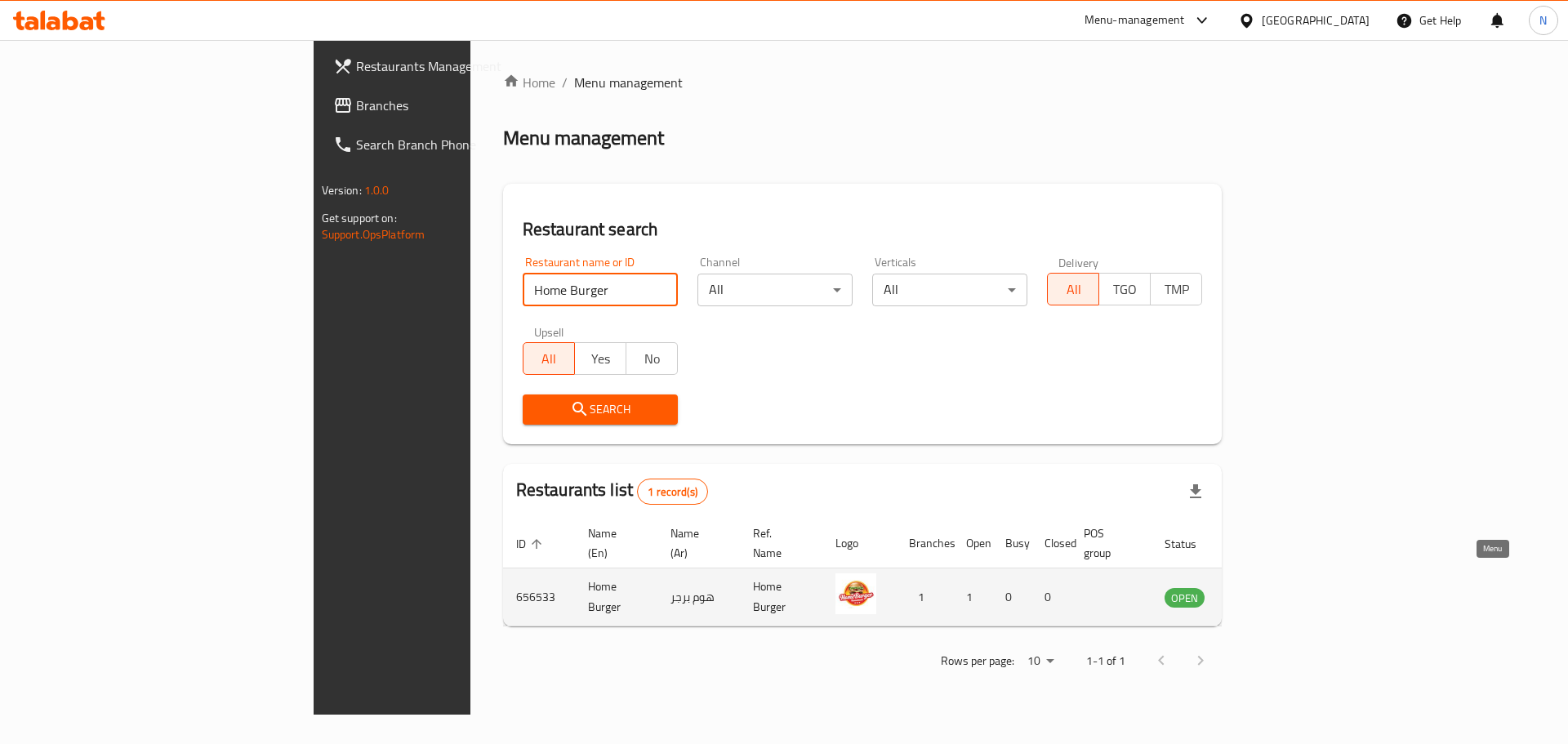
click at [1270, 587] on icon "enhanced table" at bounding box center [1260, 596] width 20 height 20
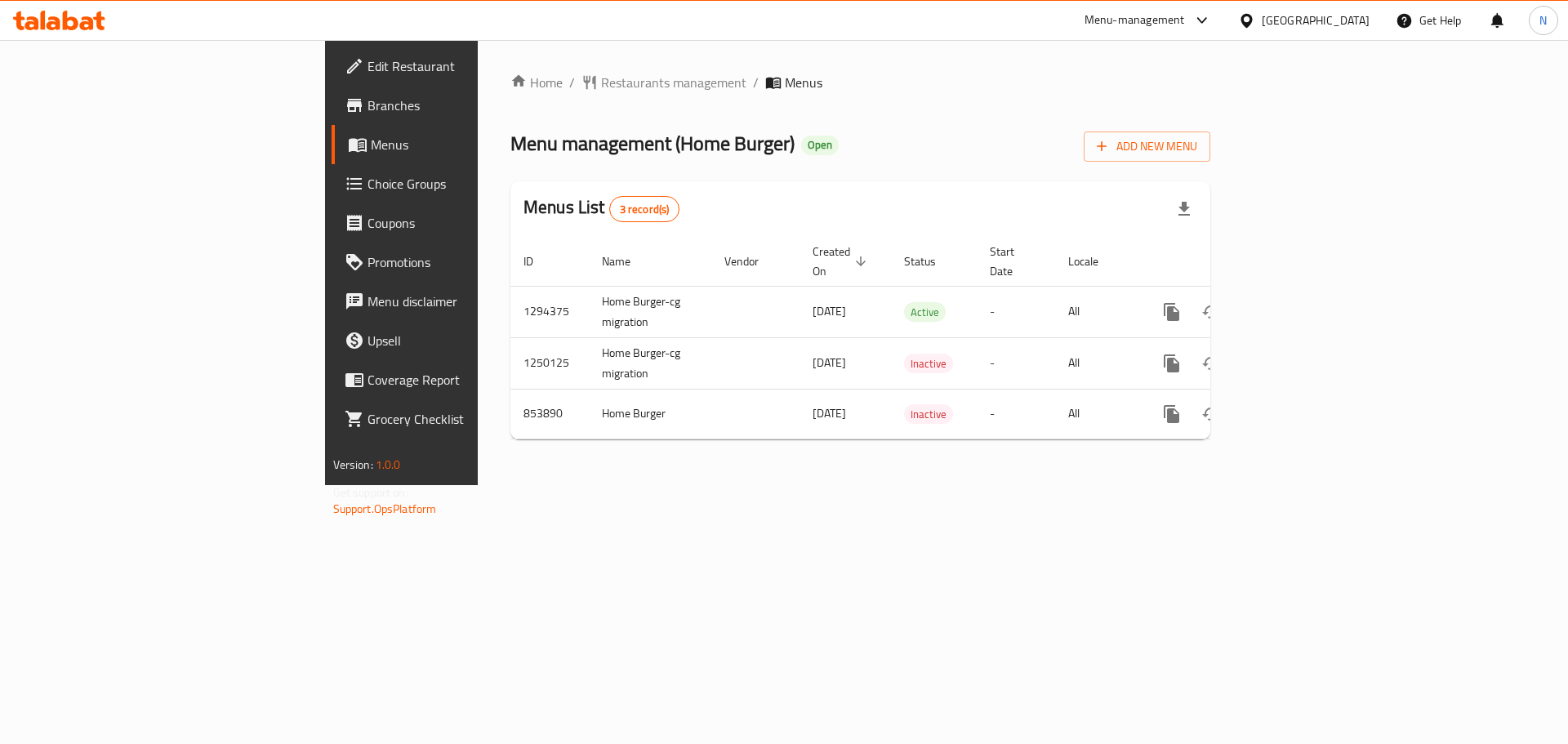
click at [368, 68] on span "Edit Restaurant" at bounding box center [471, 66] width 207 height 20
click at [368, 183] on span "Choice Groups" at bounding box center [471, 183] width 207 height 20
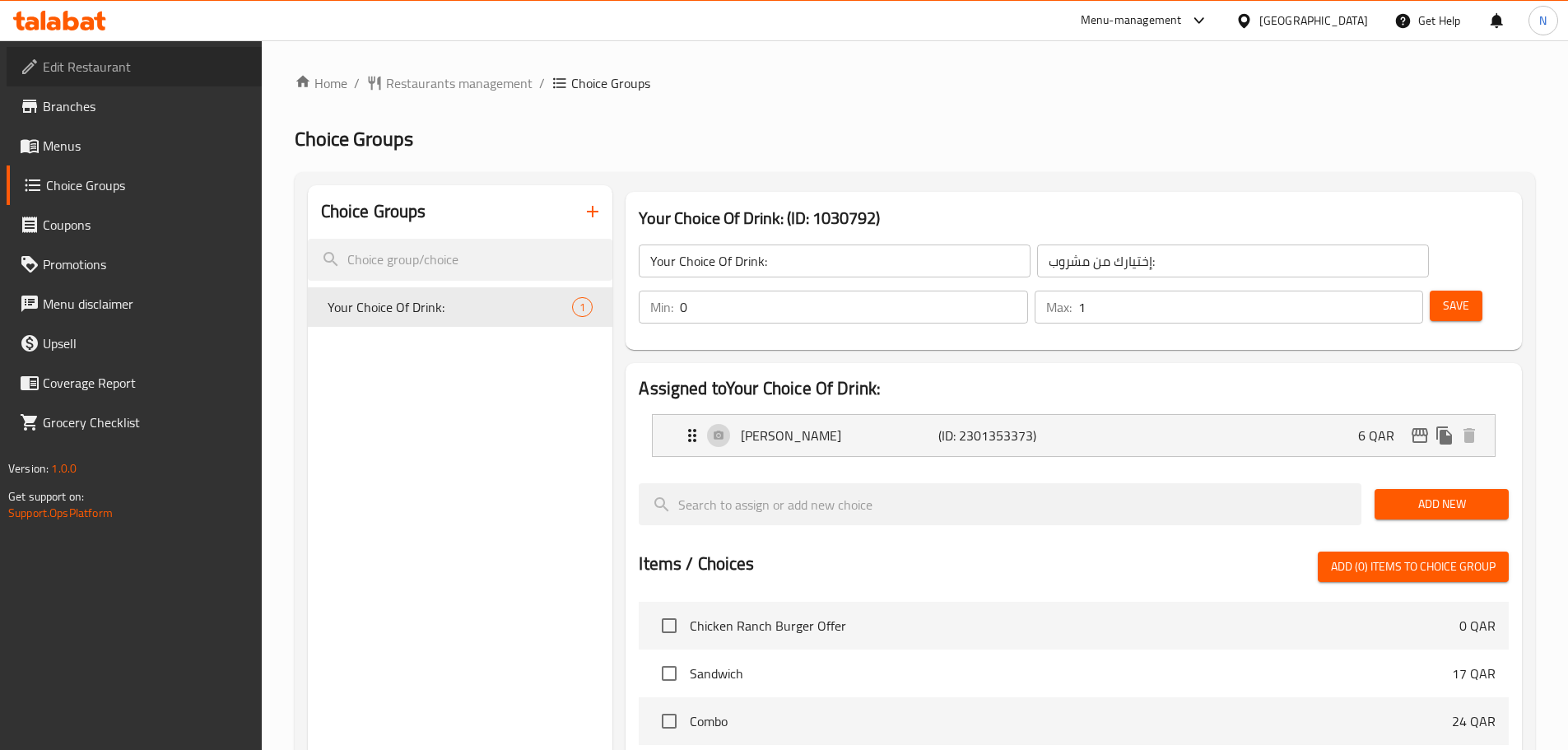
click at [119, 58] on span "Edit Restaurant" at bounding box center [145, 66] width 206 height 20
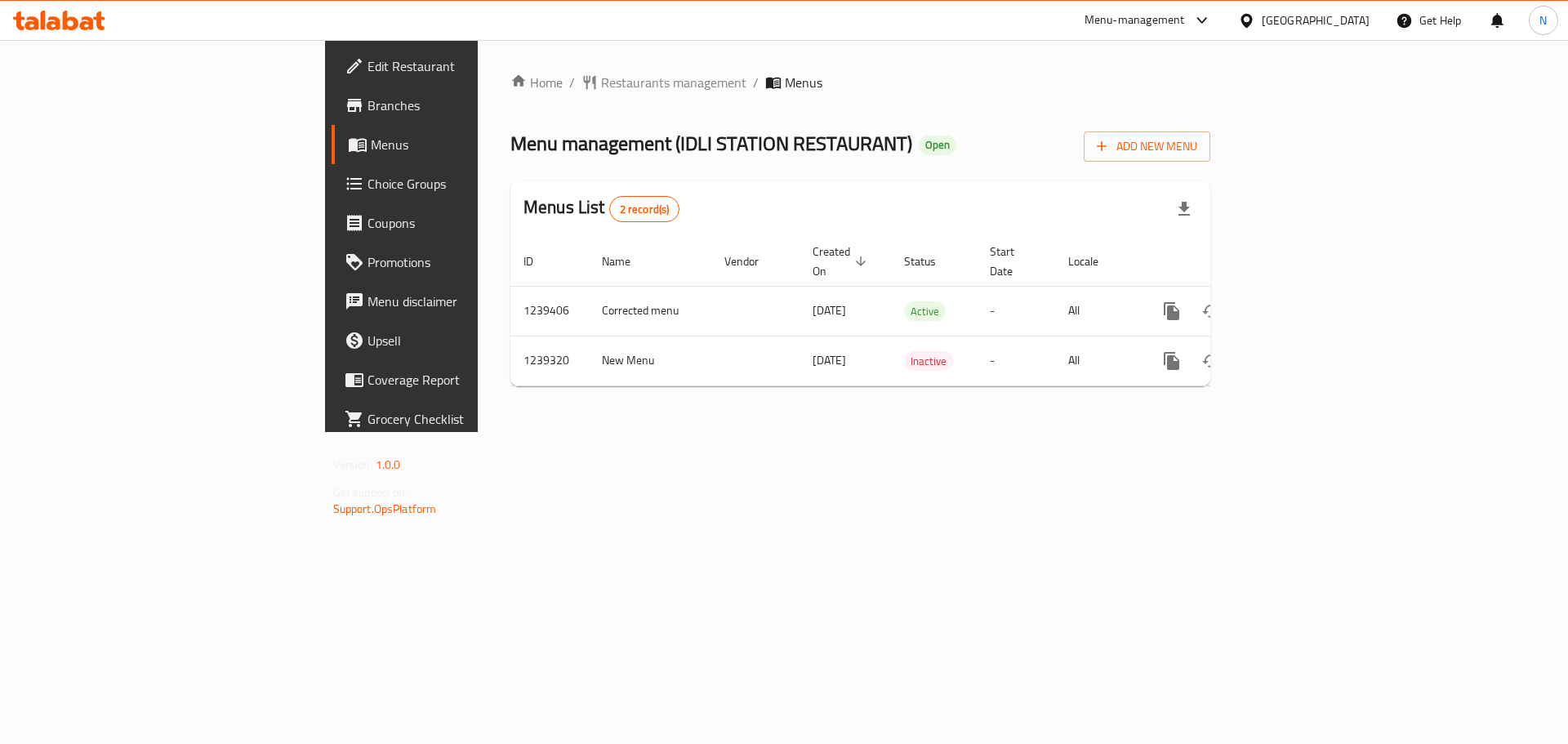
click at [368, 64] on span "Edit Restaurant" at bounding box center [471, 66] width 207 height 20
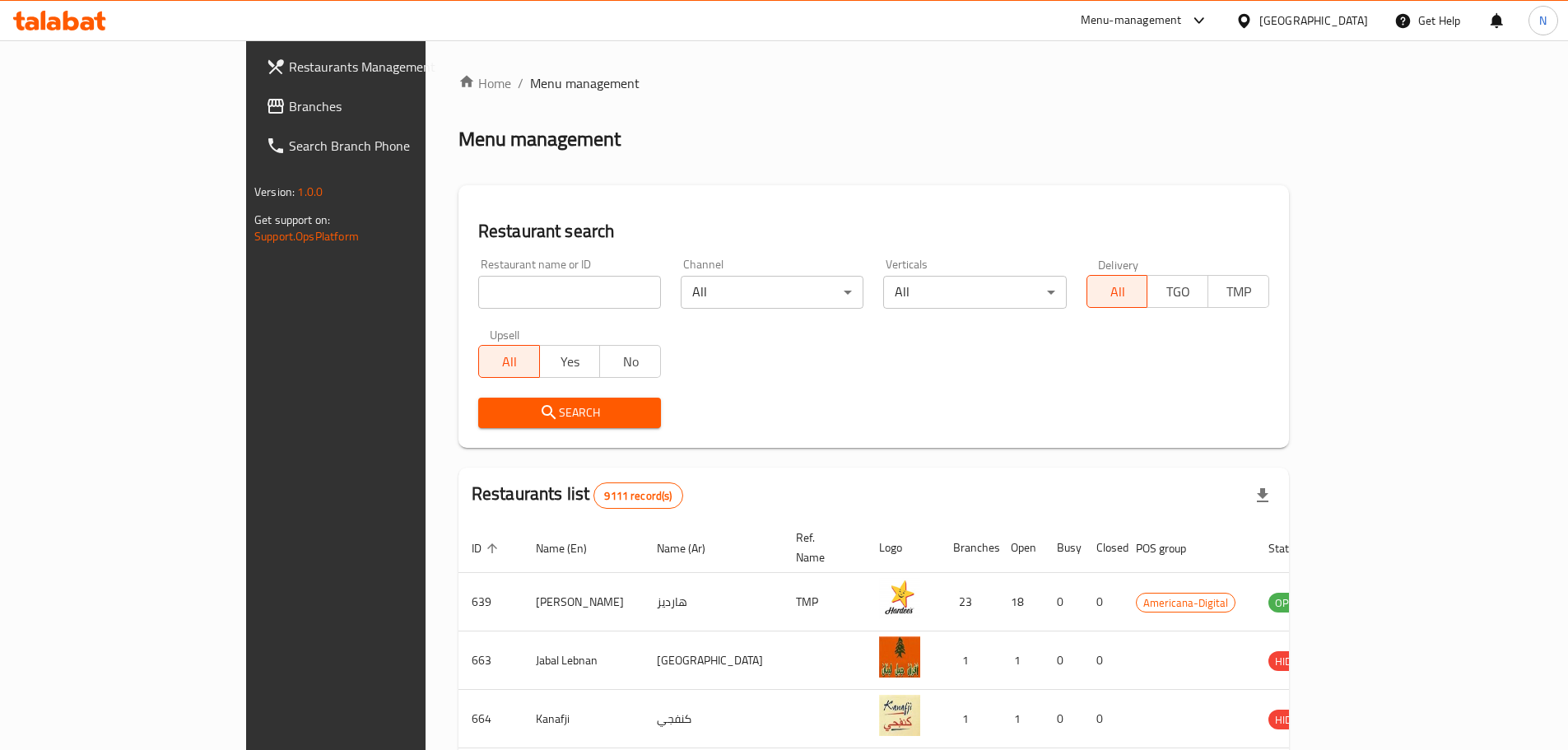
click at [1360, 19] on div "[GEOGRAPHIC_DATA]" at bounding box center [1313, 20] width 108 height 18
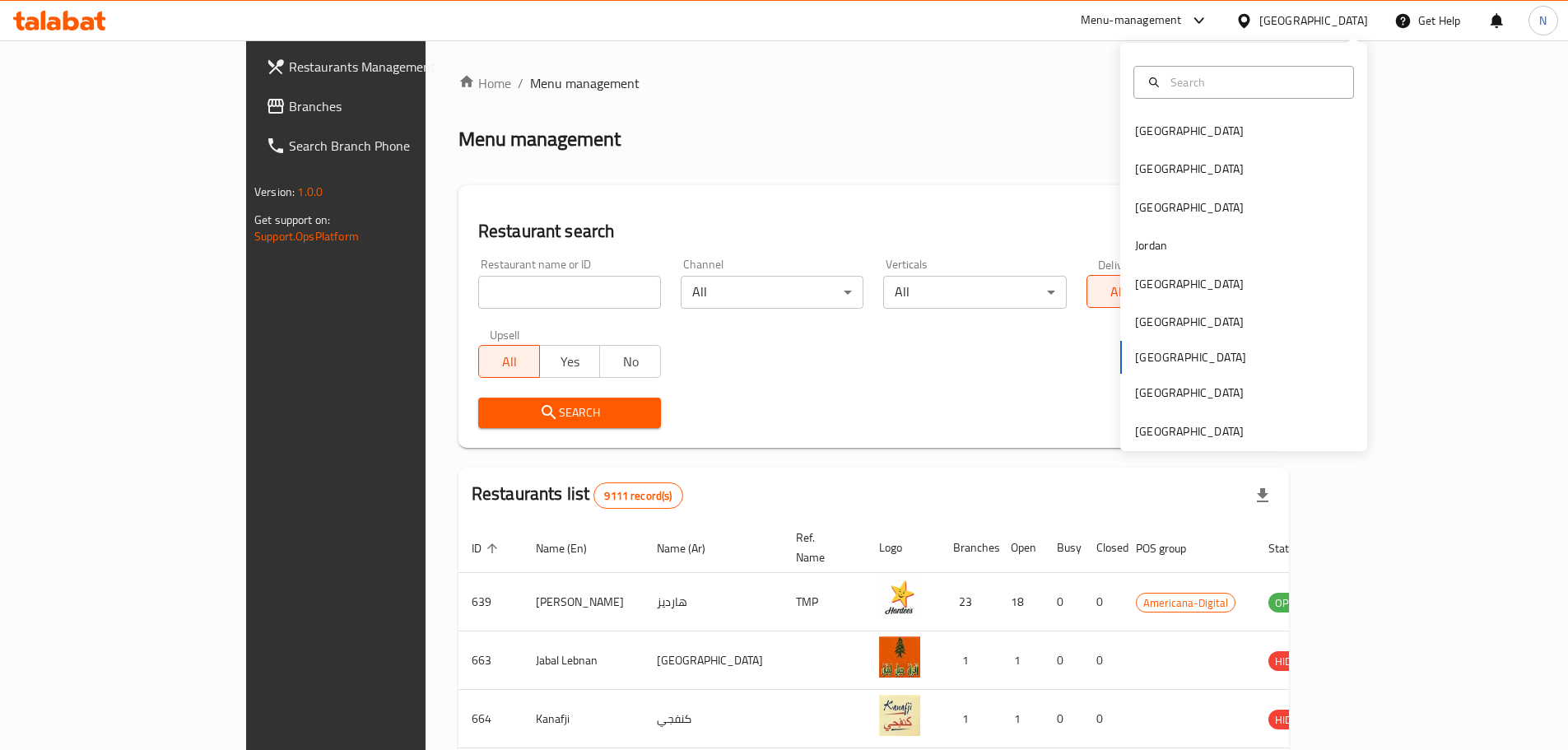
click at [959, 127] on div "Menu management" at bounding box center [874, 140] width 830 height 26
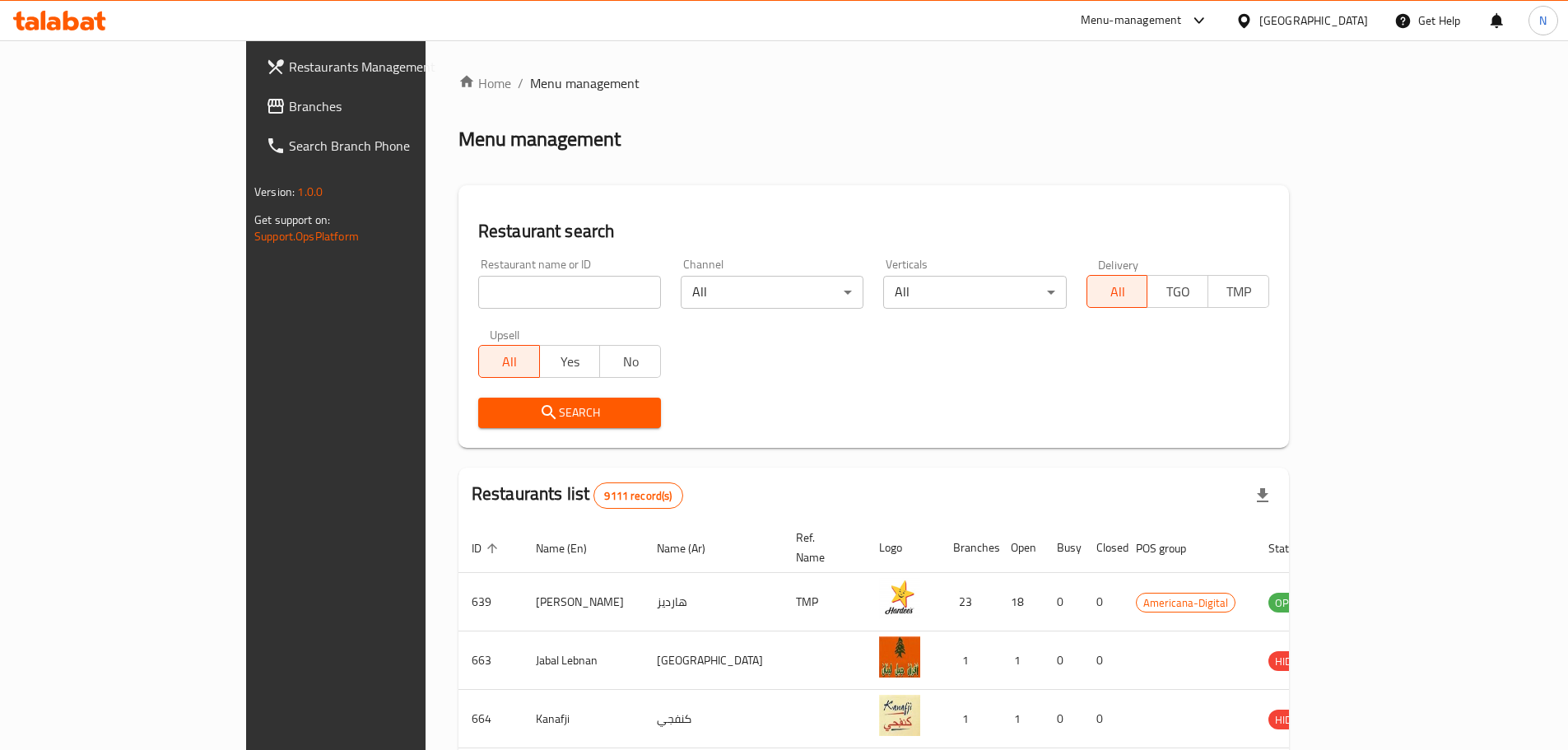
click at [1350, 24] on div "Qatar" at bounding box center [1313, 20] width 108 height 18
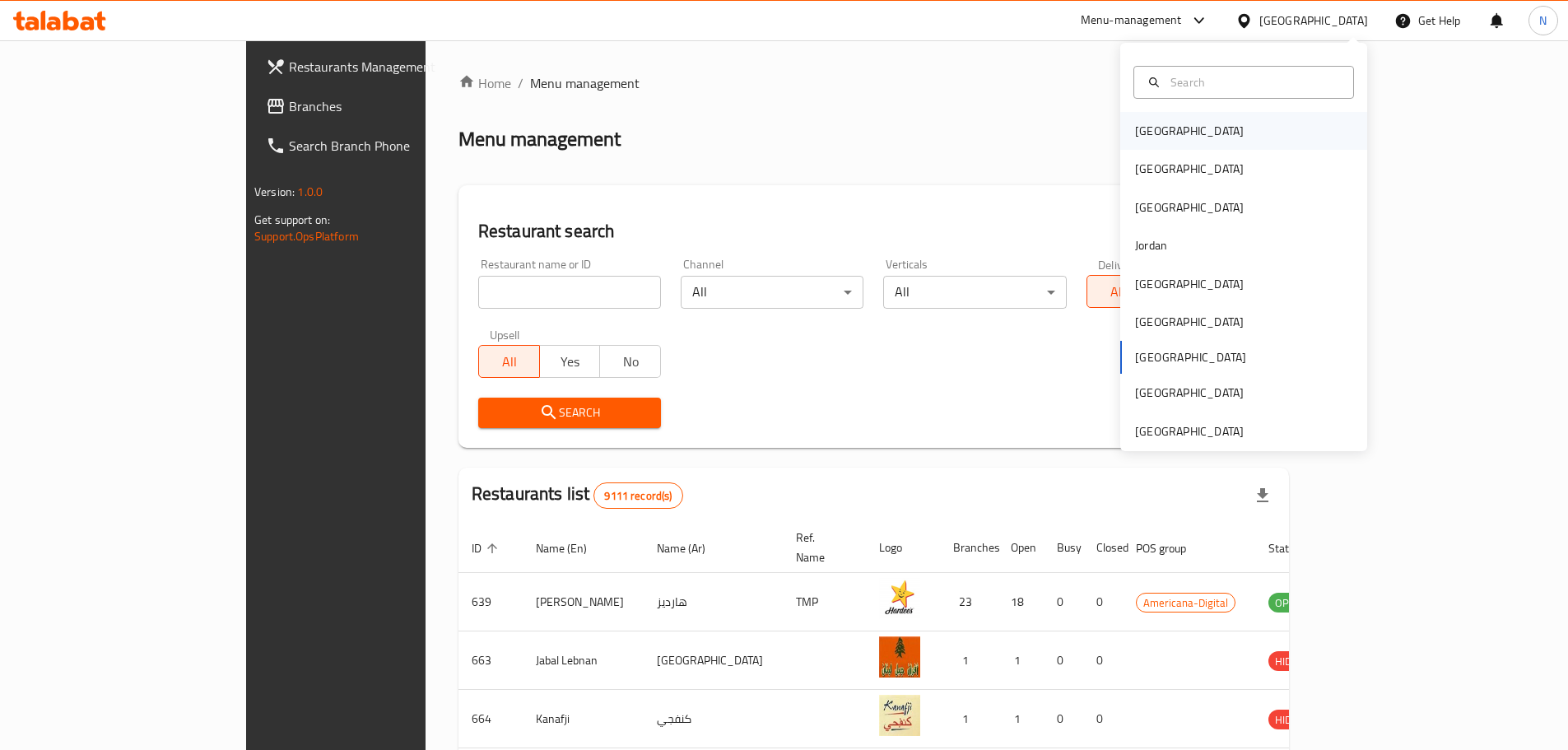
click at [1194, 142] on div "Bahrain" at bounding box center [1244, 131] width 247 height 38
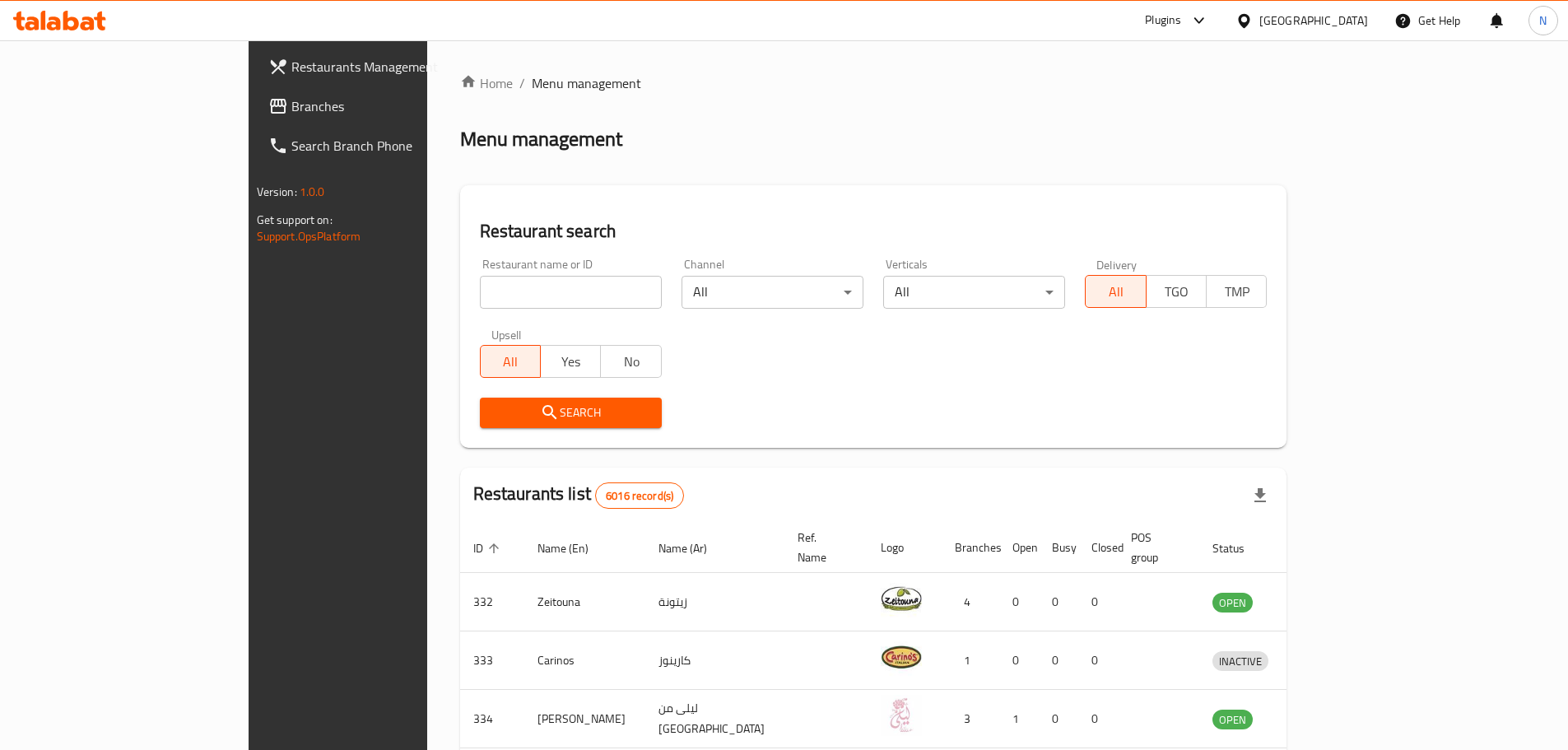
click at [1222, 31] on div "Plugins" at bounding box center [1176, 21] width 90 height 40
click at [1181, 25] on div "Plugins" at bounding box center [1163, 20] width 36 height 20
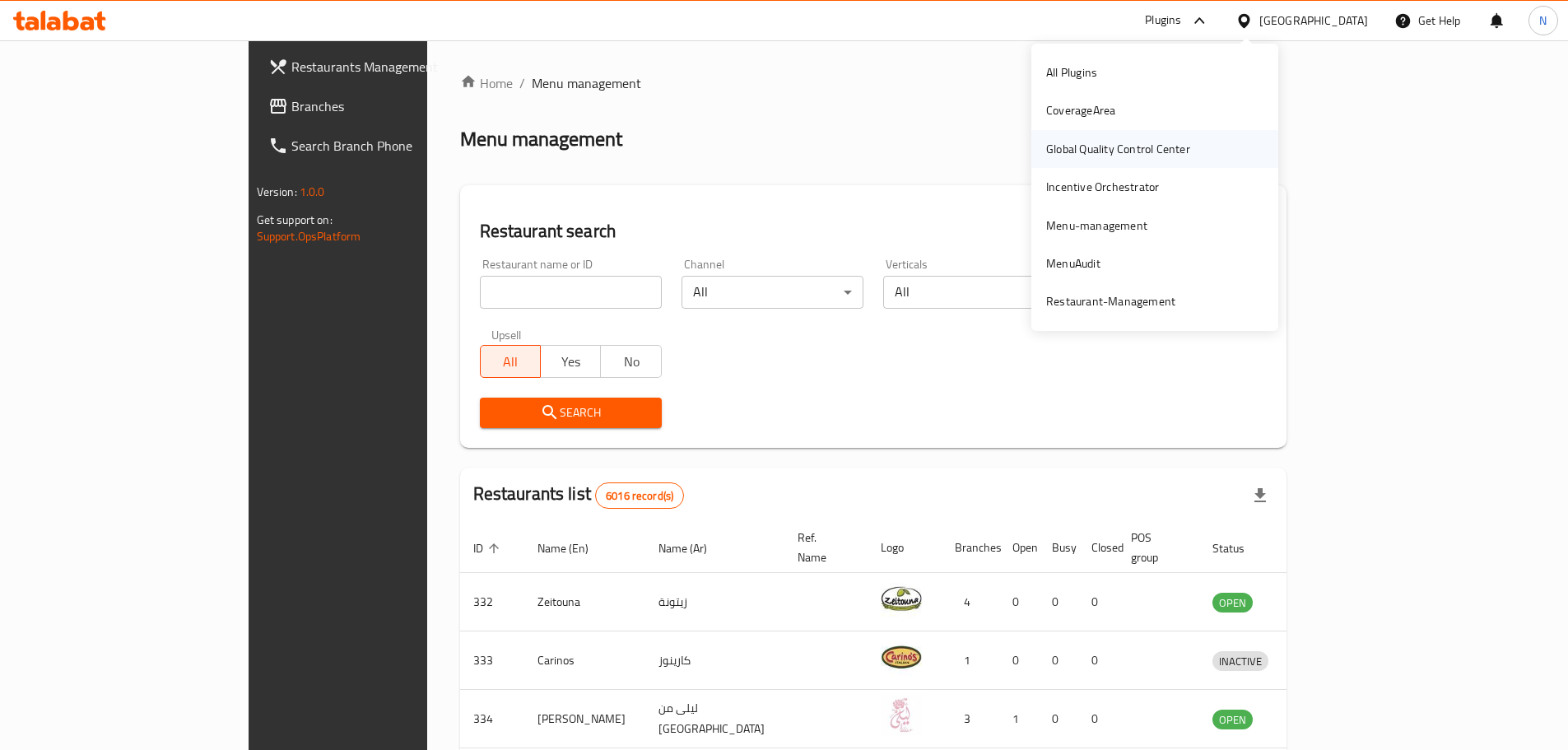
click at [1155, 142] on div "Global Quality Control Center" at bounding box center [1118, 148] width 144 height 18
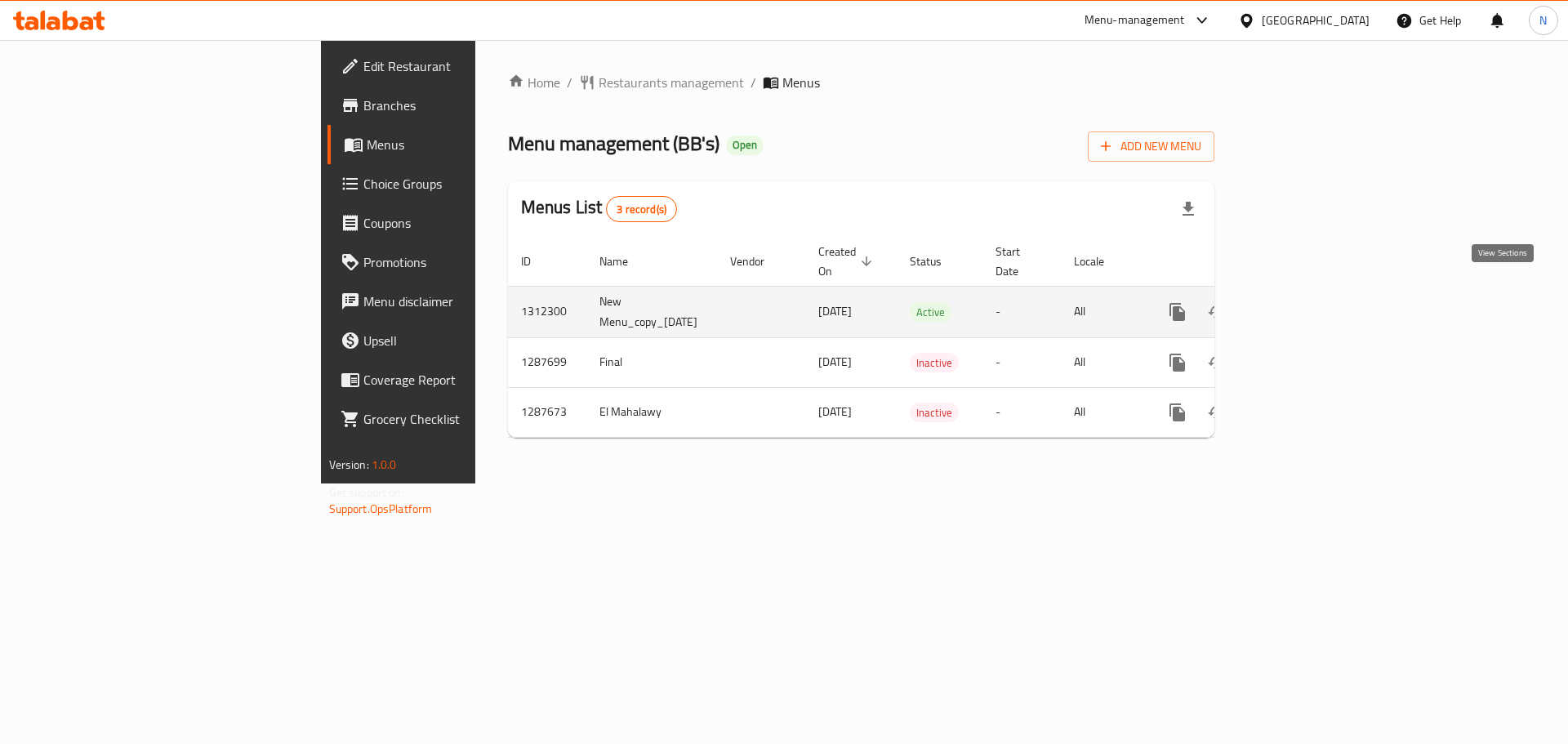
click at [1315, 292] on link "enhanced table" at bounding box center [1296, 312] width 39 height 39
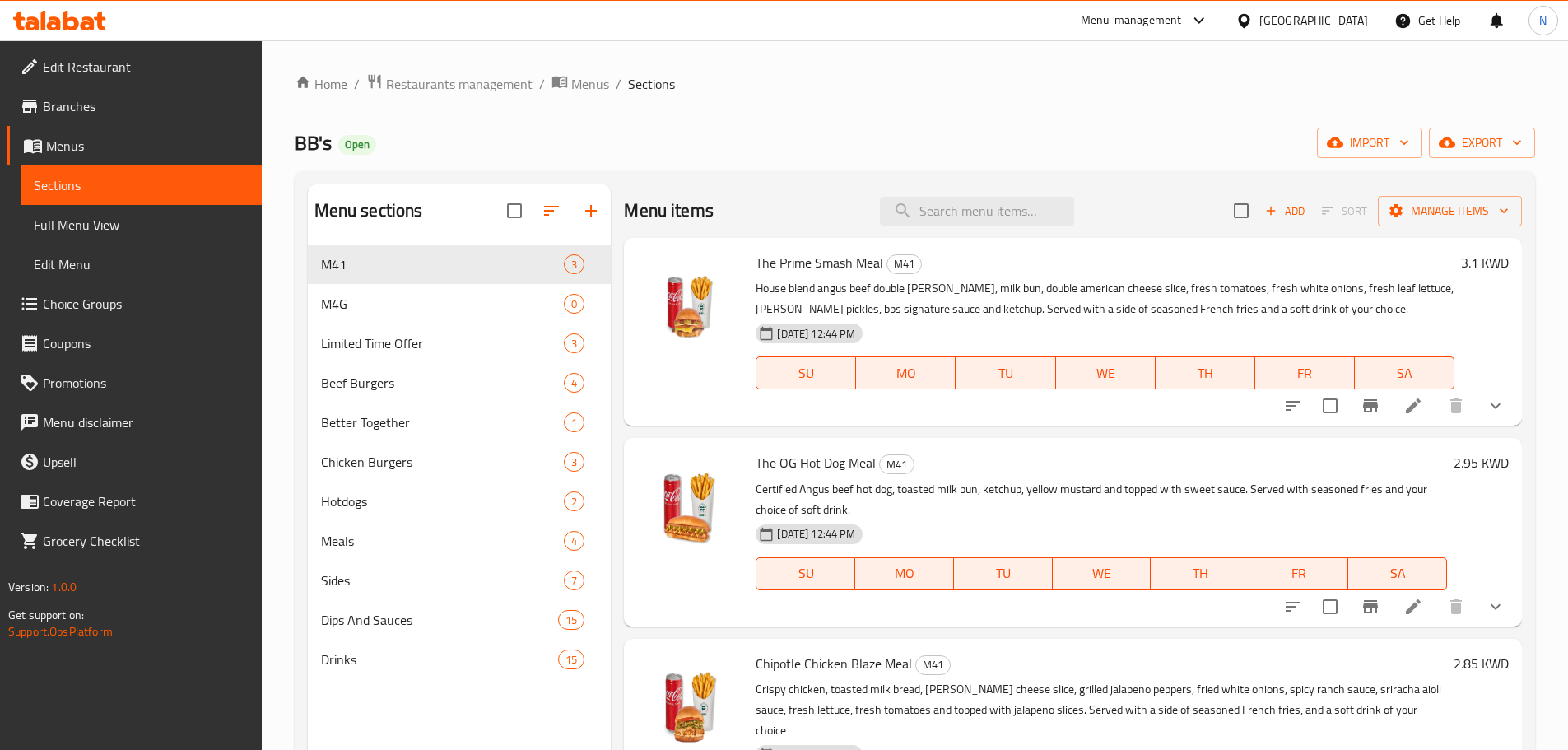
click at [98, 307] on span "Choice Groups" at bounding box center [145, 304] width 206 height 20
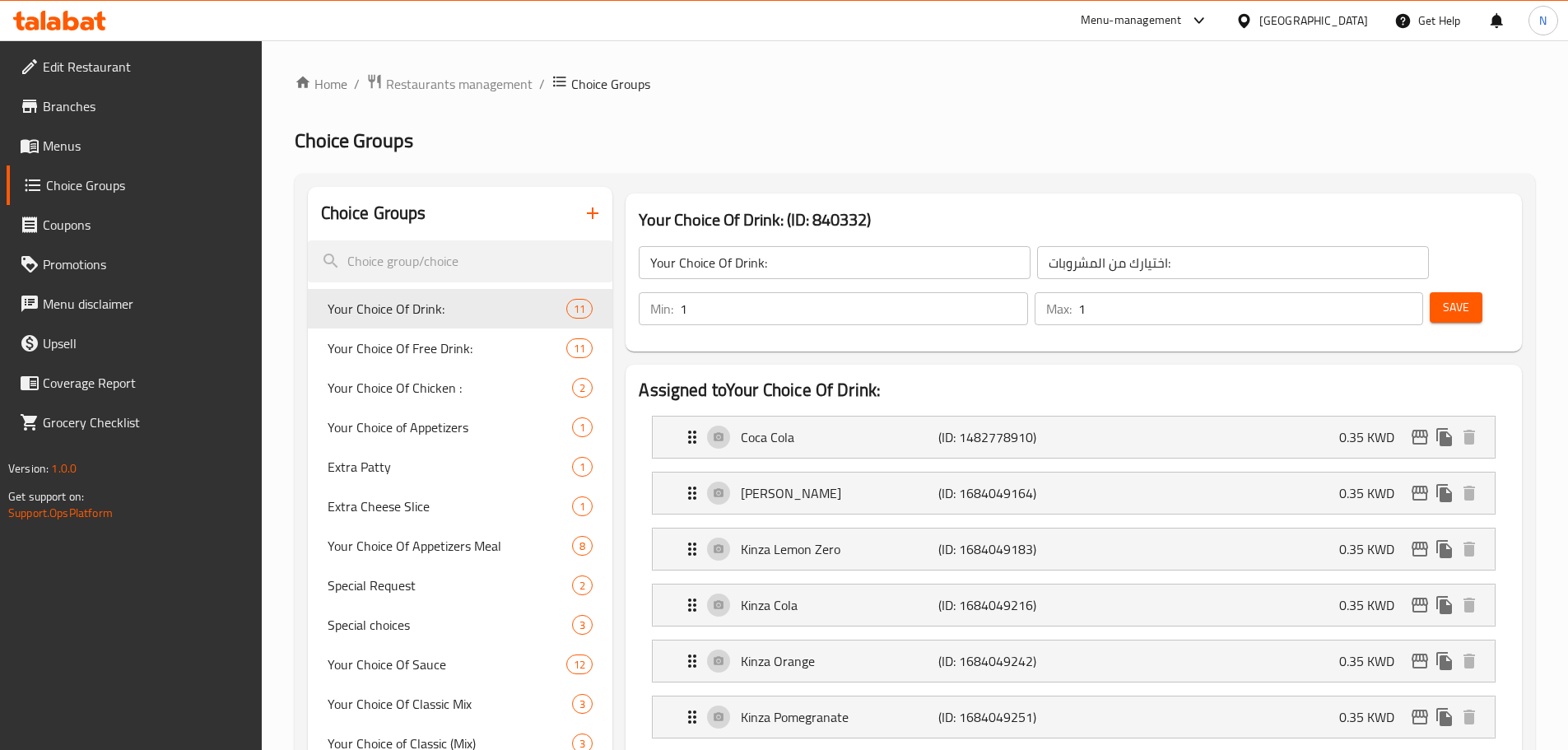
click at [667, 137] on h2 "Choice Groups" at bounding box center [914, 141] width 1241 height 26
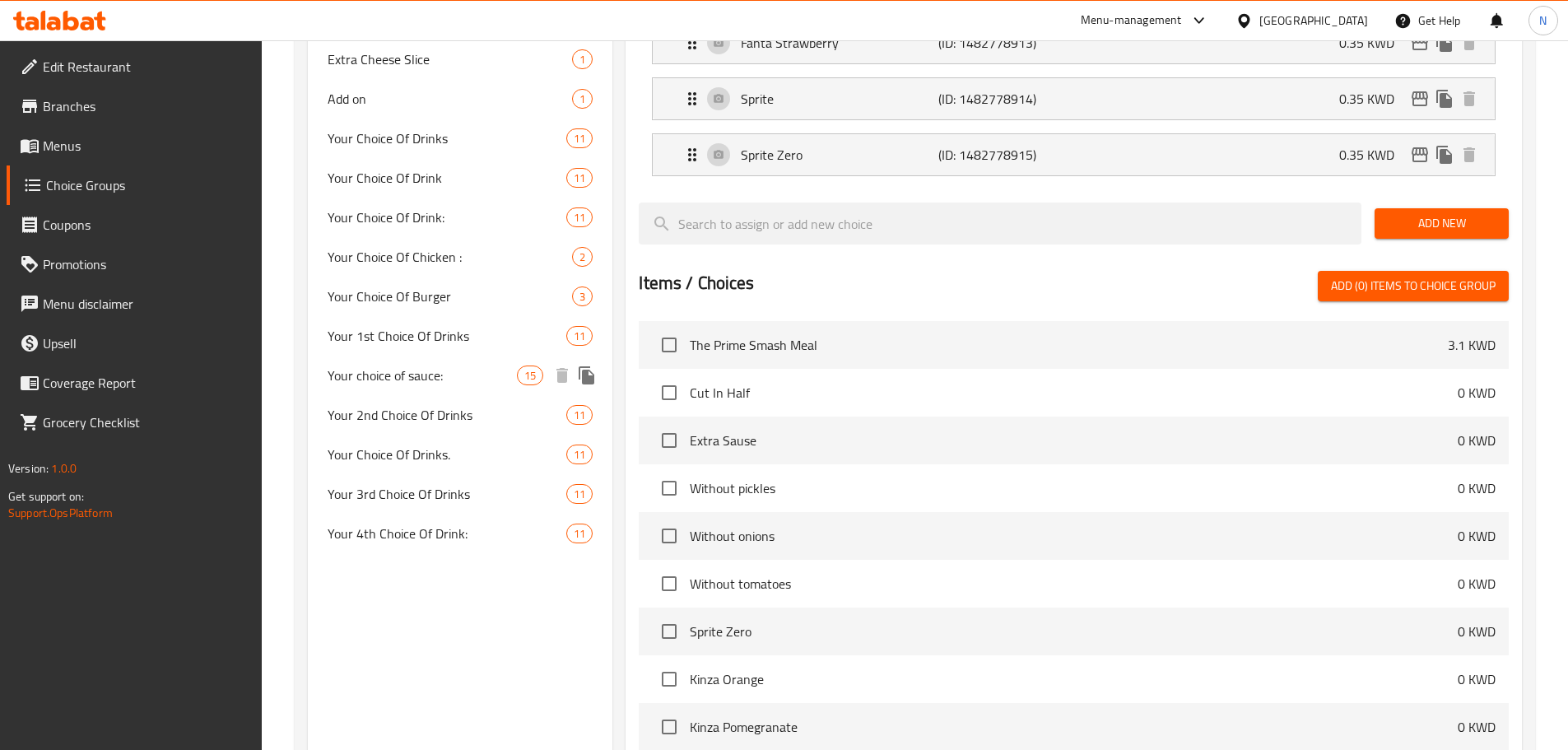
click at [428, 380] on span "Your choice of sauce:" at bounding box center [423, 375] width 191 height 20
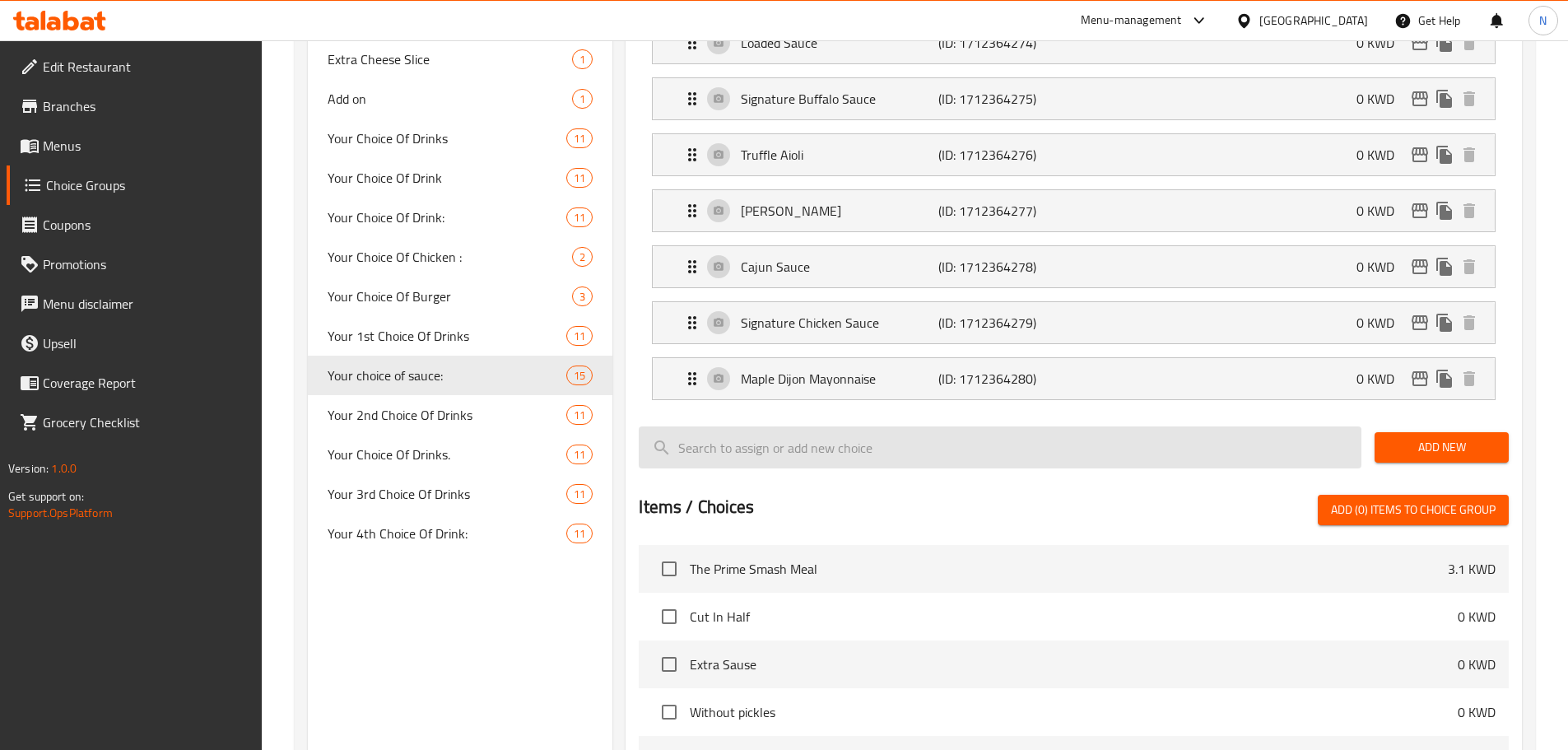
type input "Your choice of sauce:"
type input "اختيارك من نوع الصوص"
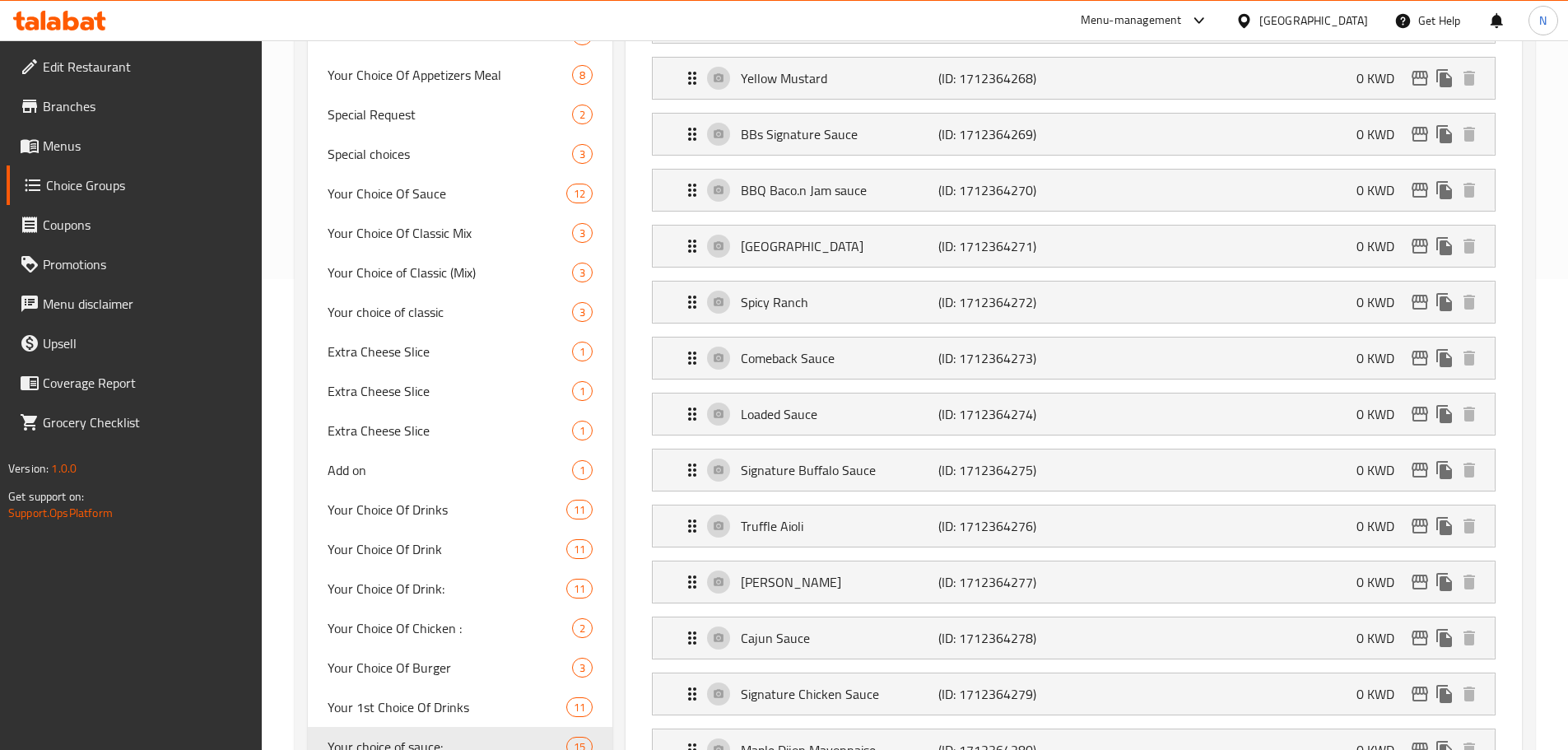
scroll to position [430, 0]
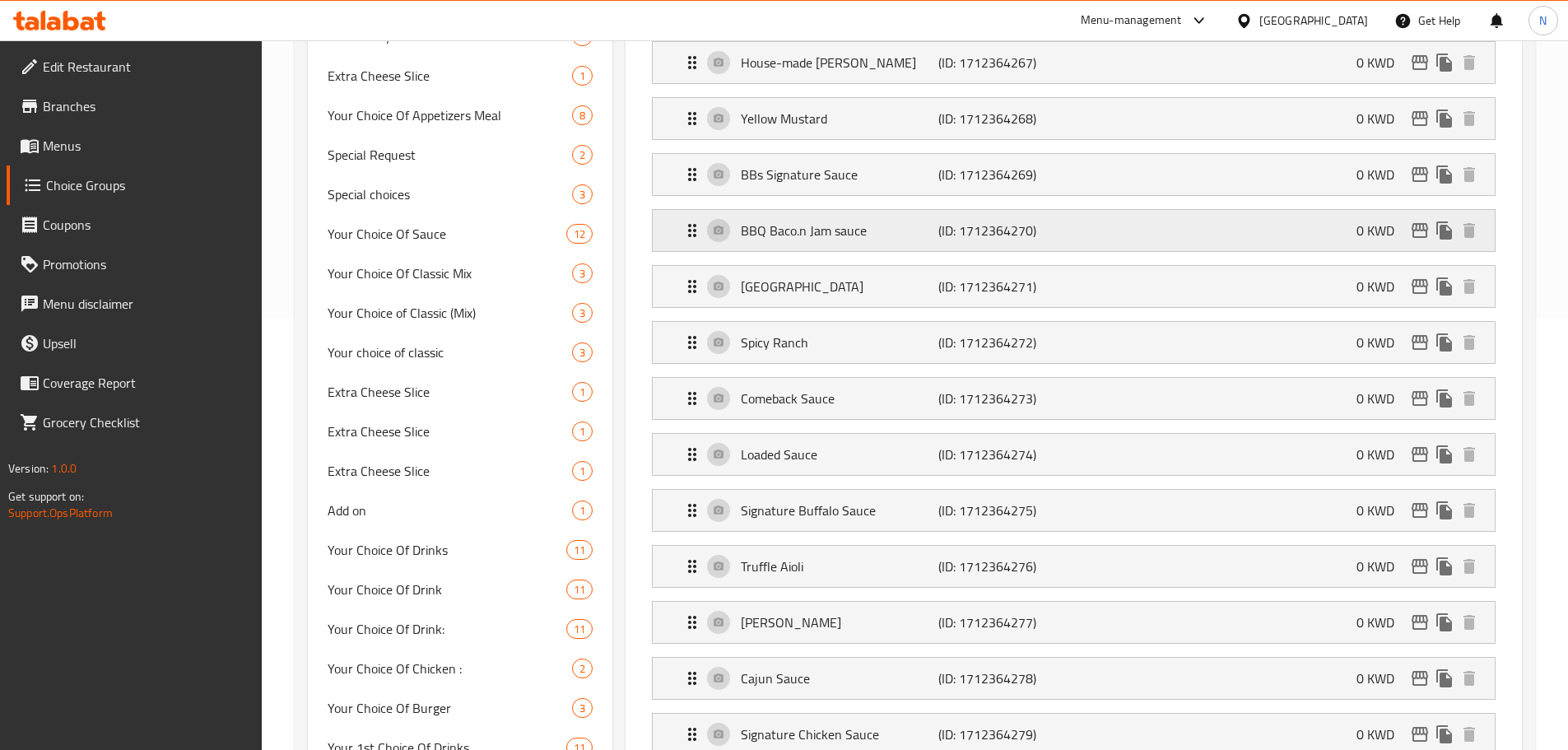
click at [893, 221] on p "BBQ Baco.n Jam sauce" at bounding box center [839, 230] width 197 height 20
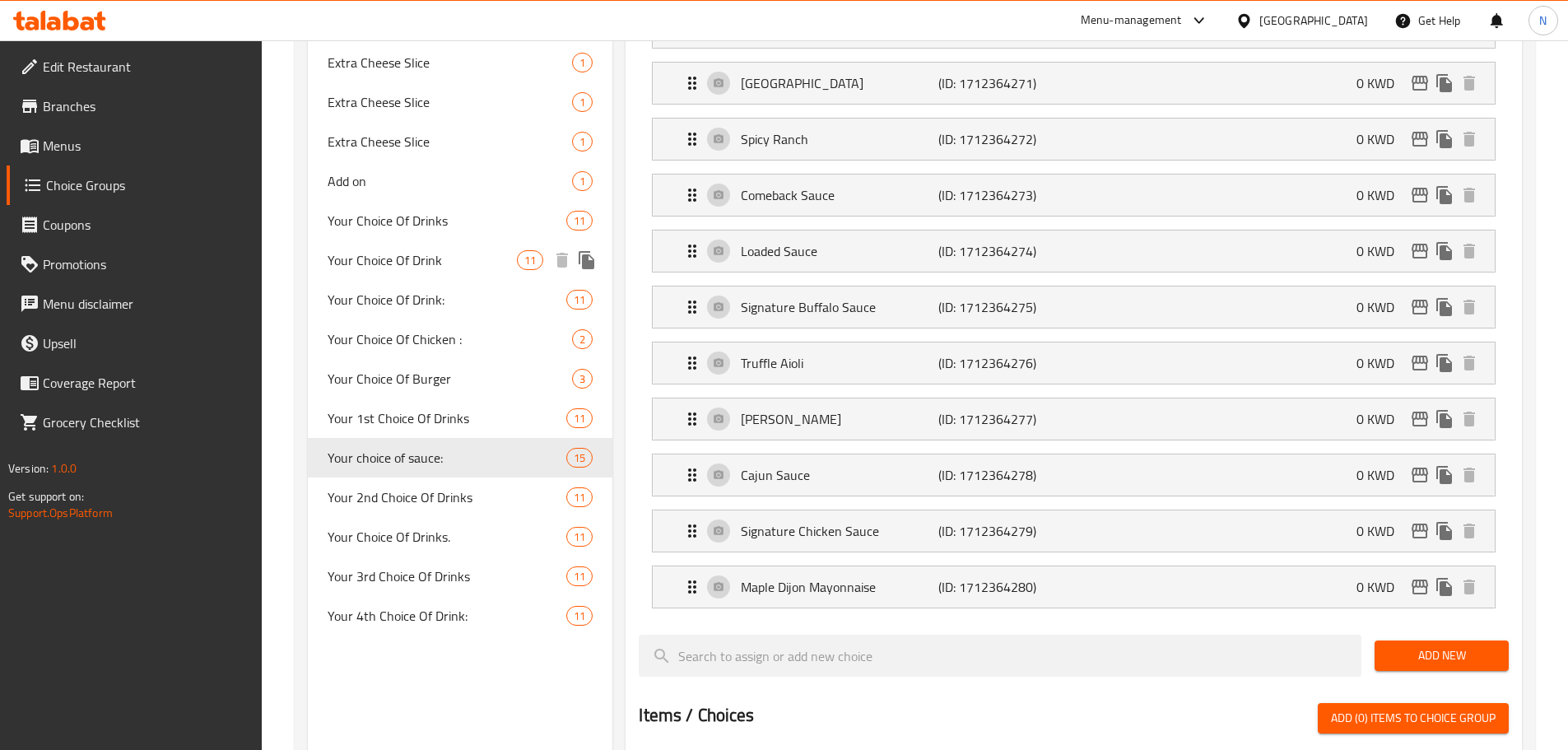
scroll to position [0, 0]
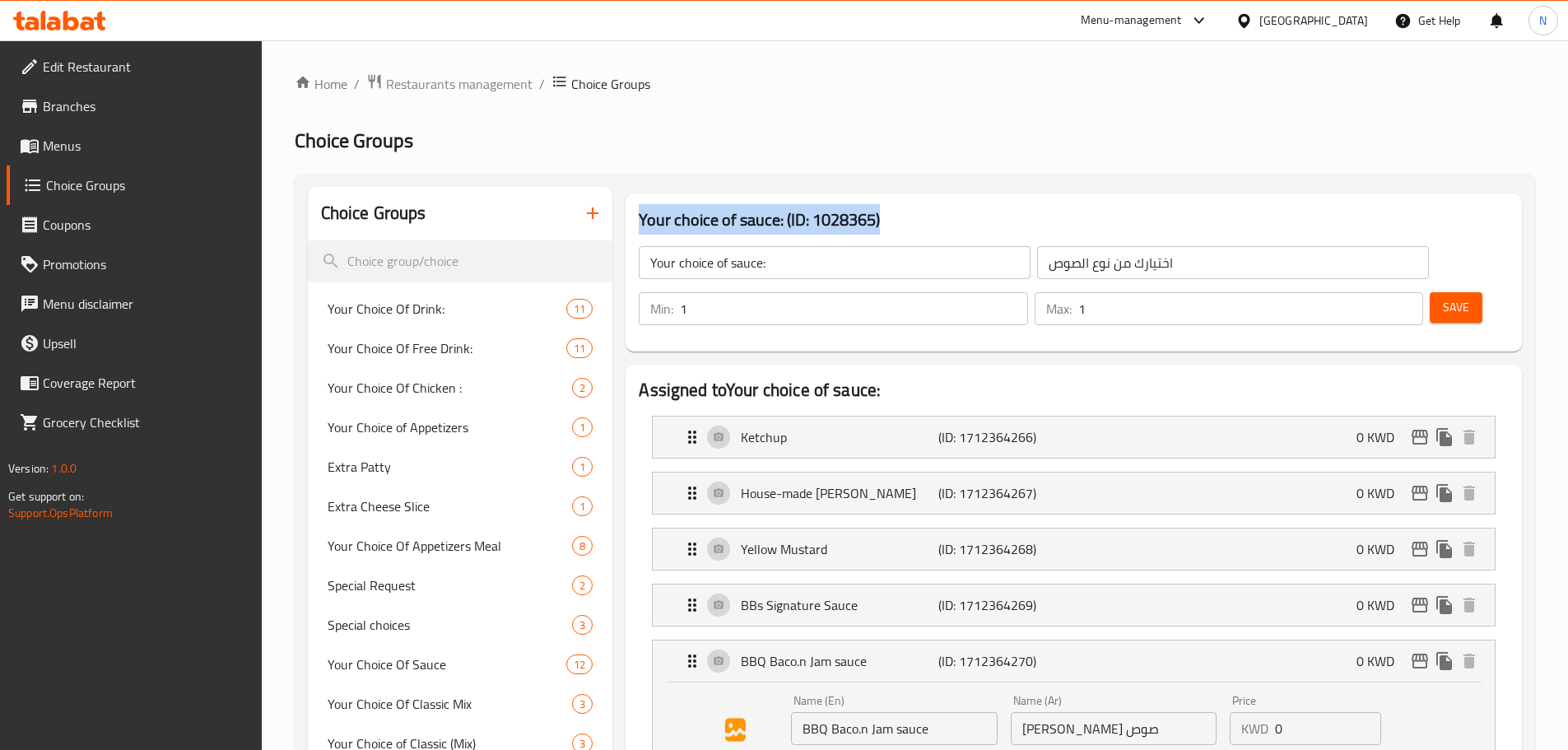
drag, startPoint x: 918, startPoint y: 217, endPoint x: 642, endPoint y: 223, distance: 276.1
click at [642, 223] on h3 "Your choice of sauce: (ID: 1028365)" at bounding box center [1074, 220] width 870 height 26
copy h3 "Your choice of sauce: (ID: 1028365)"
click at [717, 214] on h3 "Your choice of sauce: (ID: 1028365)" at bounding box center [1074, 220] width 870 height 26
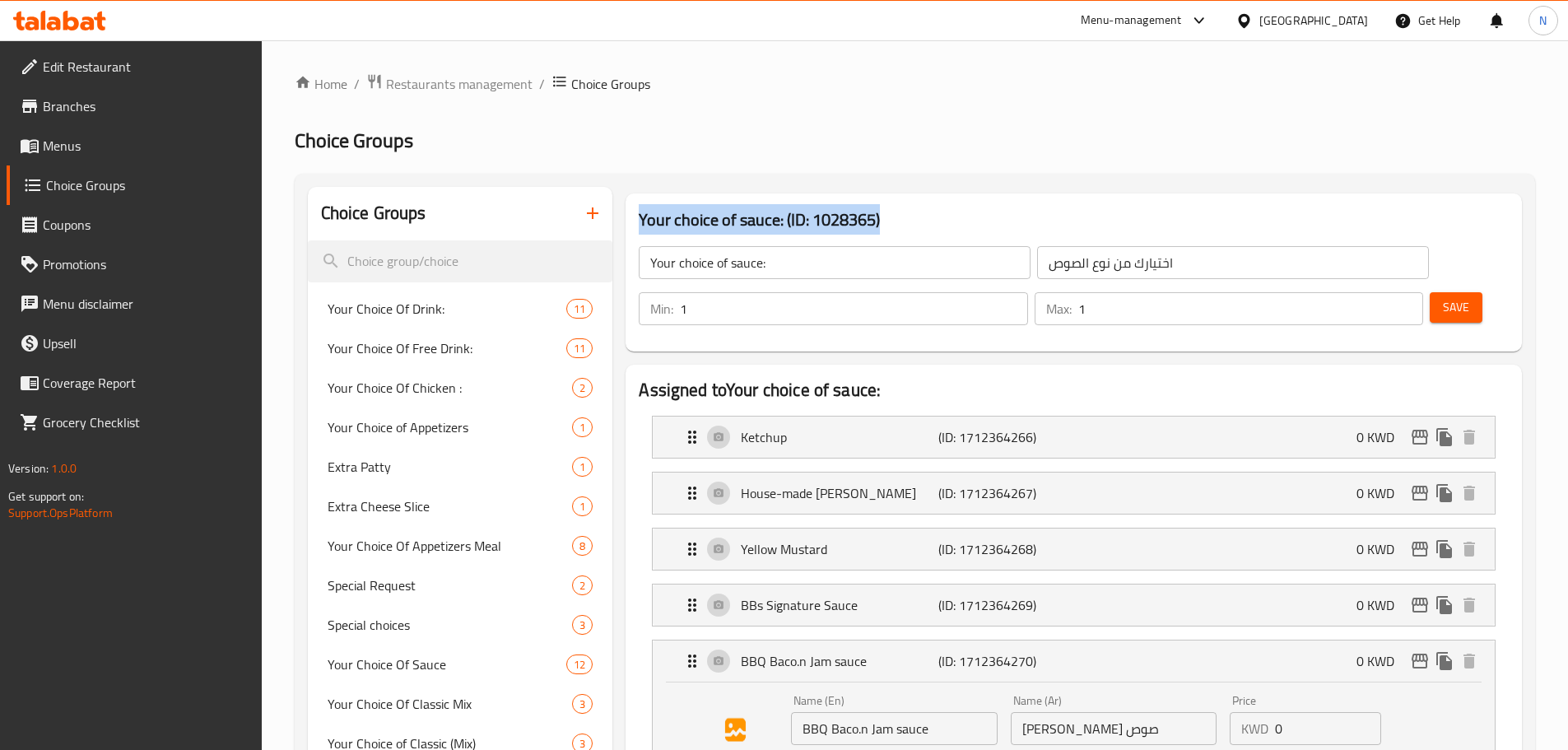
click at [717, 214] on h3 "Your choice of sauce: (ID: 1028365)" at bounding box center [1074, 220] width 870 height 26
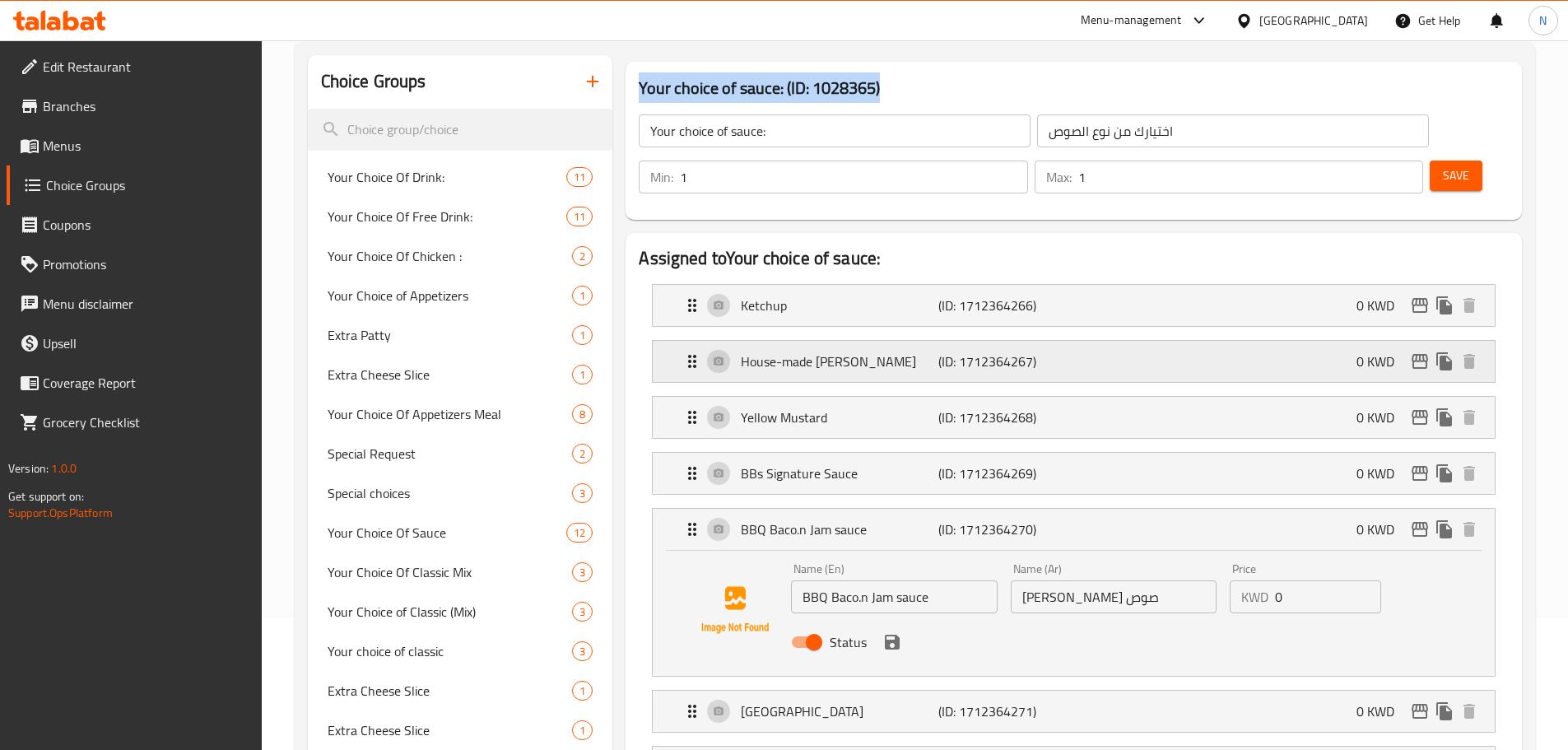
scroll to position [329, 0]
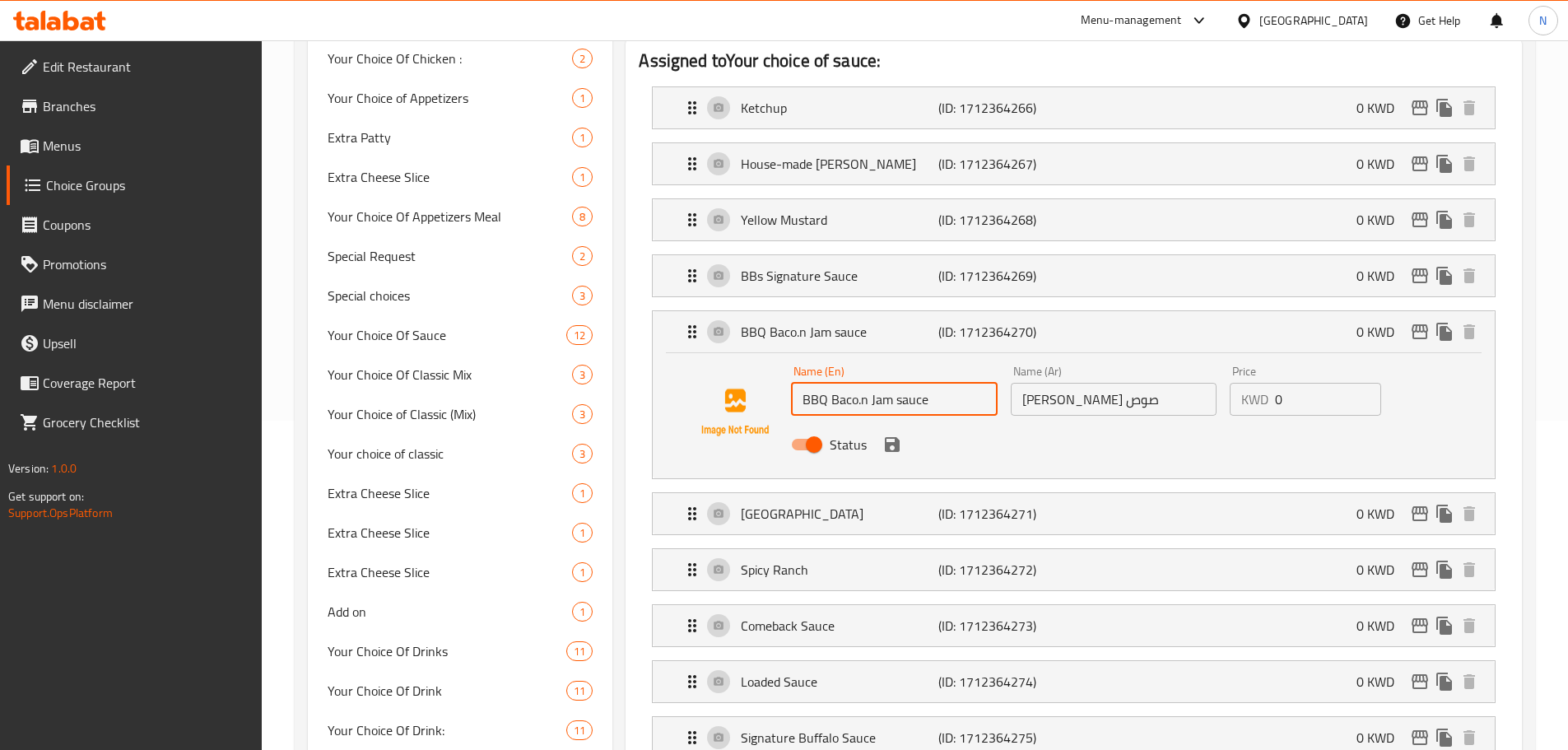
drag, startPoint x: 875, startPoint y: 358, endPoint x: 800, endPoint y: 358, distance: 75.0
click at [800, 383] on input "BBQ Baco.n Jam sauce" at bounding box center [894, 399] width 206 height 33
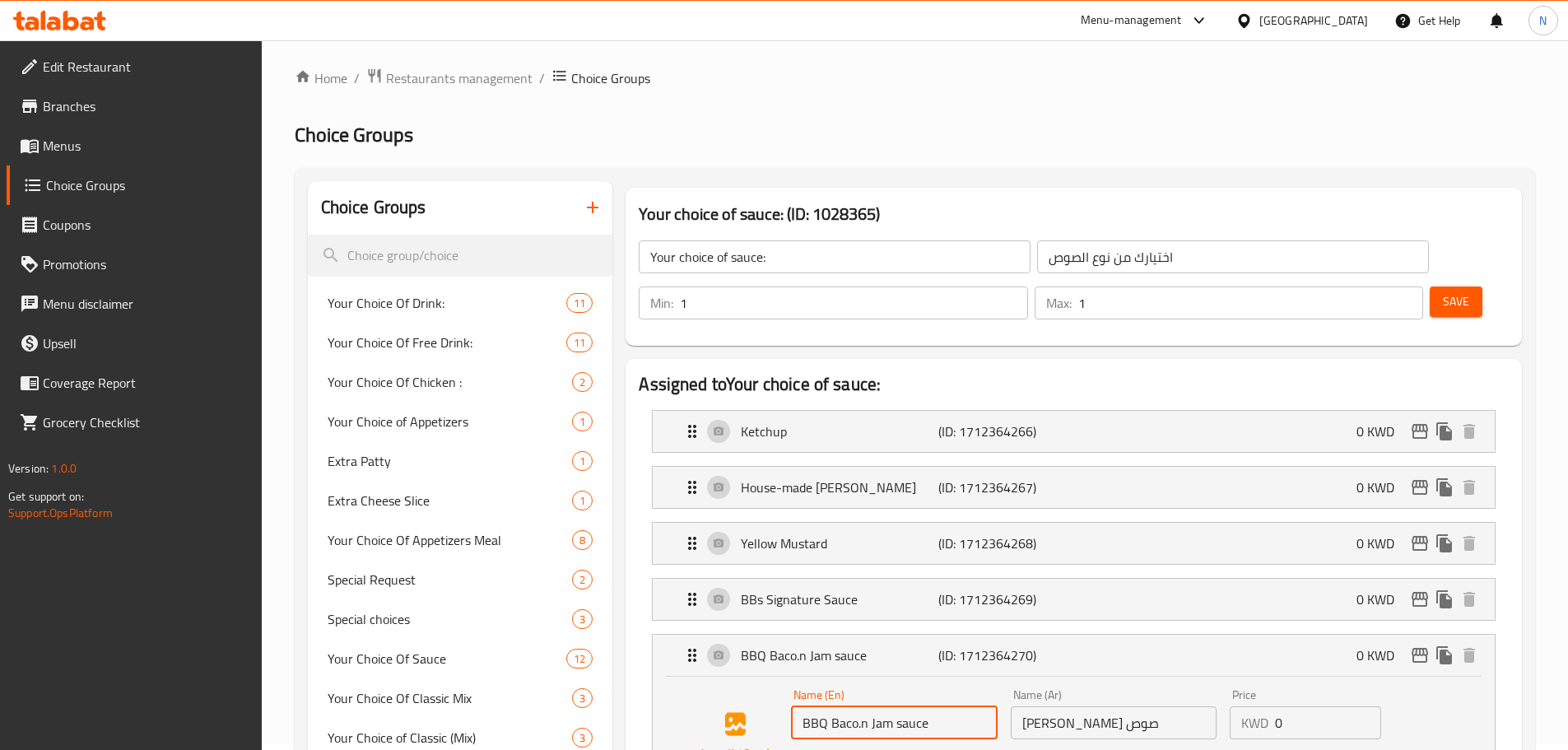
scroll to position [0, 0]
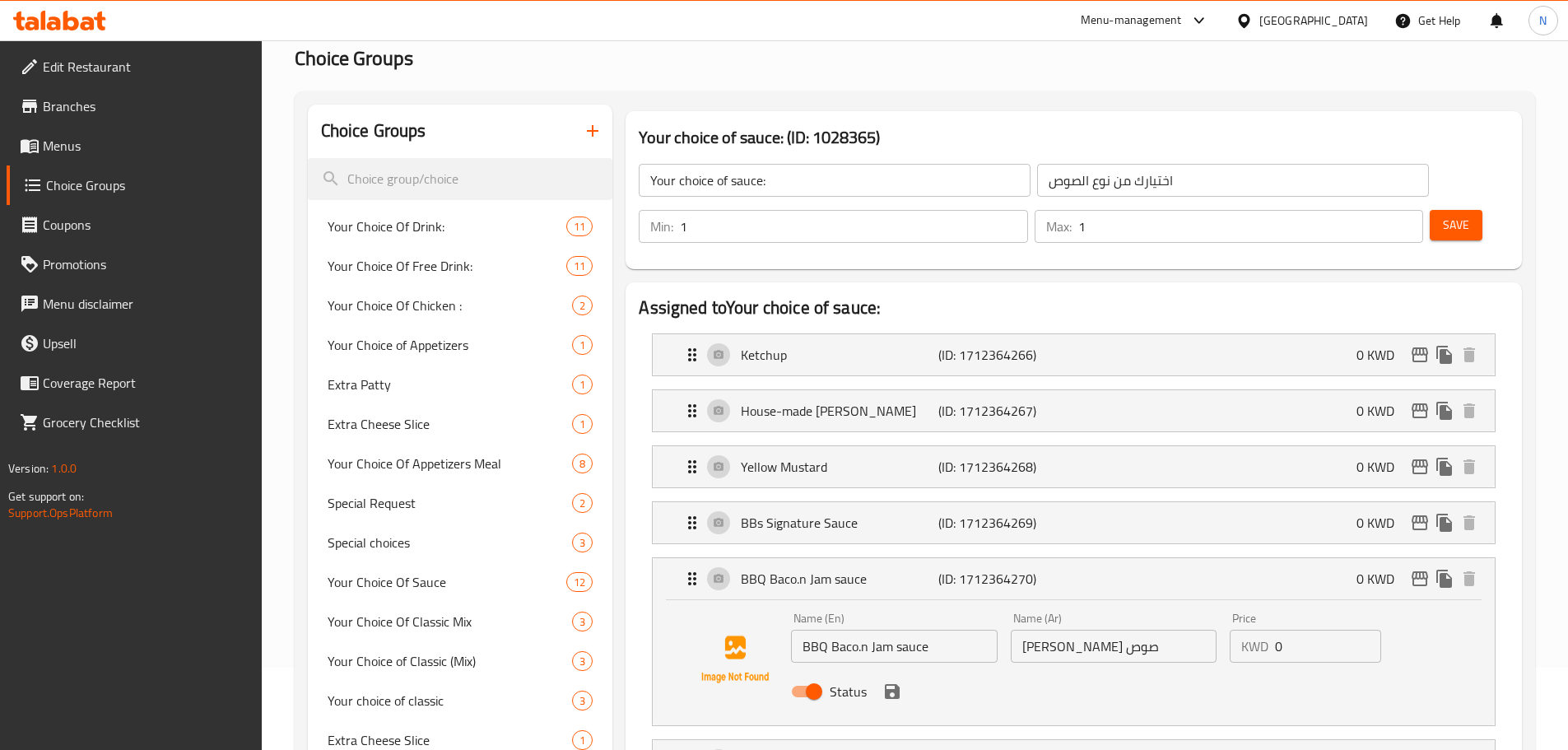
scroll to position [165, 0]
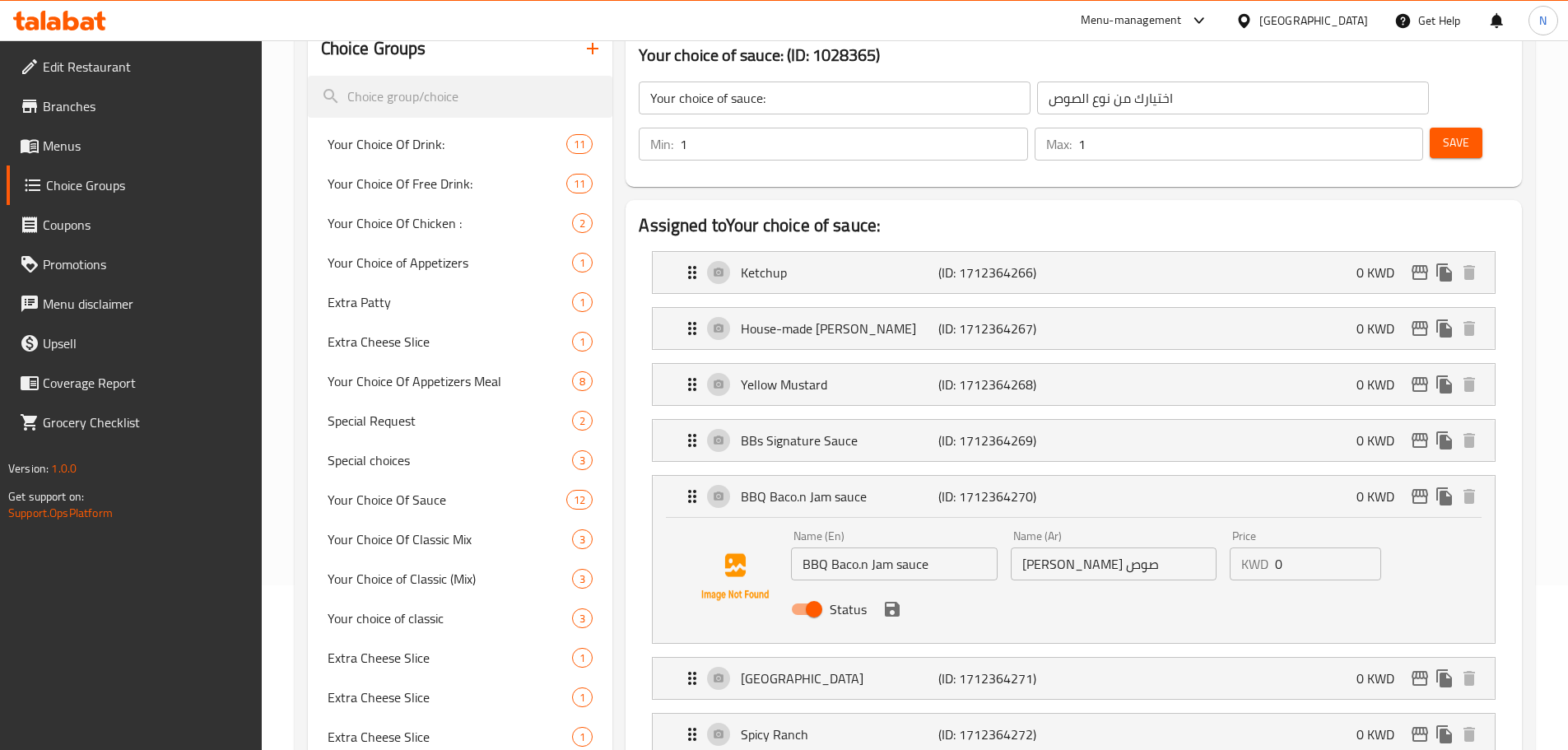
click at [709, 99] on input "Your choice of sauce:" at bounding box center [834, 97] width 392 height 33
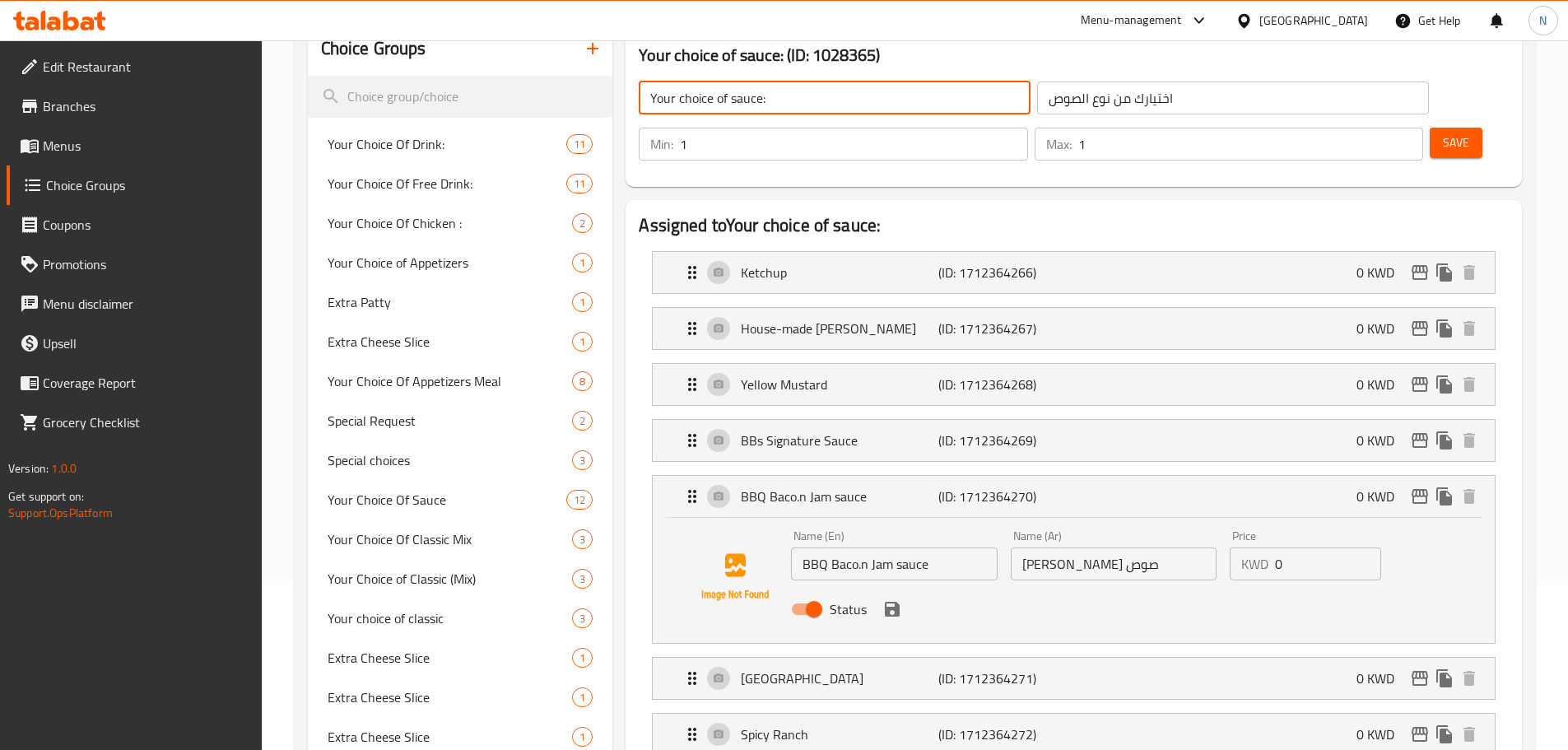
click at [709, 99] on input "Your choice of sauce:" at bounding box center [834, 97] width 392 height 33
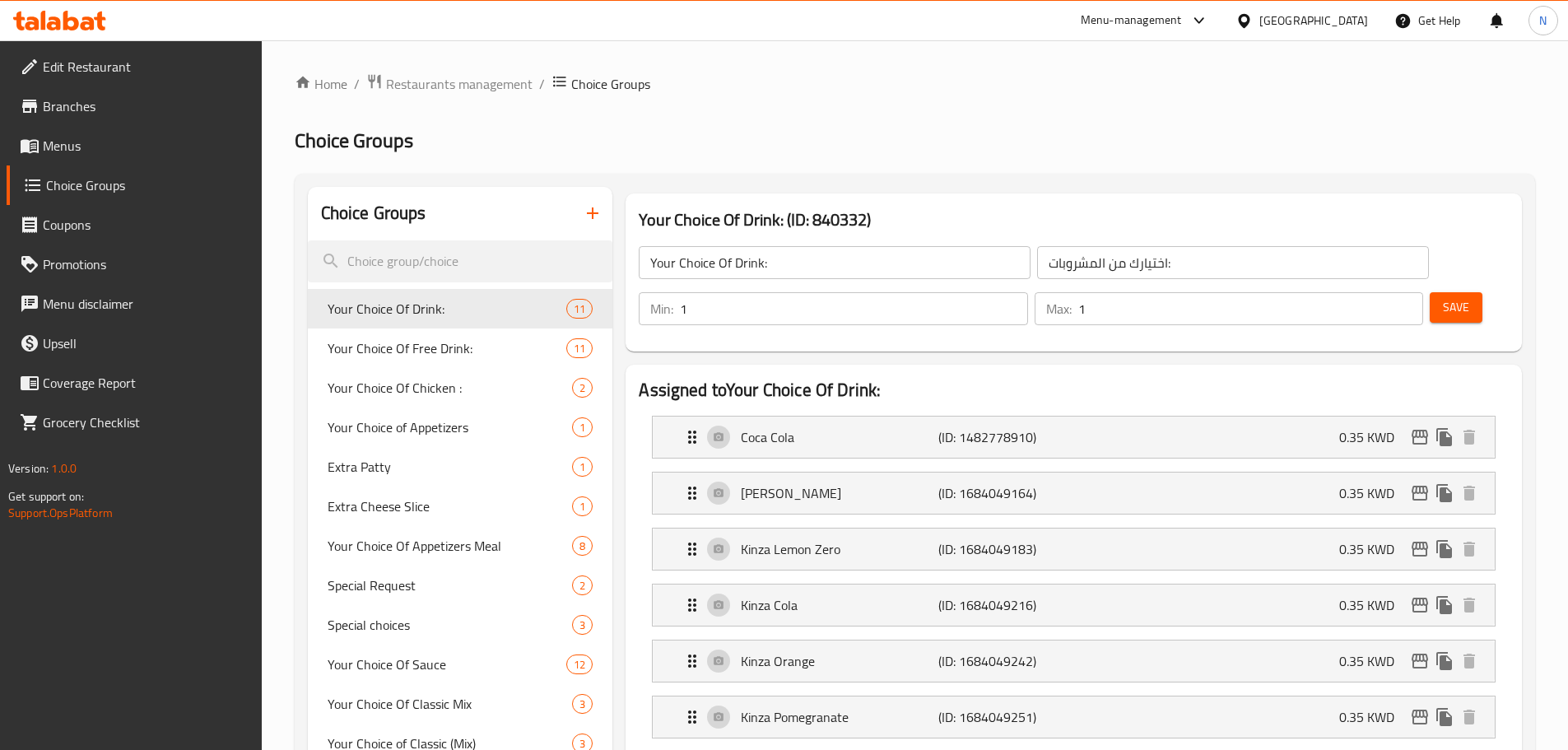
click at [729, 152] on h2 "Choice Groups" at bounding box center [914, 141] width 1241 height 26
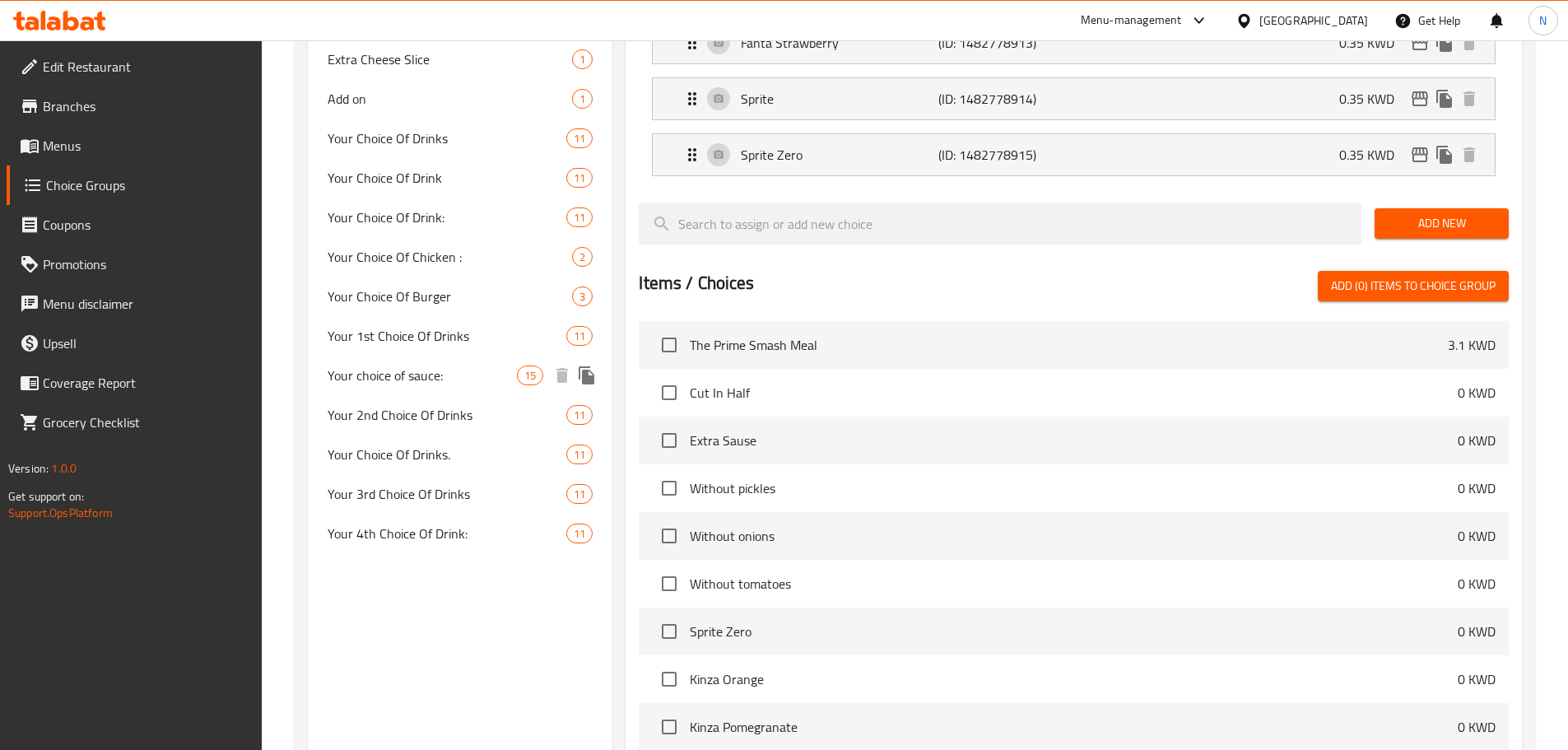
click at [417, 379] on span "Your choice of sauce:" at bounding box center [423, 375] width 191 height 20
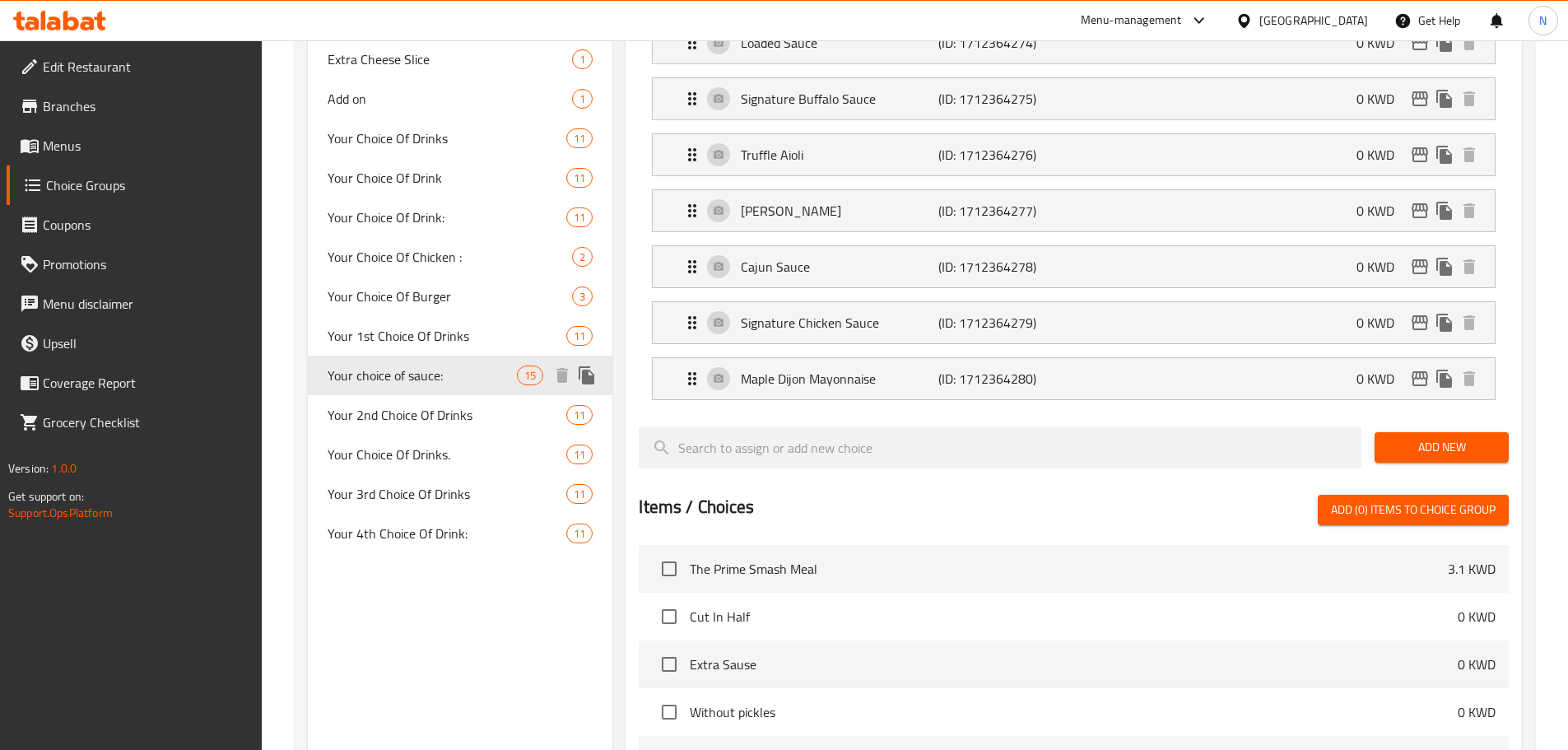
type input "Your choice of sauce:"
type input "اختيارك من نوع الصوص"
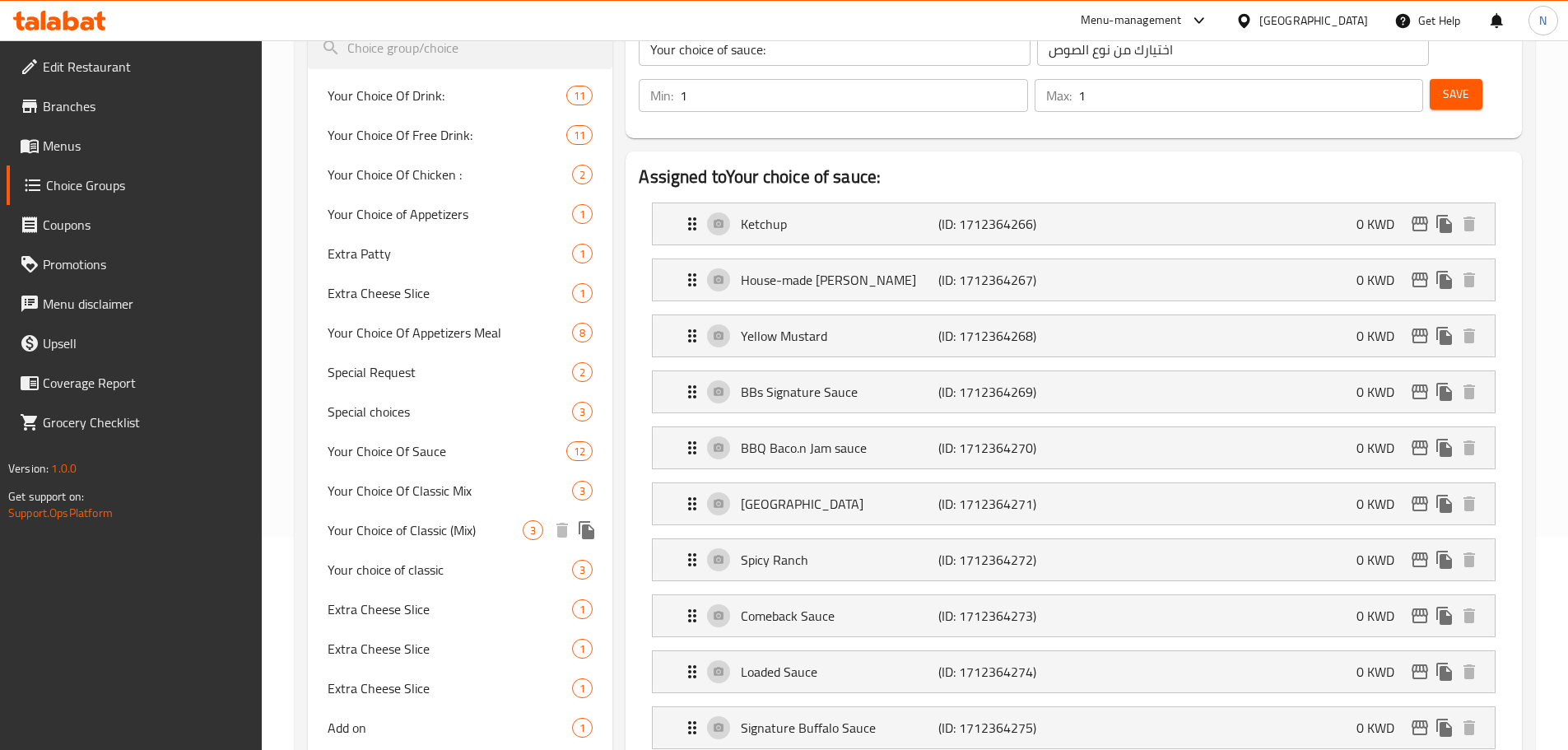
scroll to position [184, 0]
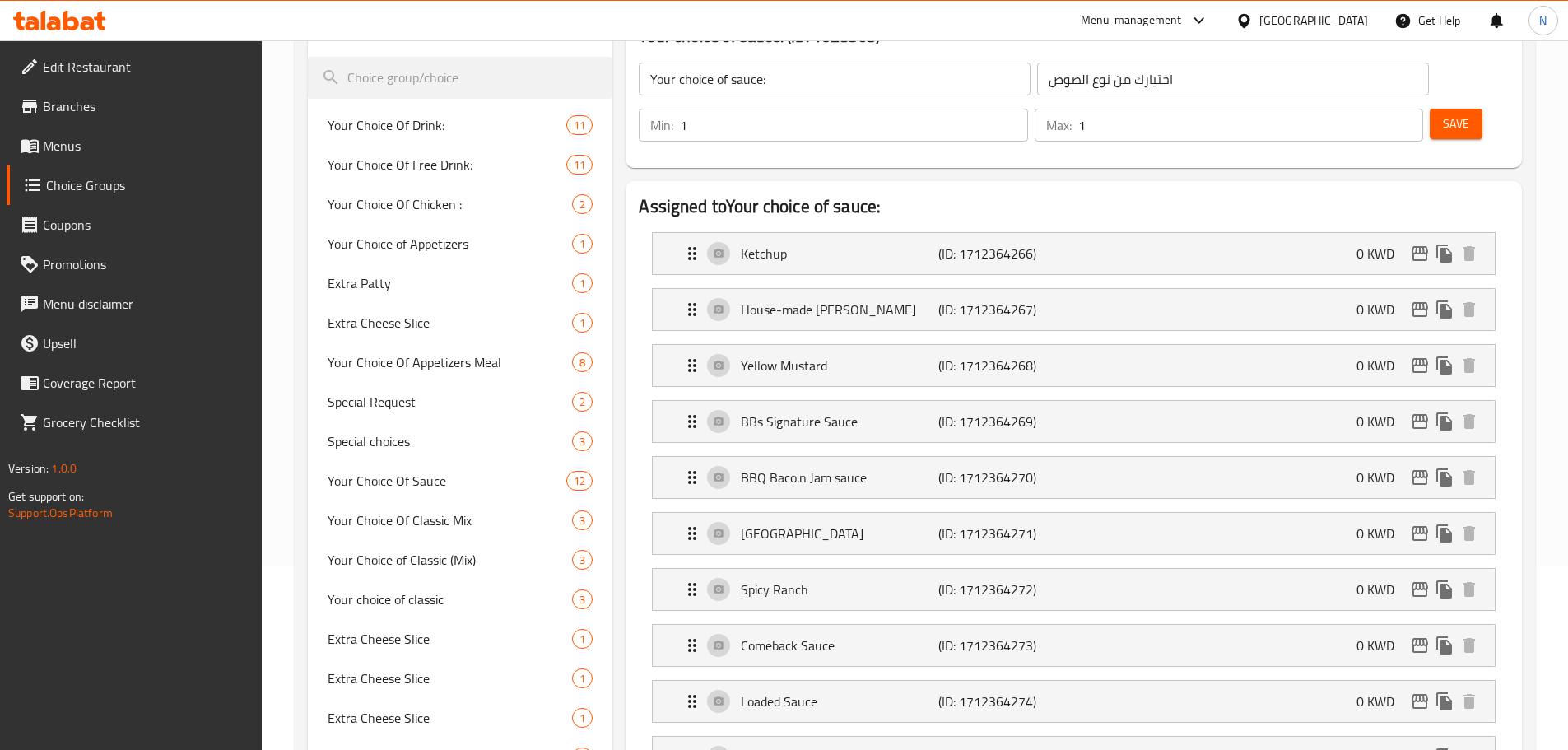
click at [1339, 15] on div "[GEOGRAPHIC_DATA]" at bounding box center [1313, 20] width 108 height 18
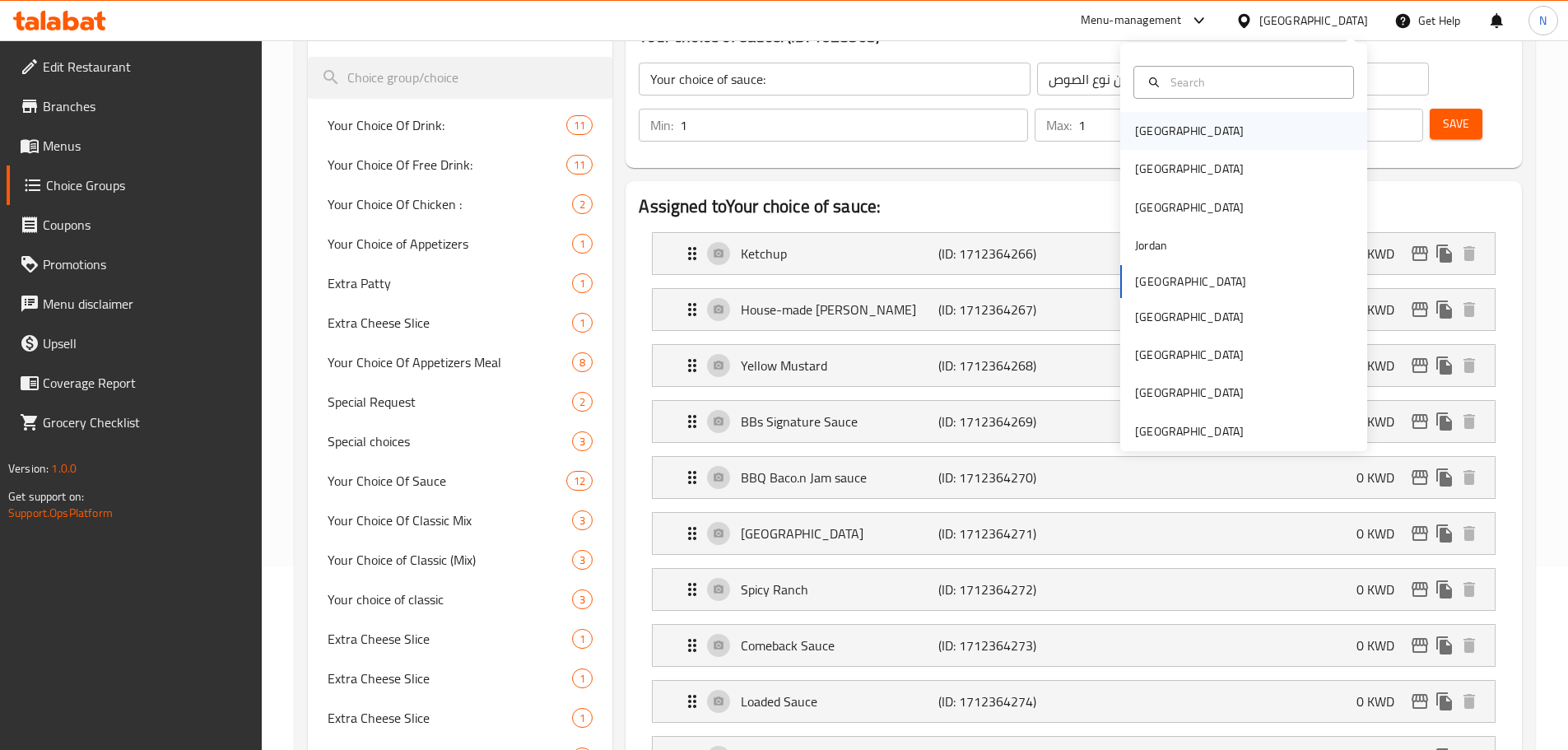
click at [1155, 133] on div "[GEOGRAPHIC_DATA]" at bounding box center [1189, 130] width 108 height 18
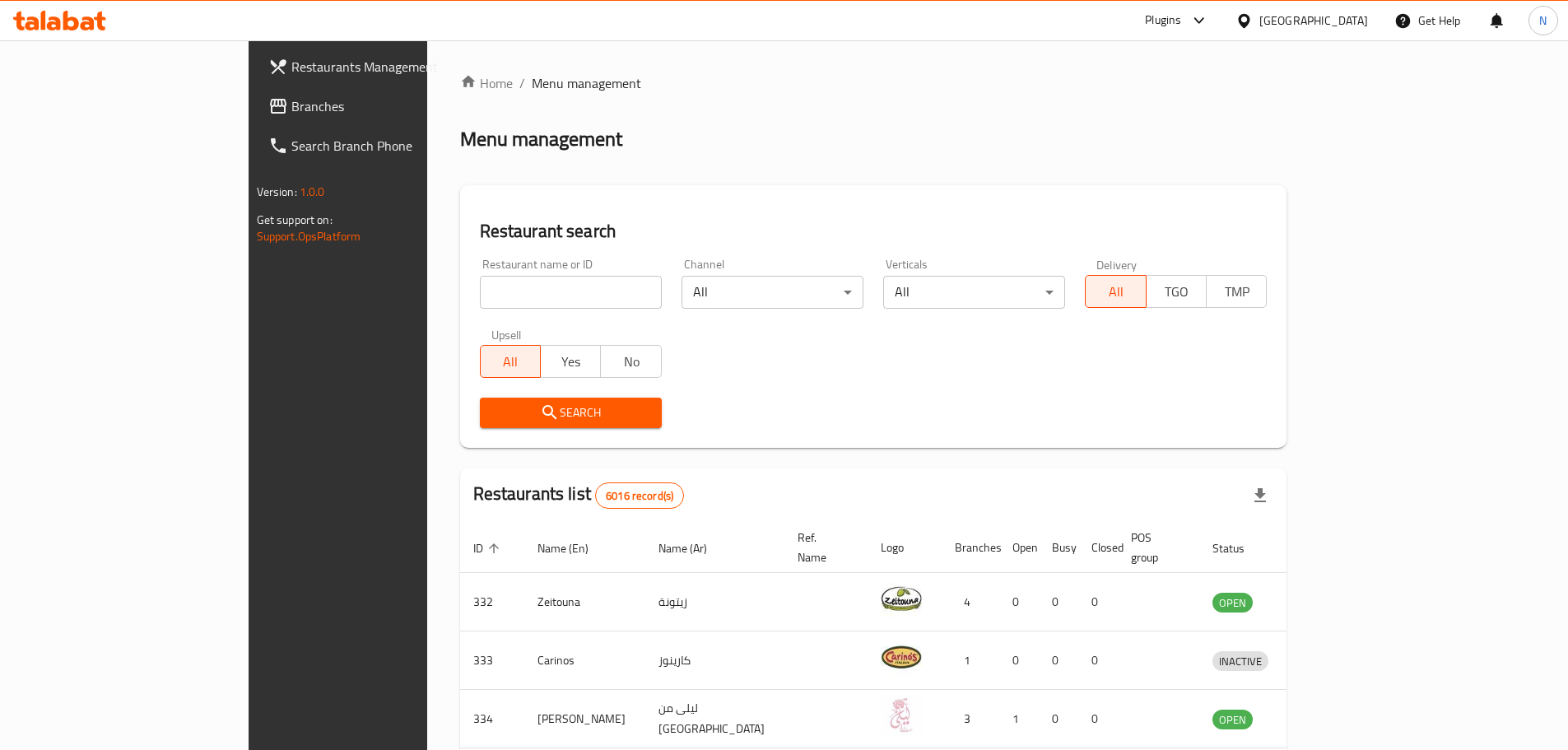
click at [480, 303] on input "search" at bounding box center [571, 292] width 182 height 33
paste input "Mamushka"
type input "Mamushka"
click button "Search" at bounding box center [571, 412] width 182 height 30
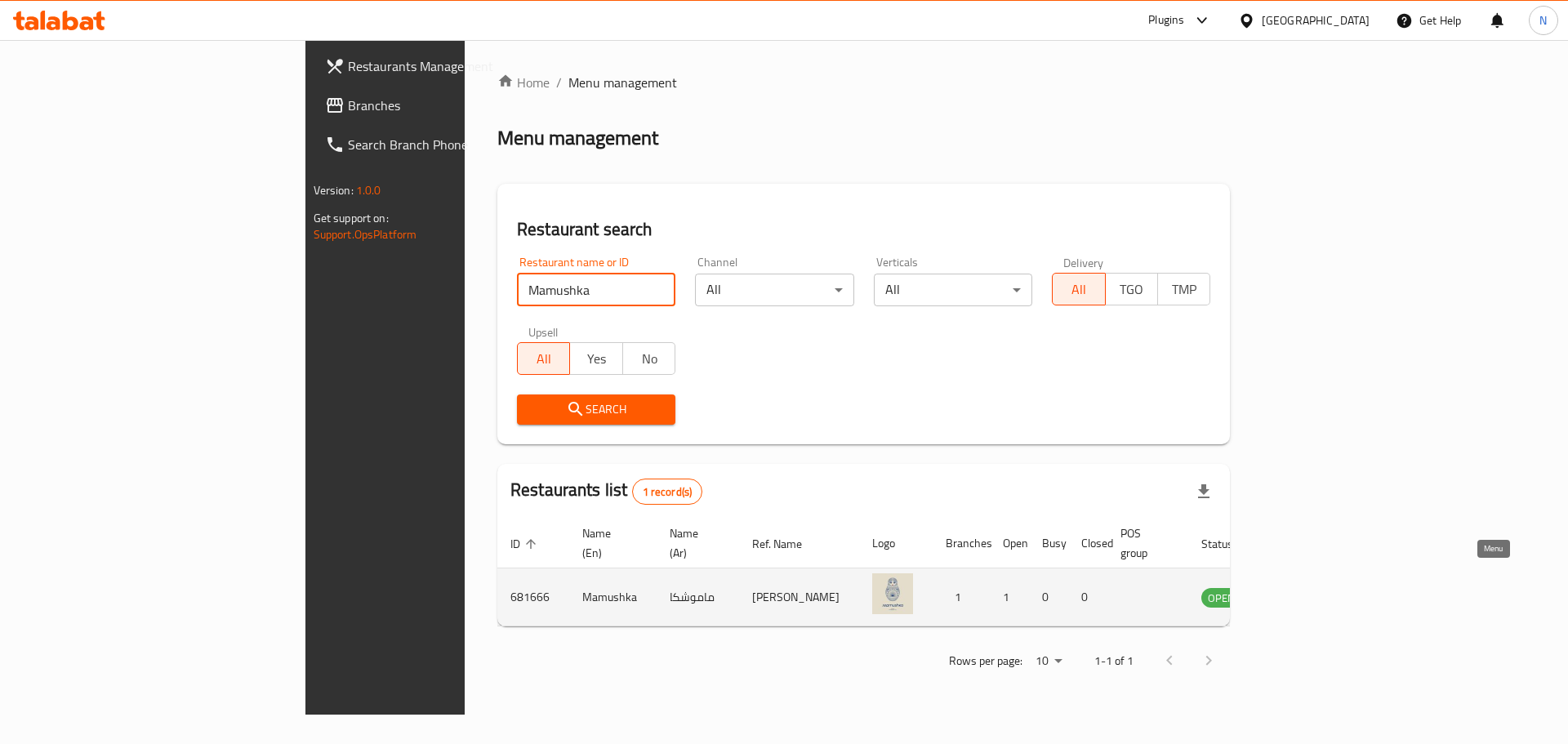
click at [1306, 591] on icon "enhanced table" at bounding box center [1297, 598] width 18 height 14
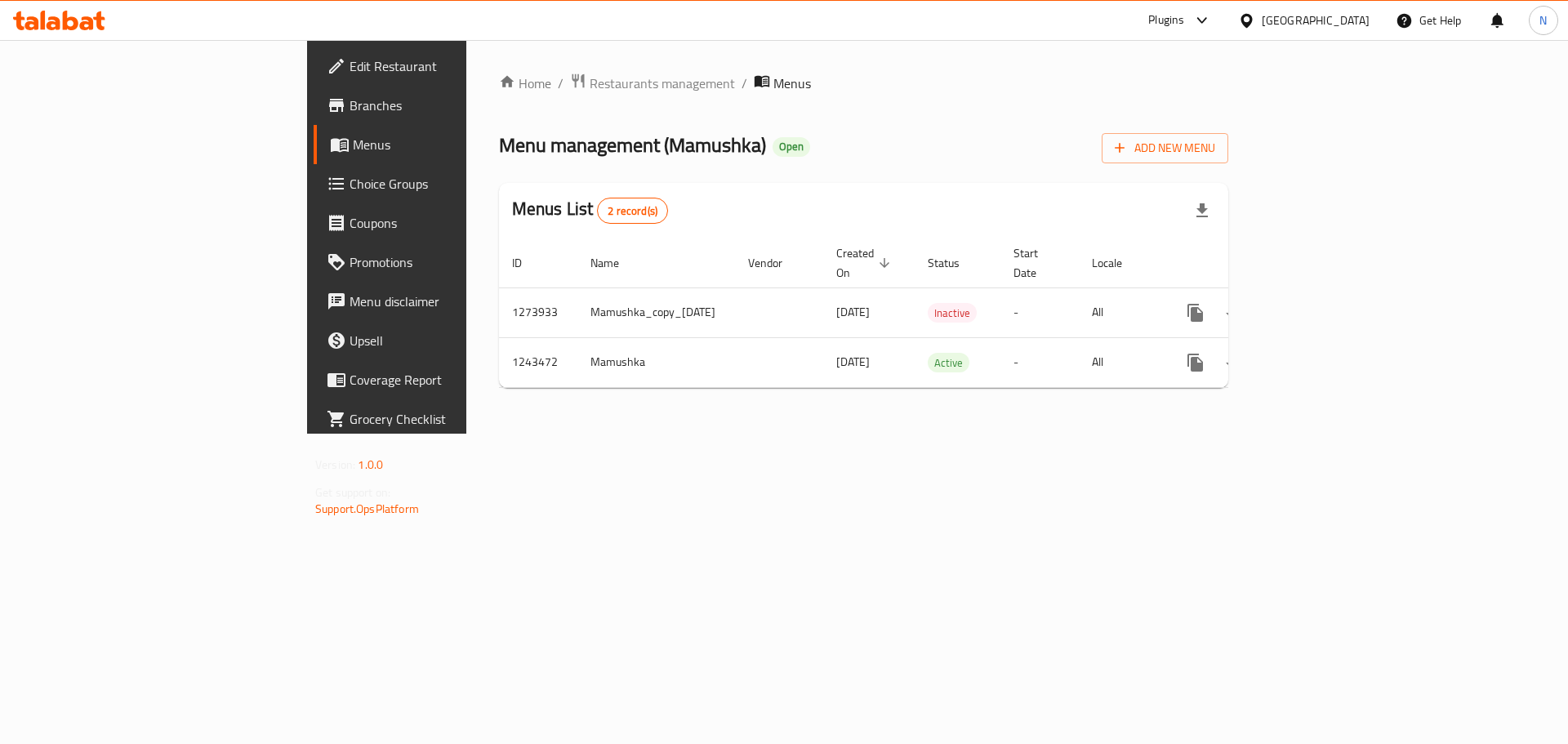
click at [349, 61] on span "Edit Restaurant" at bounding box center [452, 66] width 207 height 20
